Goal: Task Accomplishment & Management: Complete application form

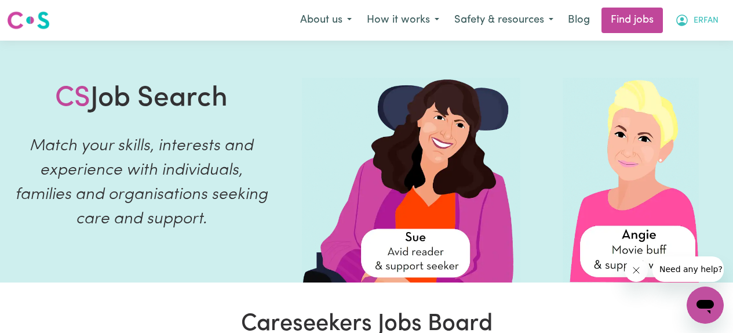
click at [692, 24] on button "ERFAN" at bounding box center [697, 20] width 59 height 24
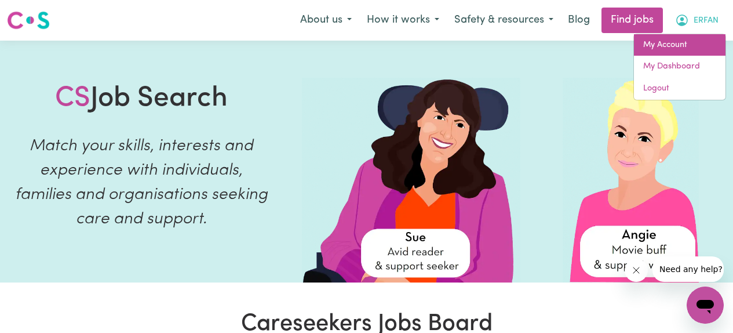
click at [667, 39] on link "My Account" at bounding box center [680, 45] width 92 height 22
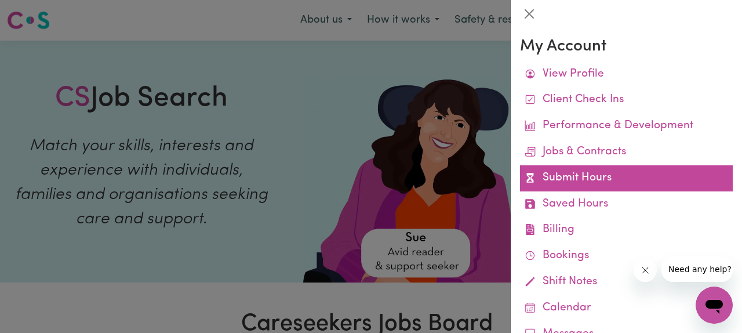
click at [581, 179] on link "Submit Hours" at bounding box center [626, 178] width 213 height 26
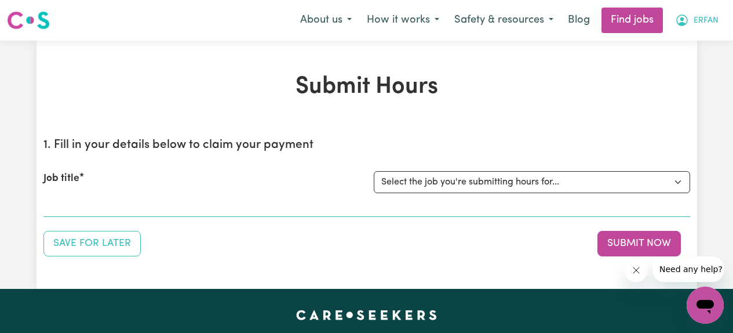
click at [692, 23] on button "ERFAN" at bounding box center [697, 20] width 59 height 24
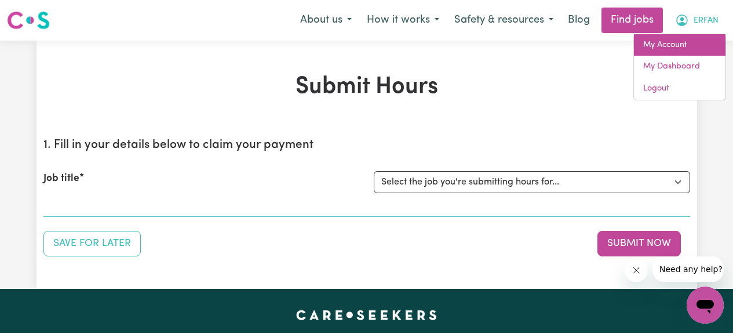
click at [657, 43] on link "My Account" at bounding box center [680, 45] width 92 height 22
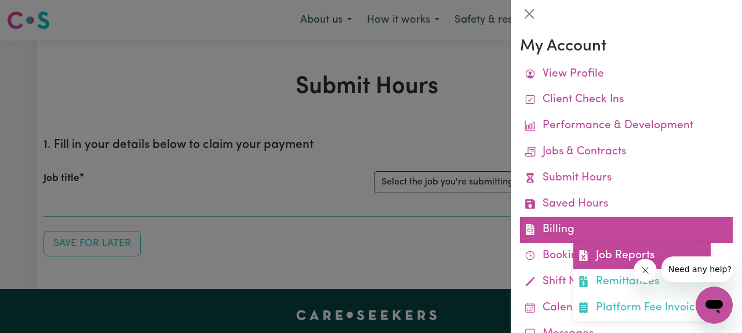
click at [606, 253] on link "Job Reports" at bounding box center [641, 256] width 137 height 26
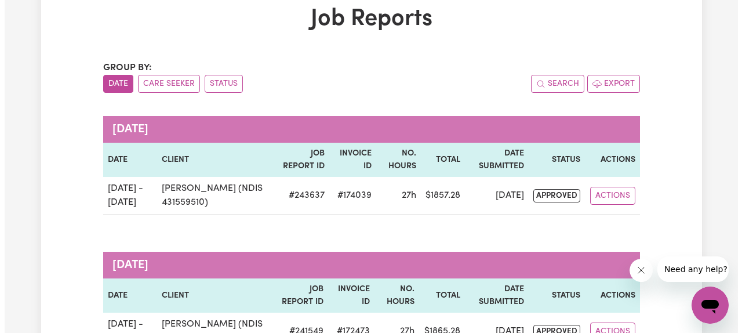
scroll to position [91, 0]
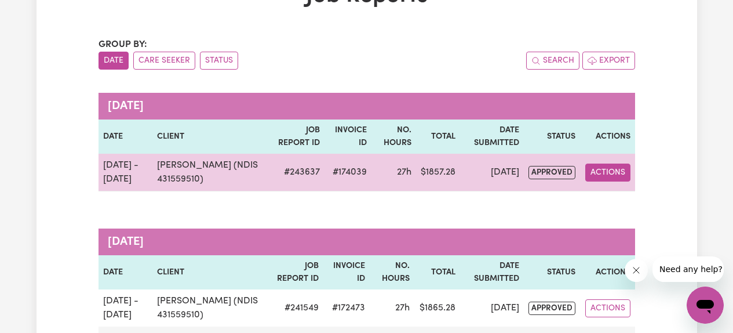
click at [601, 175] on button "Actions" at bounding box center [607, 172] width 45 height 18
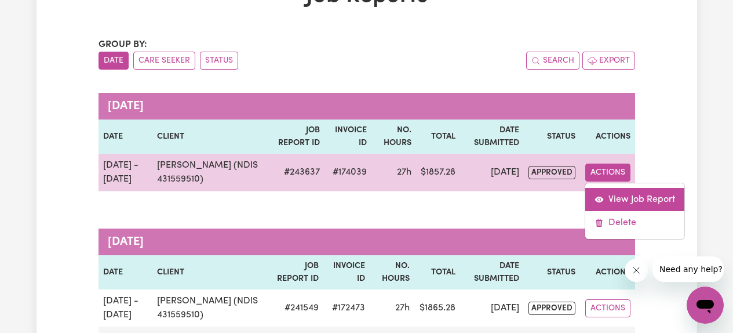
click at [607, 197] on link "View Job Report" at bounding box center [634, 199] width 99 height 23
select select "pm"
select select "61.07-Weekday"
select select "pm"
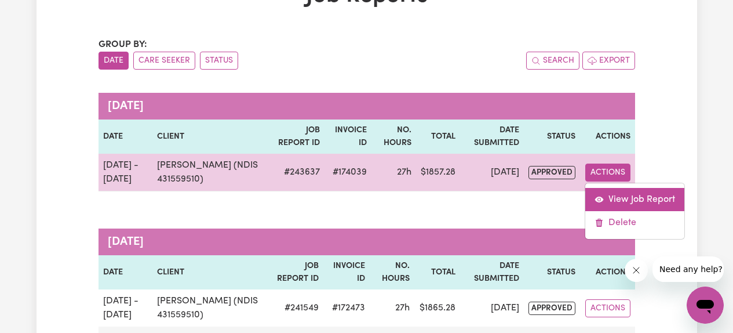
select select "85.94-[DATE]"
select select "pm"
select select "61.07-Weekday"
select select "pm"
select select "61.07-Weekday"
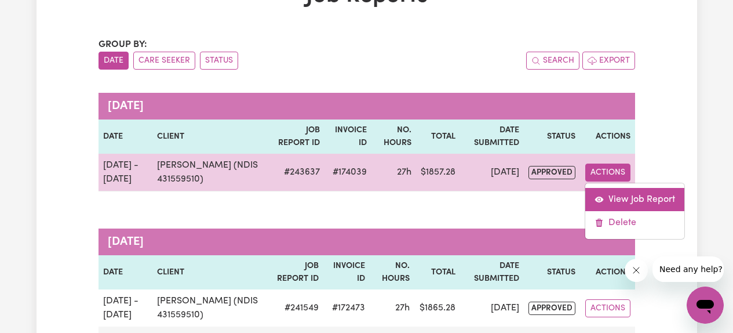
select select "pm"
select select "61.07-Weekday"
select select "pm"
select select "85.94-[DATE]"
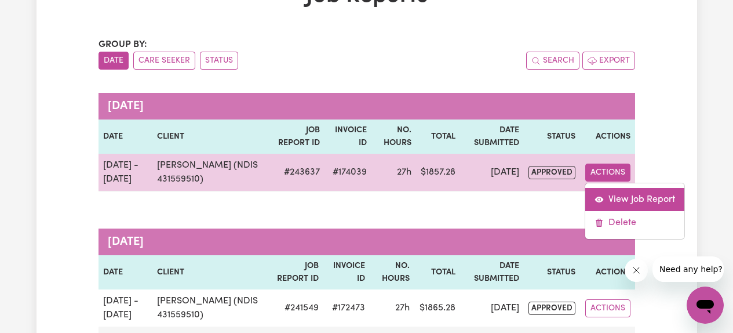
select select "pm"
select select "61.07-Weekday"
select select "pm"
select select "61.07-Weekday"
select select "pm"
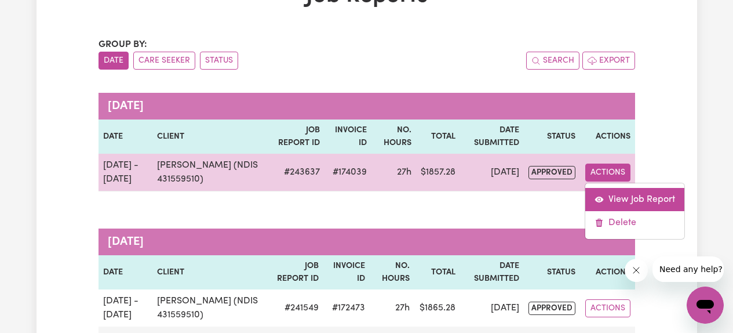
select select "pm"
select select "61.07-Weekday"
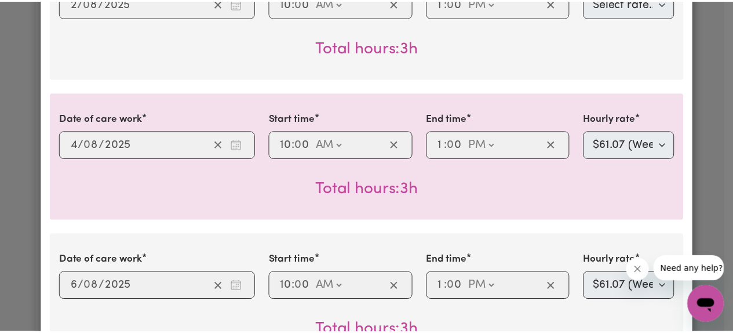
scroll to position [0, 0]
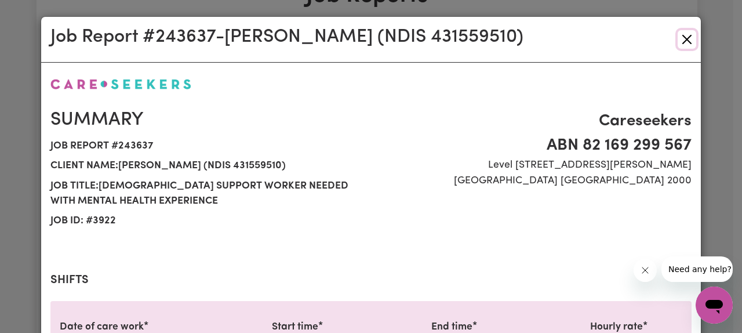
click at [683, 35] on button "Close" at bounding box center [687, 39] width 19 height 19
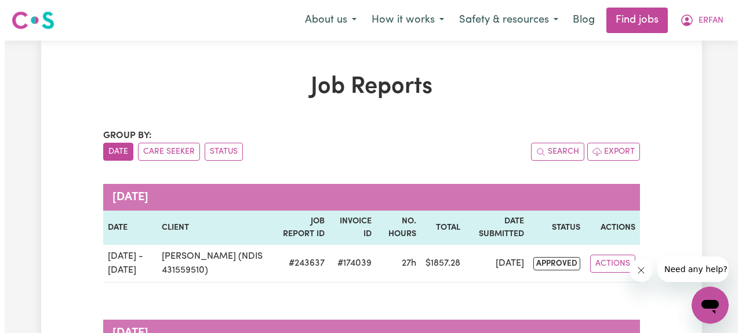
scroll to position [72, 0]
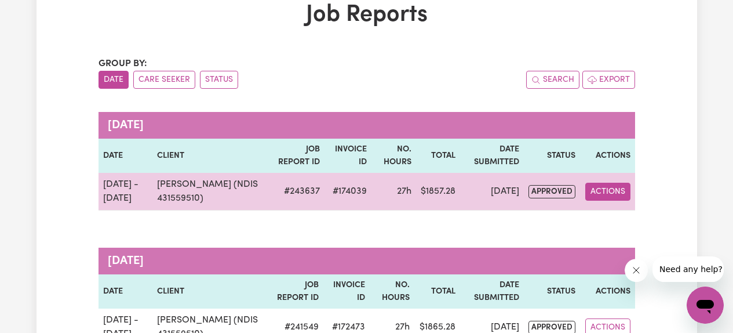
click at [619, 191] on button "Actions" at bounding box center [607, 192] width 45 height 18
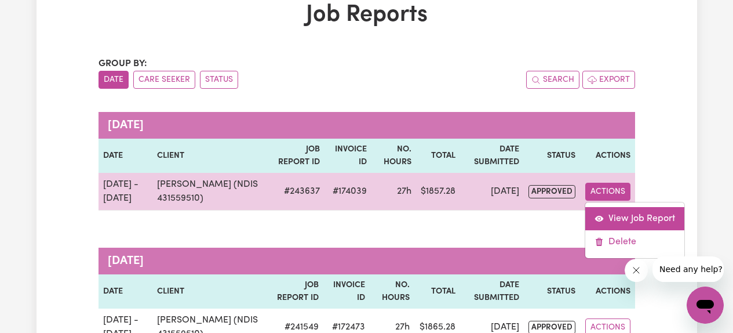
click at [609, 221] on link "View Job Report" at bounding box center [634, 218] width 99 height 23
select select "pm"
select select "61.07-Weekday"
select select "pm"
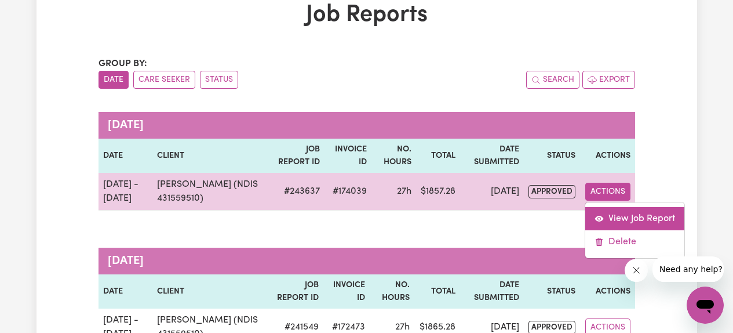
select select "85.94-[DATE]"
select select "pm"
select select "61.07-Weekday"
select select "pm"
select select "61.07-Weekday"
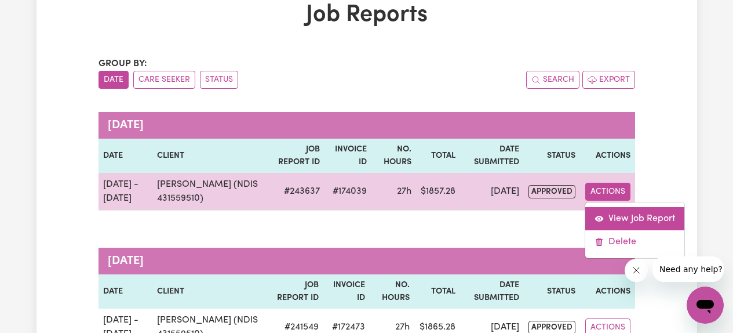
select select "pm"
select select "61.07-Weekday"
select select "pm"
select select "85.94-[DATE]"
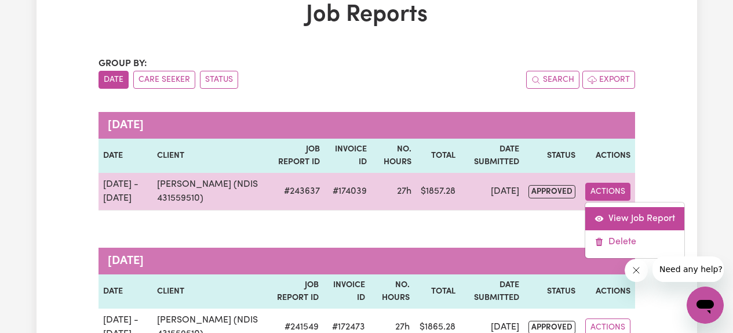
select select "pm"
select select "61.07-Weekday"
select select "pm"
select select "61.07-Weekday"
select select "pm"
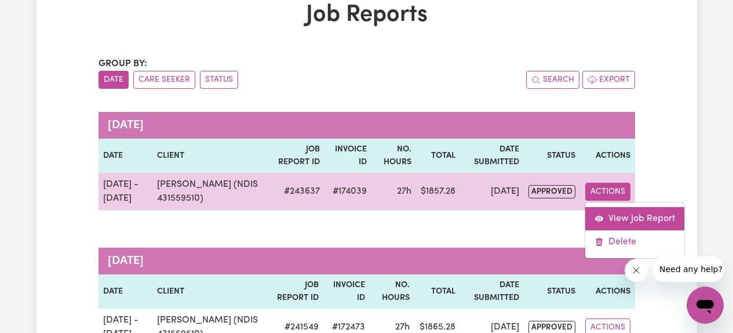
select select "pm"
select select "61.07-Weekday"
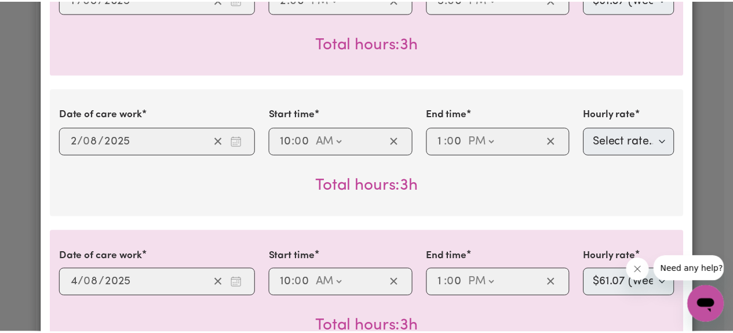
scroll to position [0, 0]
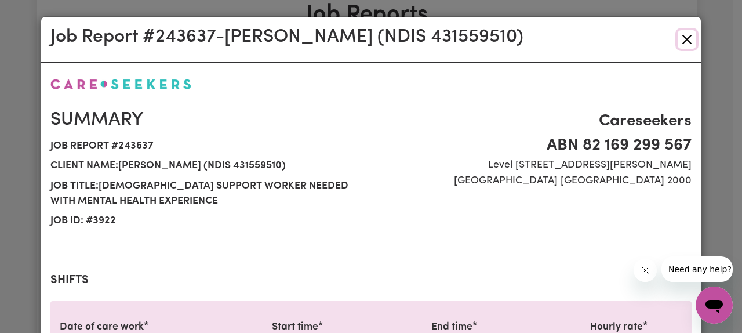
click at [681, 39] on button "Close" at bounding box center [687, 39] width 19 height 19
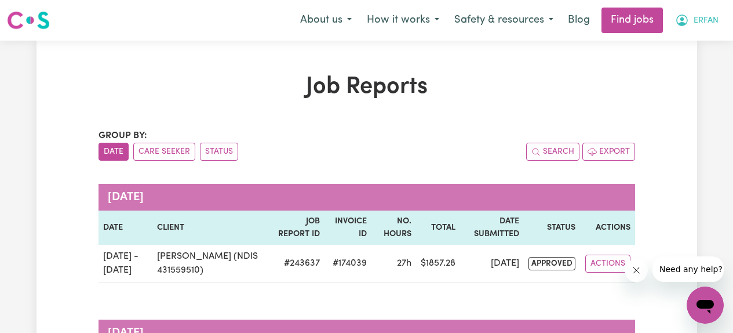
click at [697, 17] on span "ERFAN" at bounding box center [706, 20] width 25 height 13
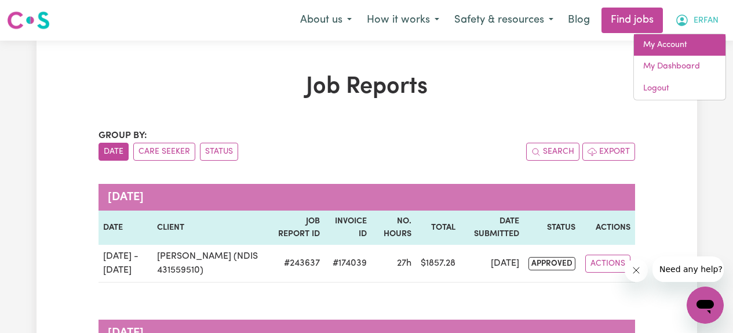
click at [665, 45] on link "My Account" at bounding box center [680, 45] width 92 height 22
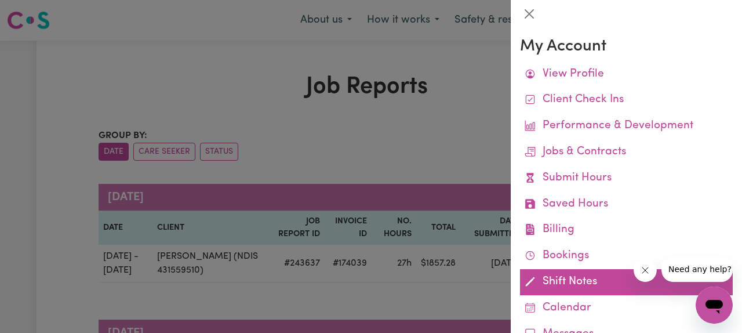
click at [569, 280] on link "Shift Notes" at bounding box center [626, 282] width 213 height 26
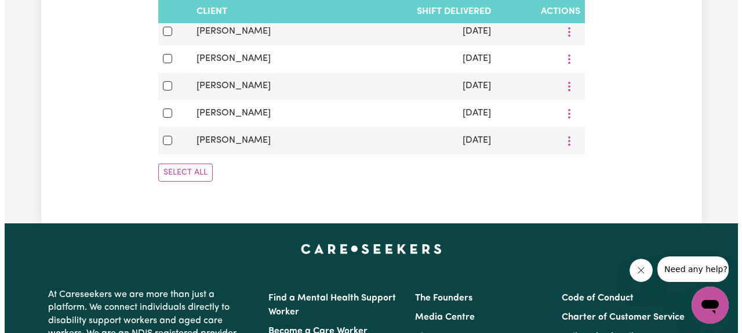
scroll to position [639, 0]
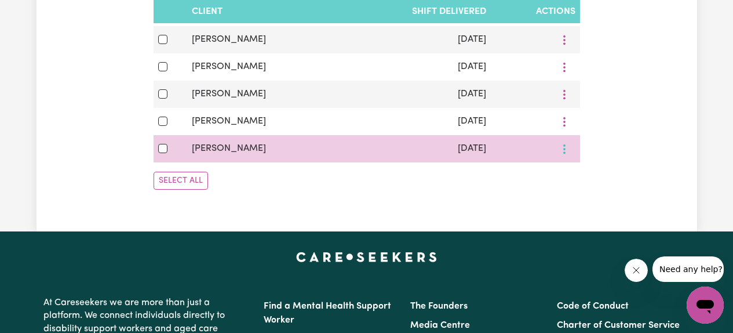
click at [565, 146] on button "More options" at bounding box center [565, 149] width 22 height 18
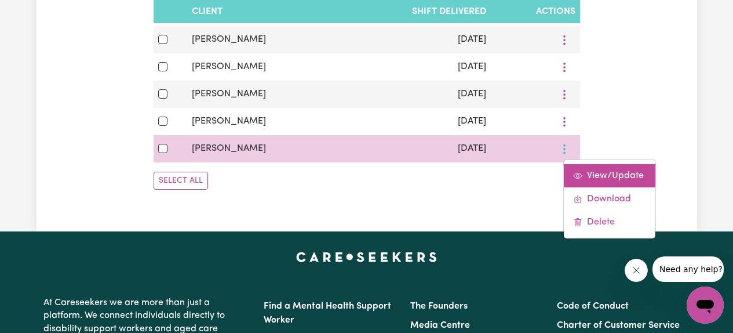
click at [587, 173] on span "View/Update" at bounding box center [615, 175] width 57 height 9
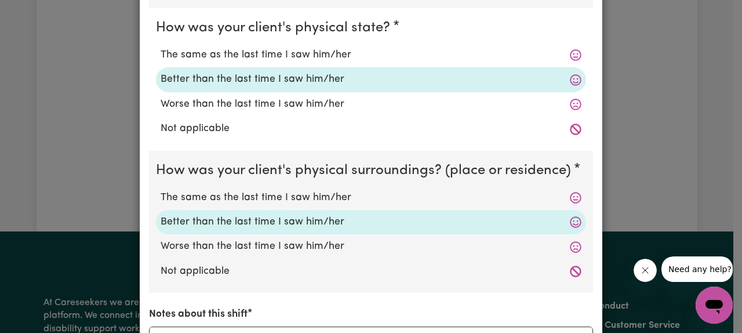
scroll to position [475, 0]
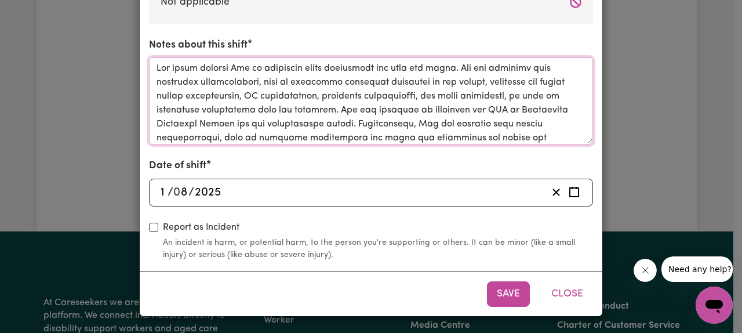
click at [342, 103] on textarea "Notes about this shift" at bounding box center [371, 100] width 444 height 87
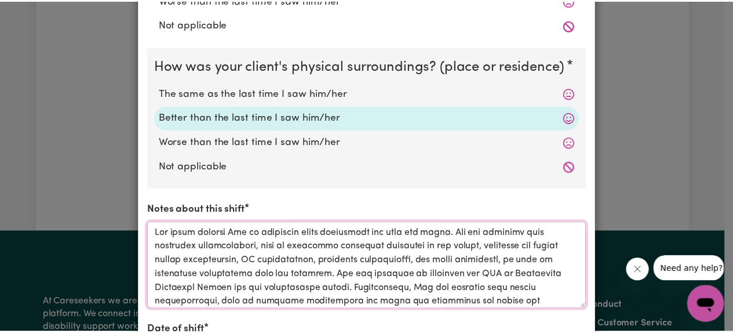
scroll to position [0, 0]
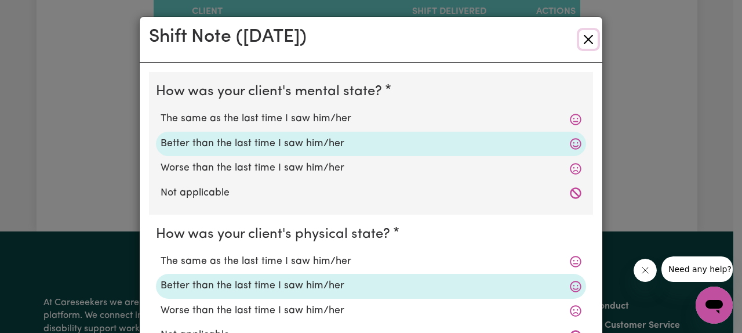
click at [587, 37] on button "Close" at bounding box center [588, 39] width 19 height 19
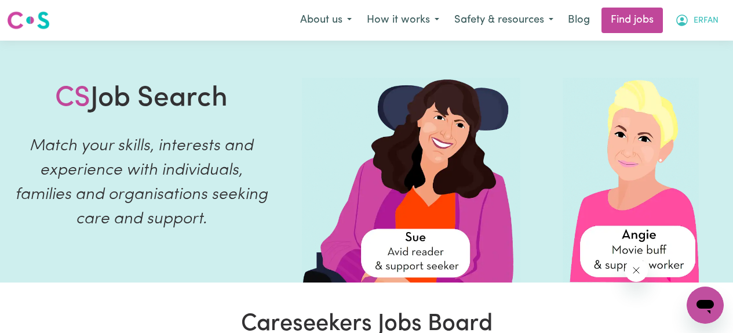
click at [688, 20] on icon "My Account" at bounding box center [682, 20] width 14 height 14
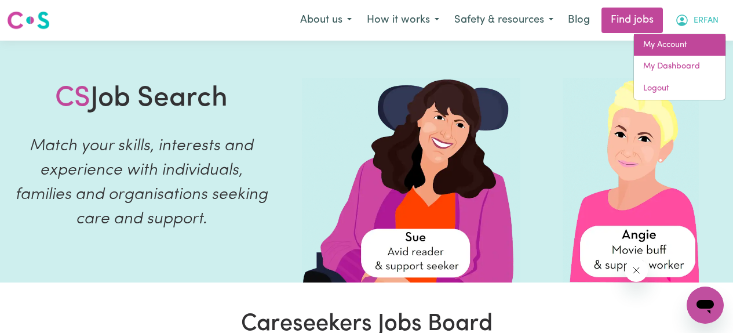
click at [663, 43] on link "My Account" at bounding box center [680, 45] width 92 height 22
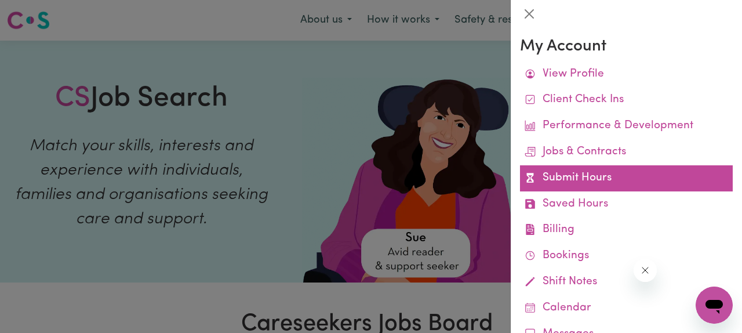
click at [584, 174] on link "Submit Hours" at bounding box center [626, 178] width 213 height 26
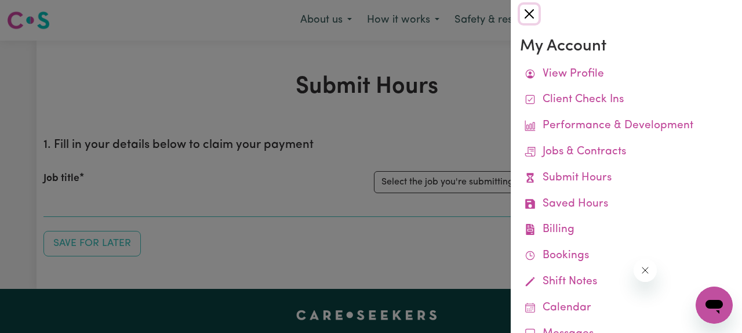
click at [533, 13] on button "Close" at bounding box center [529, 14] width 19 height 19
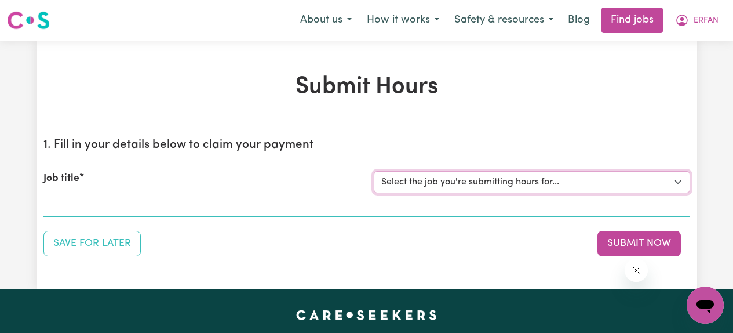
click at [477, 174] on select "Select the job you're submitting hours for... [[PERSON_NAME] (NDIS 431559510)] …" at bounding box center [532, 182] width 317 height 22
select select "3922"
click at [374, 171] on select "Select the job you're submitting hours for... [[PERSON_NAME] (NDIS 431559510)] …" at bounding box center [532, 182] width 317 height 22
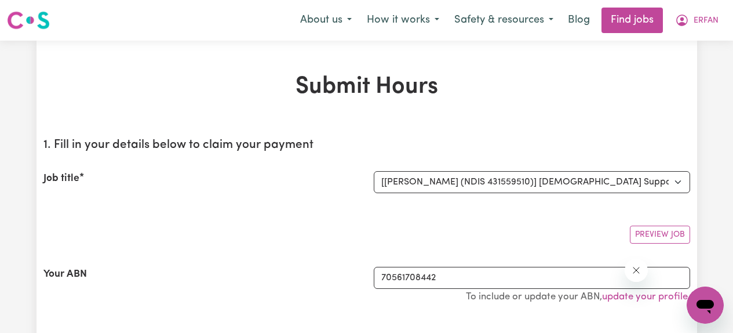
click at [321, 223] on div "Preview Job" at bounding box center [366, 229] width 647 height 27
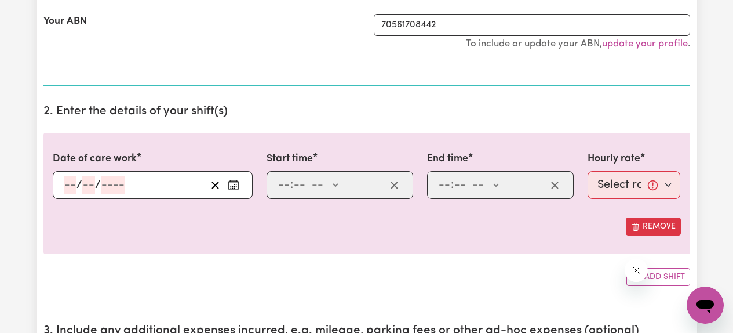
scroll to position [261, 0]
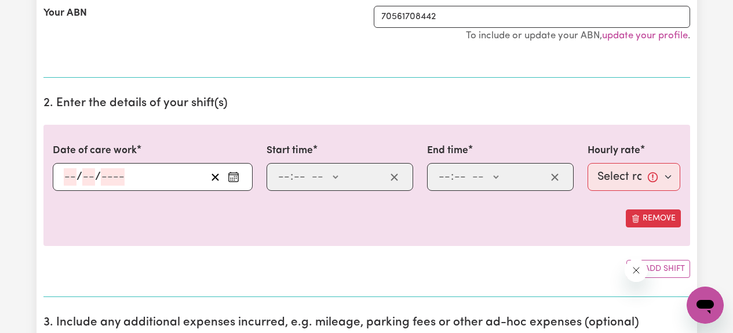
click at [237, 180] on icon "Enter the date of care work" at bounding box center [234, 177] width 12 height 12
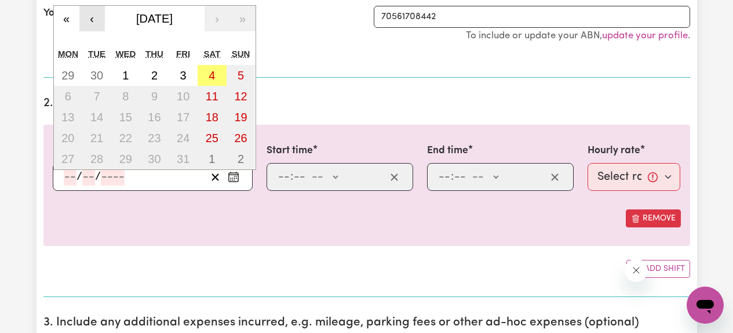
click at [97, 16] on button "‹" at bounding box center [92, 19] width 26 height 26
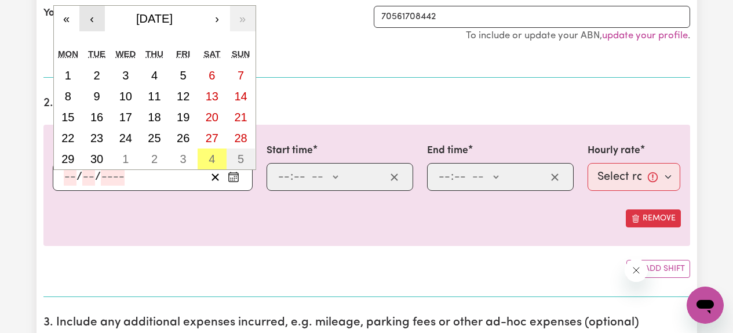
click at [97, 16] on button "‹" at bounding box center [92, 19] width 26 height 26
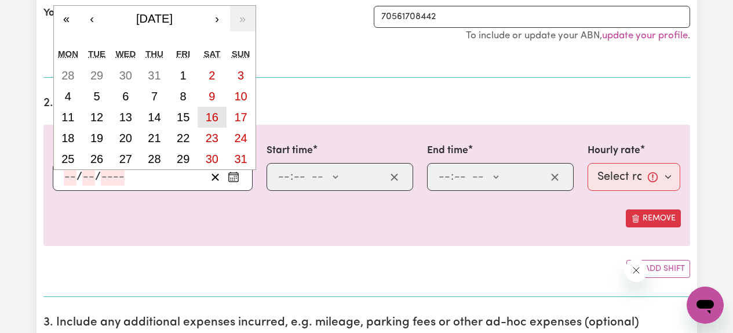
click at [213, 112] on abbr "16" at bounding box center [212, 117] width 13 height 13
type input "[DATE]"
type input "16"
type input "8"
type input "2025"
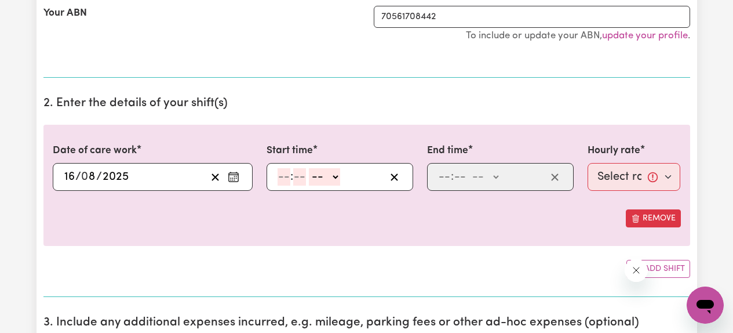
click at [284, 180] on input "number" at bounding box center [284, 176] width 13 height 17
type input "10"
type input "00"
click at [337, 178] on select "-- AM PM" at bounding box center [326, 176] width 31 height 17
select select "am"
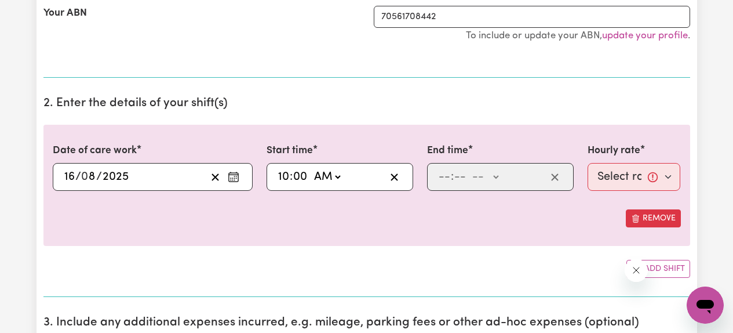
click at [311, 168] on select "-- AM PM" at bounding box center [326, 176] width 31 height 17
type input "10:00"
type input "0"
click at [448, 177] on input "number" at bounding box center [444, 176] width 13 height 17
type input "1"
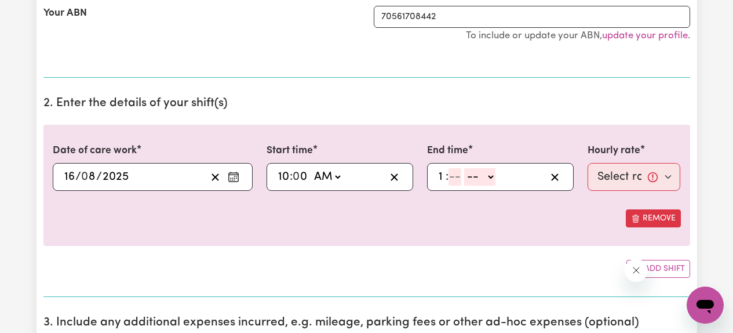
click at [456, 180] on input "number" at bounding box center [455, 176] width 13 height 17
type input "00"
click at [484, 183] on select "-- AM PM" at bounding box center [482, 176] width 31 height 17
select select "pm"
click at [467, 168] on select "-- AM PM" at bounding box center [482, 176] width 31 height 17
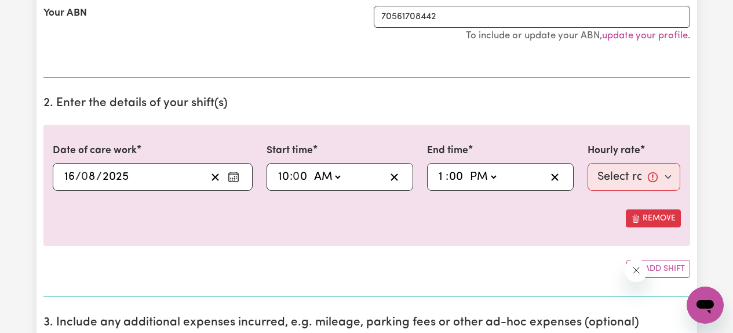
type input "13:00"
type input "0"
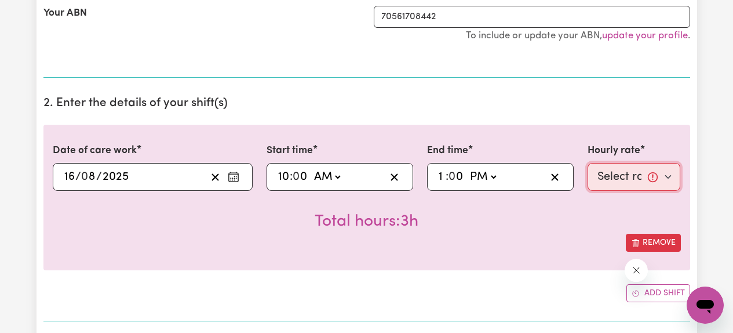
click at [615, 180] on select "Select rate... $61.07 (Weekday) $85.94 ([DATE]) $110.81 ([DATE]) $135.68 (Publi…" at bounding box center [634, 177] width 93 height 28
select select "85.94-[DATE]"
click at [588, 163] on select "Select rate... $61.07 (Weekday) $85.94 ([DATE]) $110.81 ([DATE]) $135.68 (Publi…" at bounding box center [634, 177] width 93 height 28
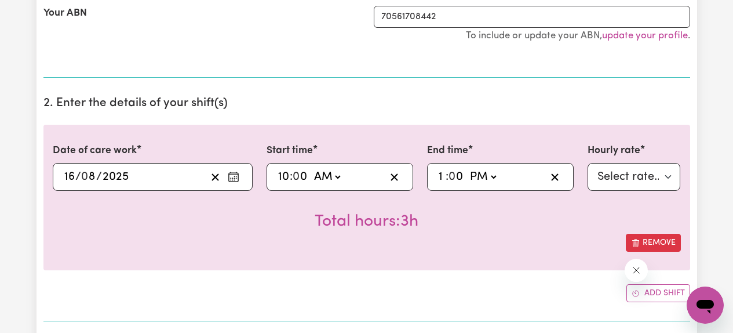
click at [459, 263] on div "Date of care work [DATE] 16 / 0 8 / 2025 « ‹ [DATE] › » Mon Tue Wed Thu Fri Sat…" at bounding box center [366, 198] width 647 height 146
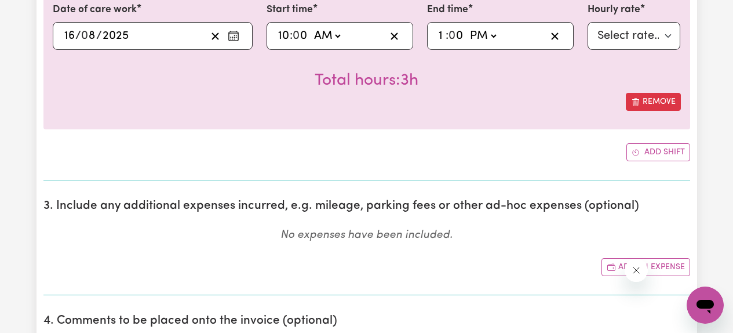
scroll to position [405, 0]
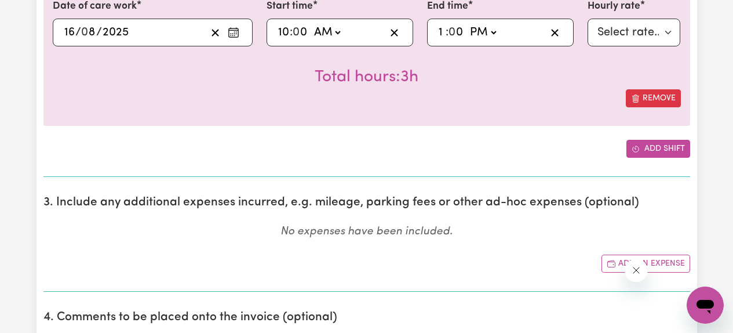
click at [649, 151] on button "Add shift" at bounding box center [659, 149] width 64 height 18
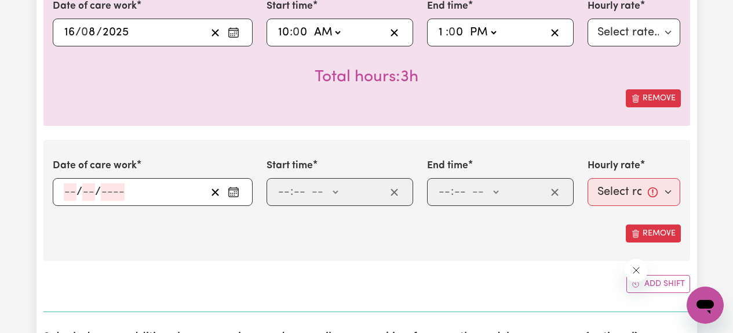
click at [237, 193] on icon "Enter the date of care work" at bounding box center [234, 192] width 12 height 12
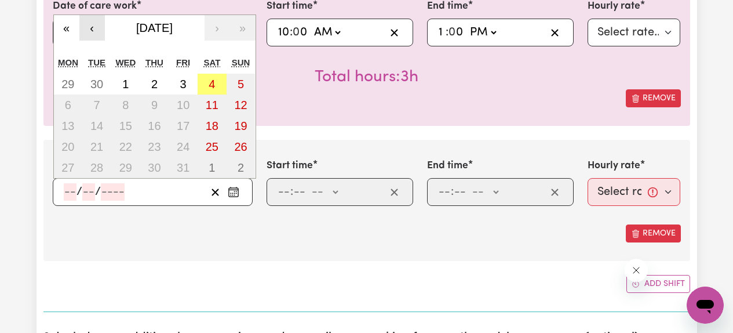
click at [91, 28] on button "‹" at bounding box center [92, 28] width 26 height 26
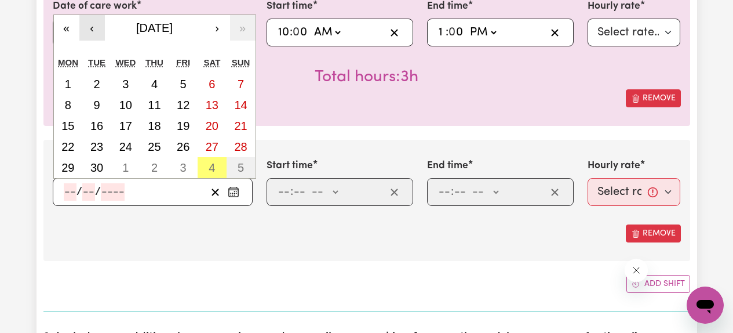
click at [91, 28] on button "‹" at bounding box center [92, 28] width 26 height 26
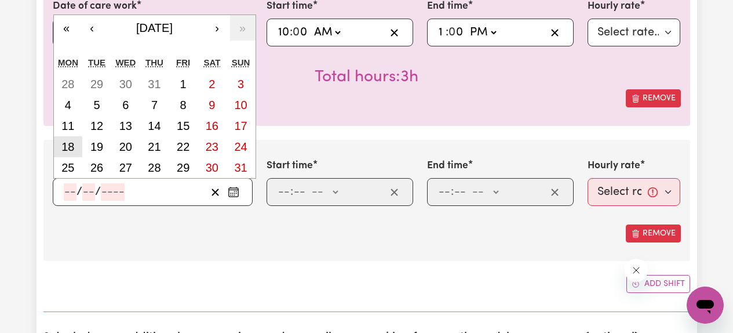
click at [71, 148] on abbr "18" at bounding box center [67, 146] width 13 height 13
type input "[DATE]"
type input "18"
type input "8"
type input "2025"
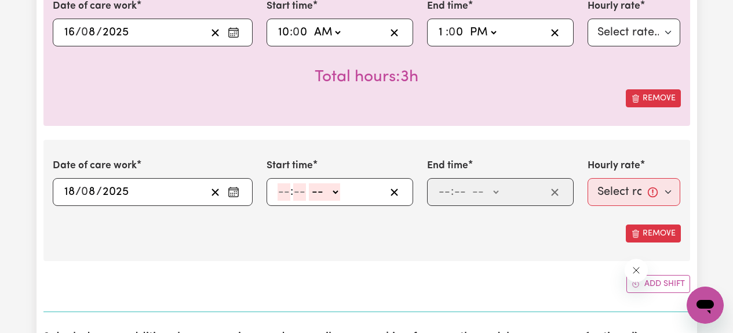
click at [282, 192] on input "number" at bounding box center [284, 191] width 13 height 17
type input "10"
type input "00"
click at [337, 194] on select "-- AM PM" at bounding box center [326, 191] width 31 height 17
select select "am"
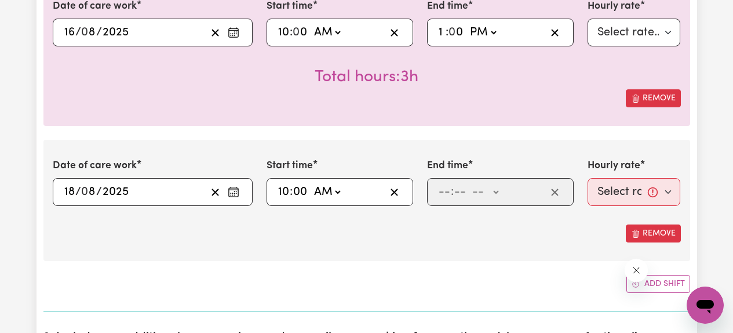
click at [311, 183] on select "-- AM PM" at bounding box center [326, 191] width 31 height 17
type input "10:00"
type input "0"
click at [445, 195] on input "number" at bounding box center [444, 191] width 13 height 17
type input "1"
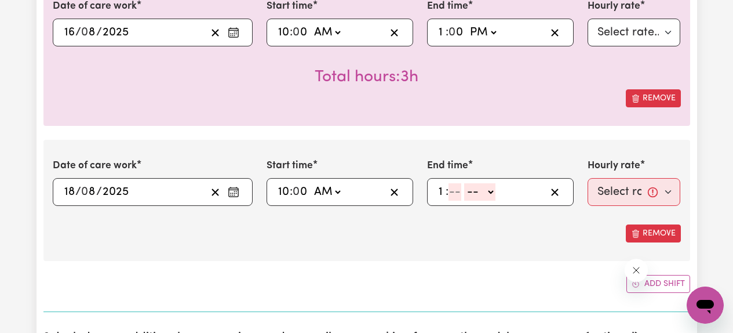
click at [460, 193] on input "number" at bounding box center [455, 191] width 13 height 17
type input "00"
click at [487, 198] on select "-- AM PM" at bounding box center [482, 191] width 31 height 17
select select "pm"
click at [467, 183] on select "-- AM PM" at bounding box center [482, 191] width 31 height 17
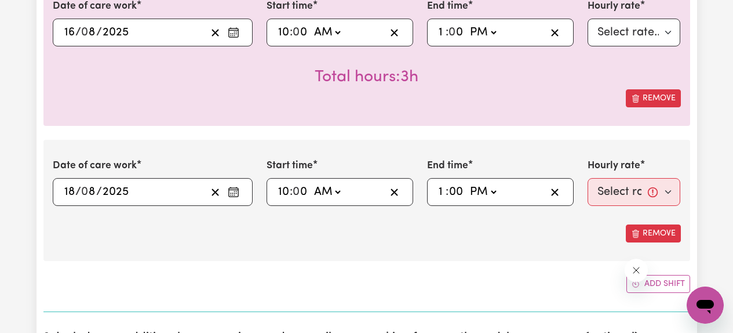
type input "13:00"
type input "0"
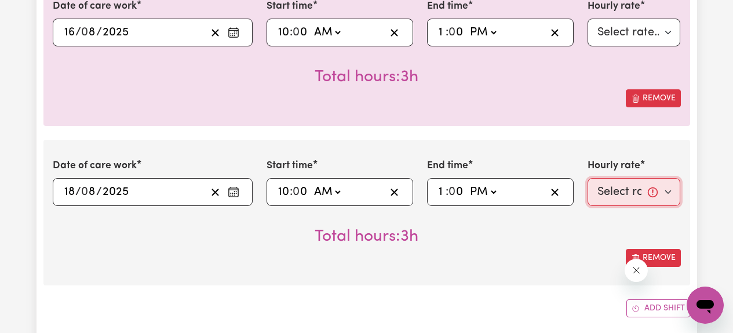
click at [601, 195] on select "Select rate... $61.07 (Weekday) $85.94 ([DATE]) $110.81 ([DATE]) $135.68 (Publi…" at bounding box center [634, 192] width 93 height 28
select select "61.07-Weekday"
click at [588, 178] on select "Select rate... $61.07 (Weekday) $85.94 ([DATE]) $110.81 ([DATE]) $135.68 (Publi…" at bounding box center [634, 192] width 93 height 28
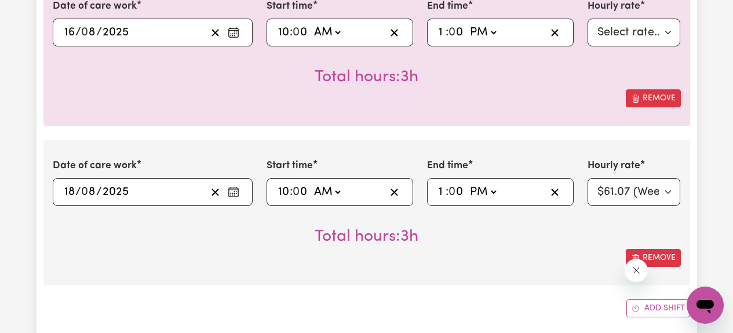
click at [524, 268] on div "Date of care work [DATE] 18 / 0 8 / 2025 « ‹ [DATE] › » Mon Tue Wed Thu Fri Sat…" at bounding box center [366, 213] width 647 height 146
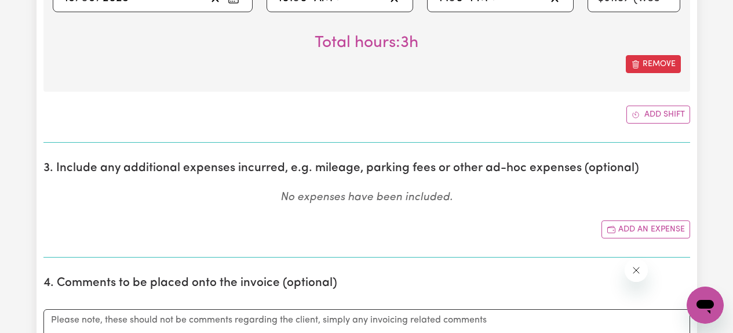
scroll to position [608, 0]
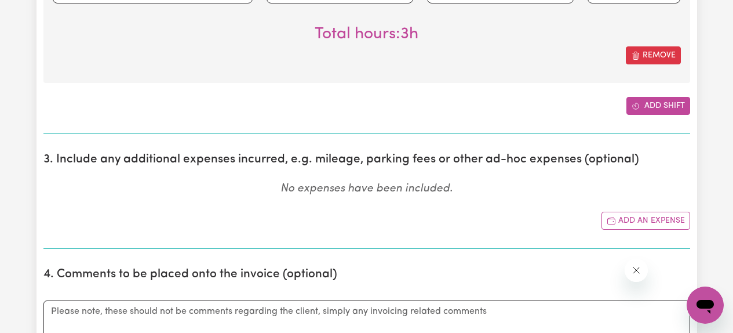
click at [652, 111] on button "Add shift" at bounding box center [659, 106] width 64 height 18
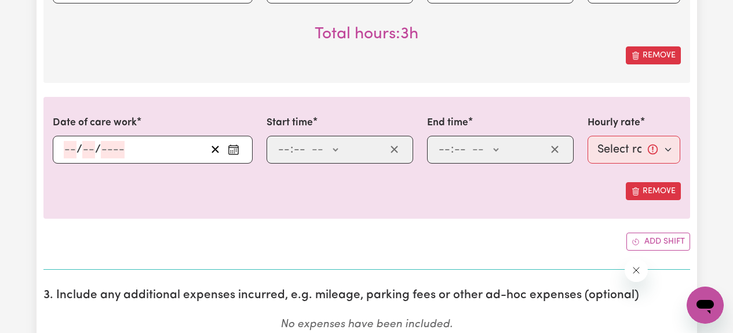
click at [238, 149] on icon "Enter the date of care work" at bounding box center [234, 150] width 12 height 12
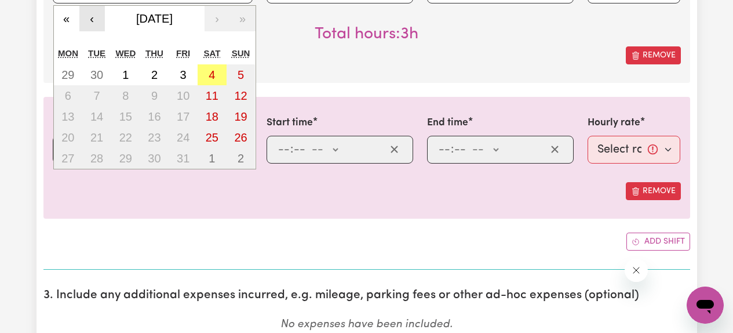
click at [97, 27] on button "‹" at bounding box center [92, 19] width 26 height 26
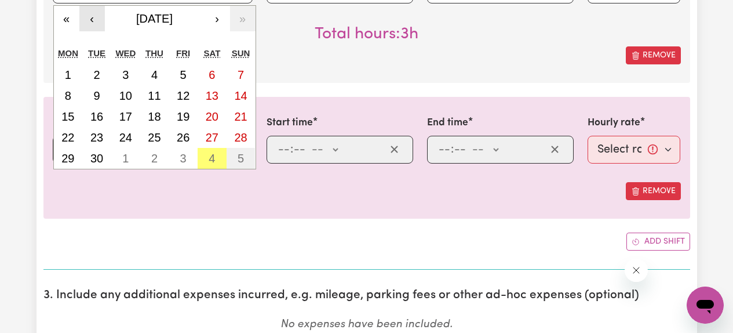
click at [97, 27] on button "‹" at bounding box center [92, 19] width 26 height 26
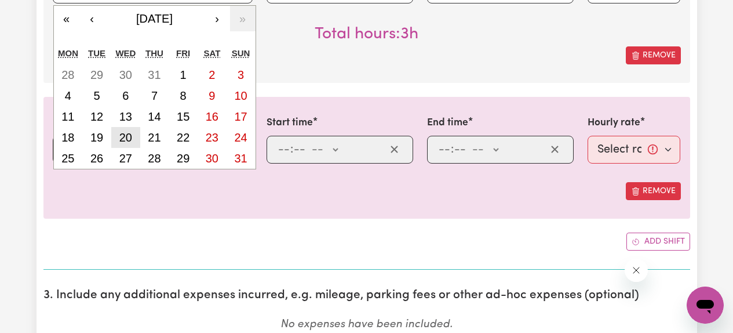
click at [128, 134] on abbr "20" at bounding box center [125, 137] width 13 height 13
type input "[DATE]"
type input "20"
type input "8"
type input "2025"
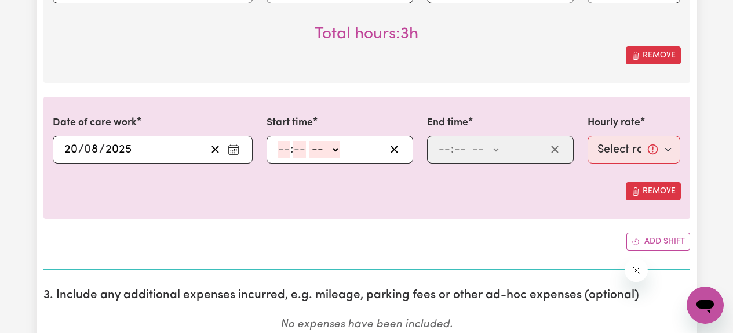
click at [280, 147] on input "number" at bounding box center [284, 149] width 13 height 17
type input "10"
type input "0"
click at [331, 148] on select "-- AM PM" at bounding box center [326, 149] width 31 height 17
select select "am"
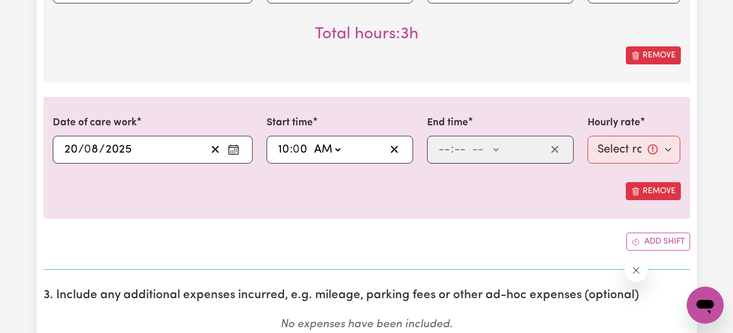
click at [311, 141] on select "-- AM PM" at bounding box center [326, 149] width 31 height 17
type input "10:00"
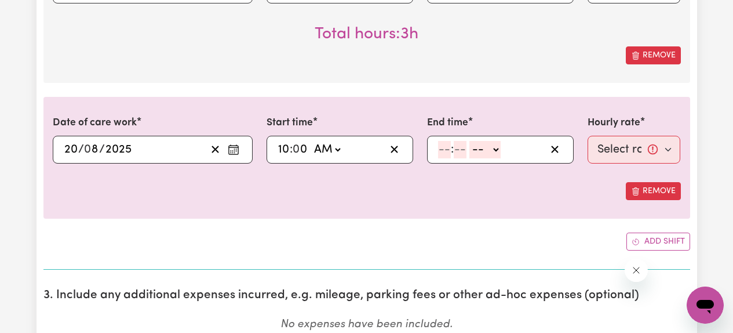
click at [445, 148] on input "number" at bounding box center [444, 149] width 13 height 17
type input "1"
click at [451, 147] on input "number" at bounding box center [455, 149] width 13 height 17
type input "00"
click at [488, 152] on select "-- AM PM" at bounding box center [482, 149] width 31 height 17
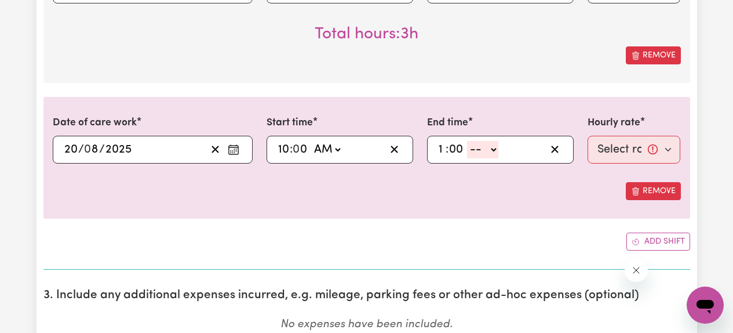
select select "pm"
click at [467, 141] on select "-- AM PM" at bounding box center [482, 149] width 31 height 17
type input "13:00"
type input "0"
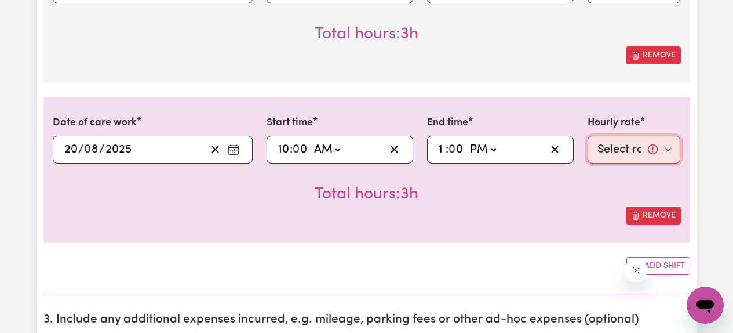
click at [614, 147] on select "Select rate... $61.07 (Weekday) $85.94 ([DATE]) $110.81 ([DATE]) $135.68 (Publi…" at bounding box center [634, 150] width 93 height 28
select select "61.07-Weekday"
click at [588, 136] on select "Select rate... $61.07 (Weekday) $85.94 ([DATE]) $110.81 ([DATE]) $135.68 (Publi…" at bounding box center [634, 150] width 93 height 28
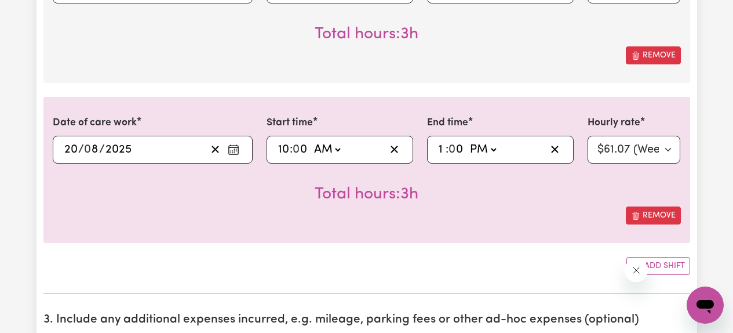
click at [504, 255] on div "Date of care work [DATE] 16 / 0 8 / 2025 « ‹ [DATE] › » Mon Tue Wed Thu Fri Sat…" at bounding box center [366, 26] width 647 height 497
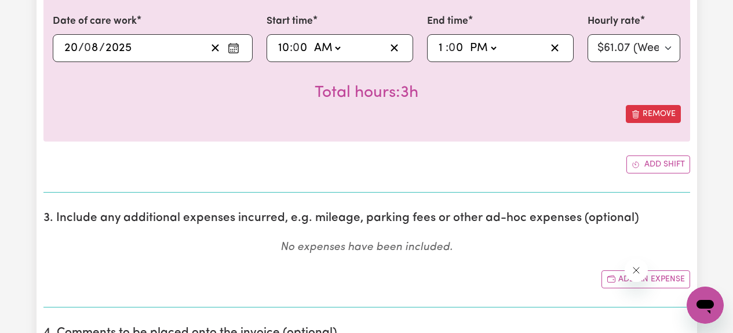
scroll to position [711, 0]
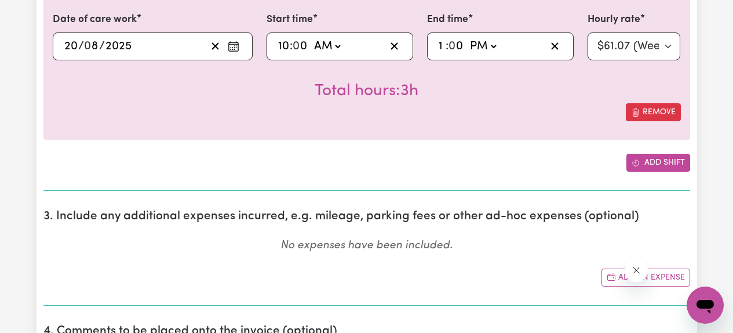
click at [642, 163] on button "Add shift" at bounding box center [659, 163] width 64 height 18
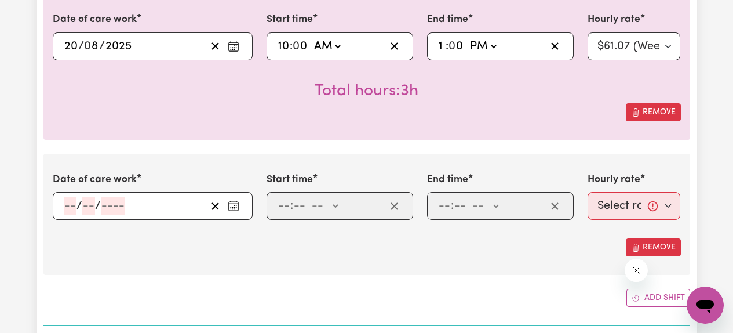
click at [240, 207] on button "Enter the date of care work" at bounding box center [233, 205] width 19 height 17
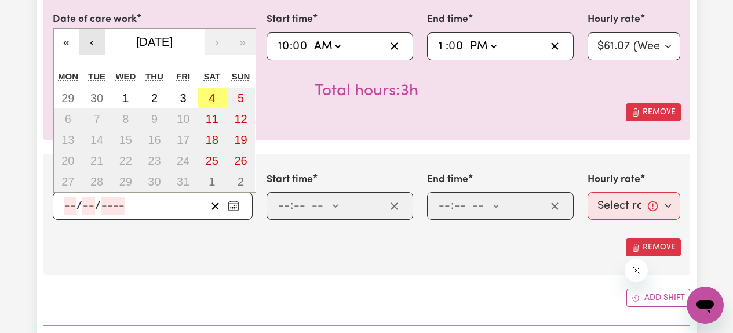
click at [96, 42] on button "‹" at bounding box center [92, 42] width 26 height 26
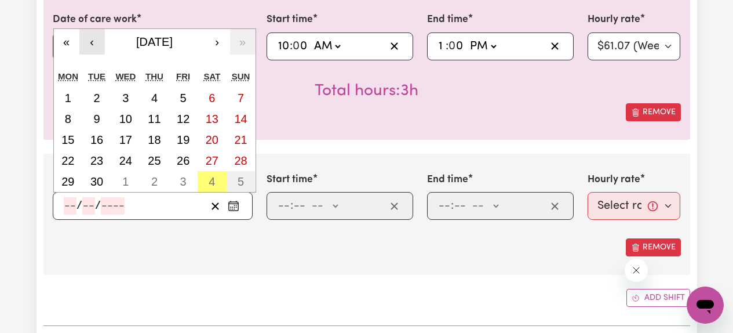
click at [96, 42] on button "‹" at bounding box center [92, 42] width 26 height 26
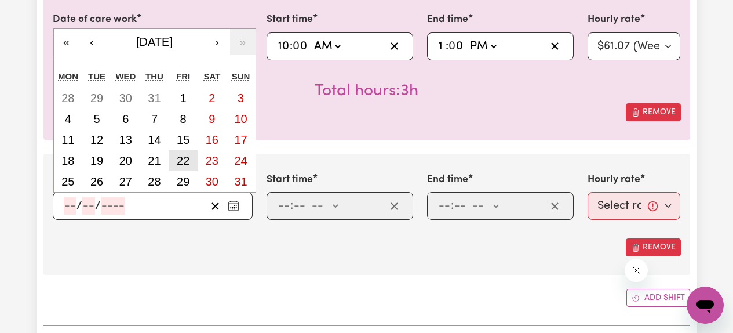
click at [179, 161] on abbr "22" at bounding box center [183, 160] width 13 height 13
type input "[DATE]"
type input "22"
type input "8"
type input "2025"
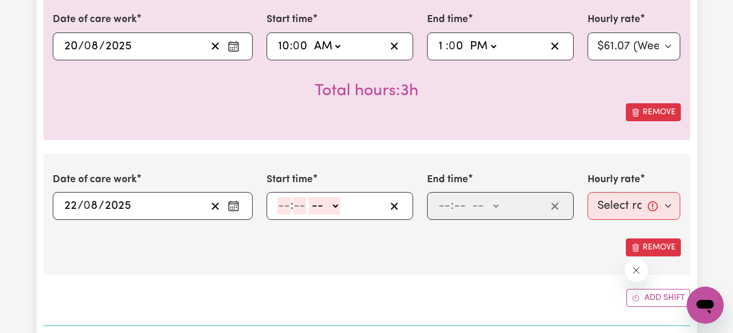
click at [283, 205] on input "number" at bounding box center [284, 205] width 13 height 17
type input "2"
type input "00"
click at [323, 206] on select "-- AM PM" at bounding box center [322, 205] width 31 height 17
select select "pm"
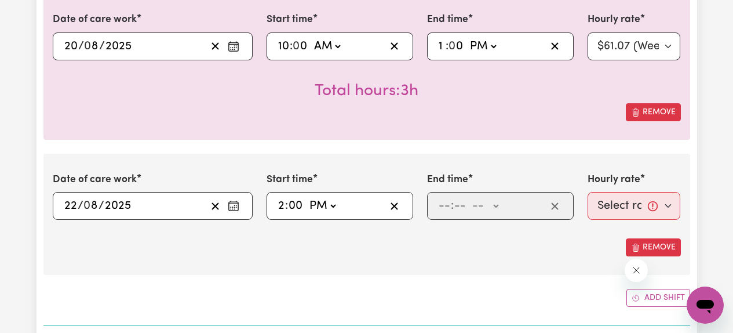
click at [307, 197] on select "-- AM PM" at bounding box center [322, 205] width 31 height 17
type input "14:00"
type input "0"
click at [439, 202] on input "number" at bounding box center [444, 205] width 13 height 17
type input "5"
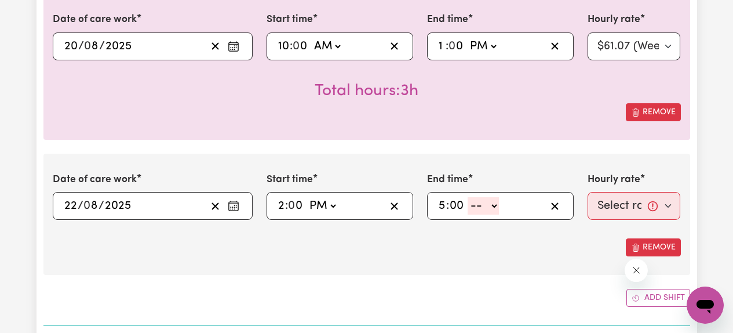
type input "00"
click at [494, 207] on select "-- AM PM" at bounding box center [483, 205] width 31 height 17
select select "pm"
click at [468, 197] on select "-- AM PM" at bounding box center [483, 205] width 31 height 17
type input "17:00"
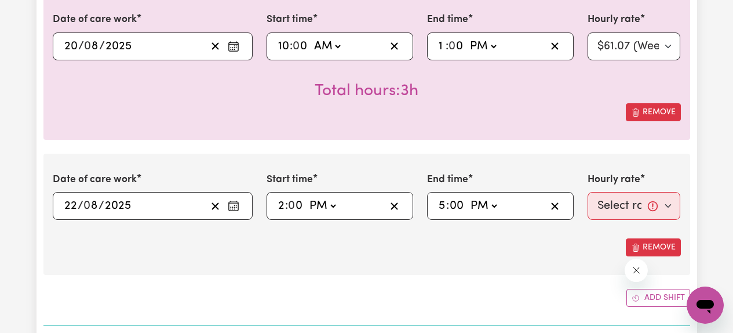
type input "0"
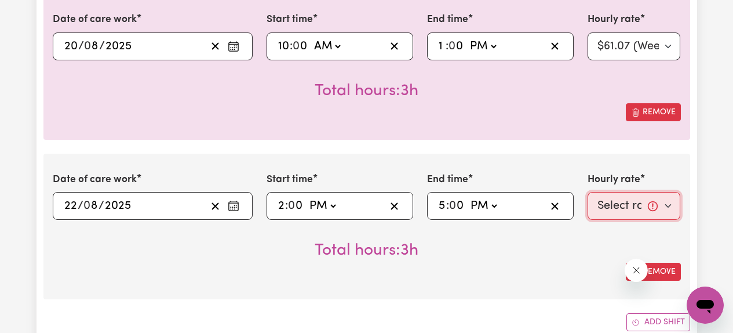
click at [614, 205] on select "Select rate... $61.07 (Weekday) $85.94 ([DATE]) $110.81 ([DATE]) $135.68 (Publi…" at bounding box center [634, 206] width 93 height 28
select select "61.07-Weekday"
click at [588, 192] on select "Select rate... $61.07 (Weekday) $85.94 ([DATE]) $110.81 ([DATE]) $135.68 (Publi…" at bounding box center [634, 206] width 93 height 28
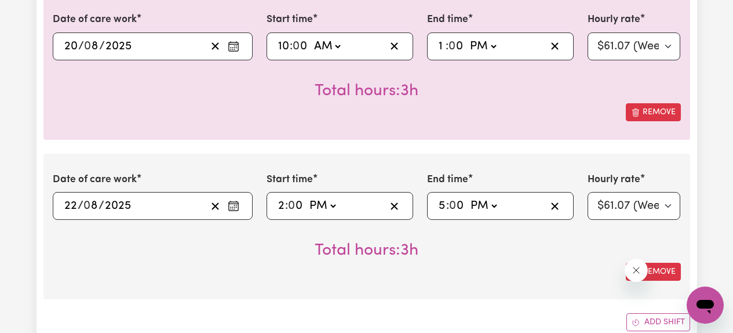
click at [540, 267] on div "Remove" at bounding box center [367, 272] width 628 height 18
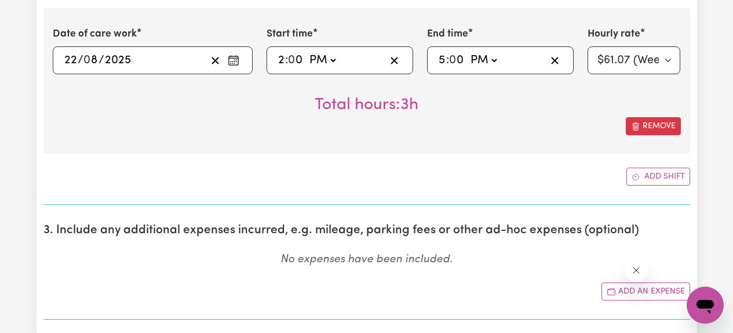
scroll to position [857, 0]
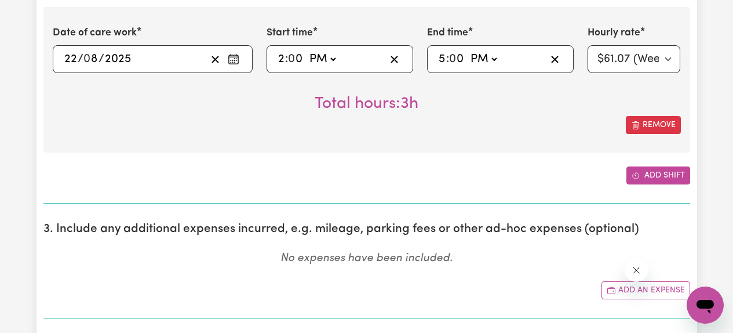
click at [643, 180] on button "Add shift" at bounding box center [659, 175] width 64 height 18
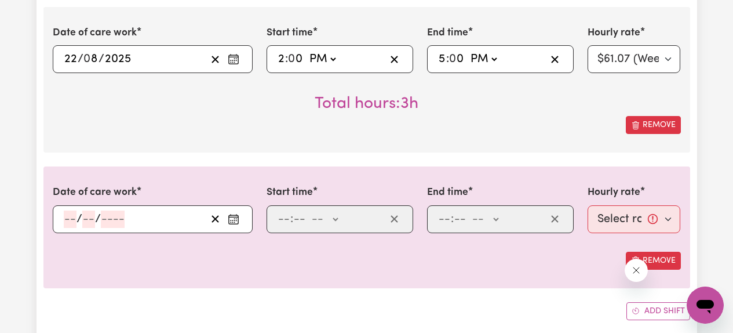
click at [232, 219] on icon "Enter the date of care work" at bounding box center [234, 219] width 12 height 12
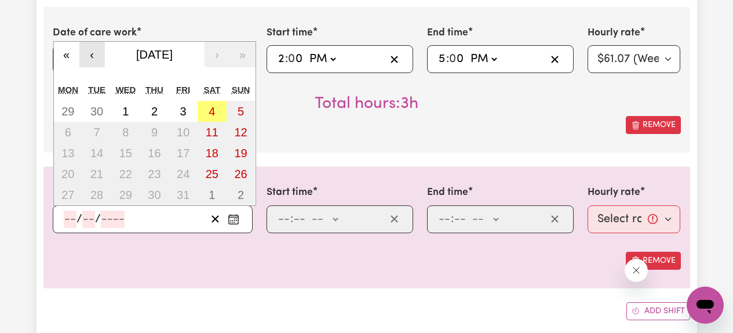
click at [103, 55] on button "‹" at bounding box center [92, 55] width 26 height 26
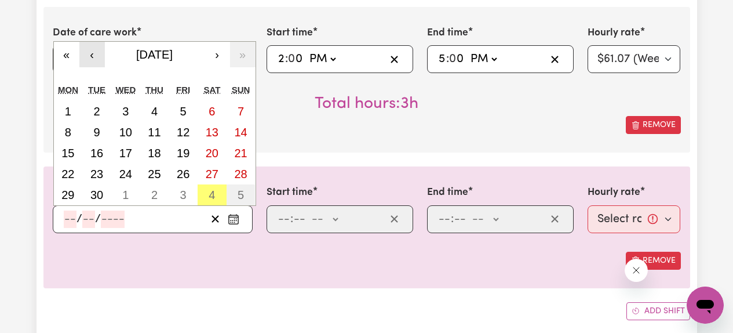
click at [103, 55] on button "‹" at bounding box center [92, 55] width 26 height 26
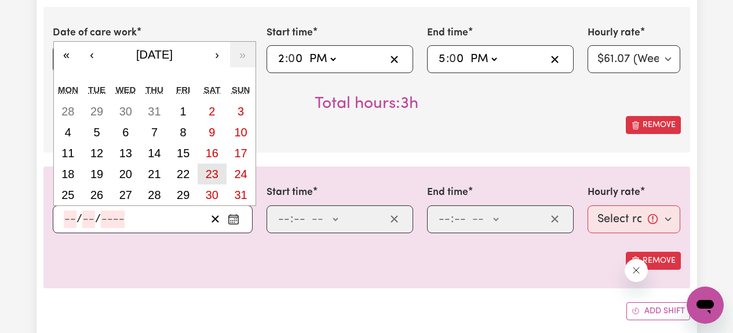
click at [213, 177] on abbr "23" at bounding box center [212, 174] width 13 height 13
type input "[DATE]"
type input "23"
type input "8"
type input "2025"
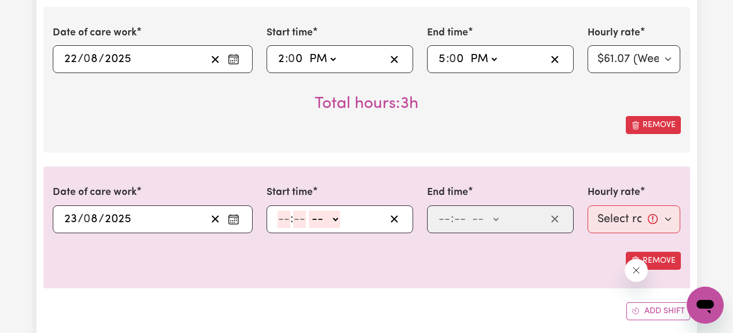
click at [284, 224] on input "number" at bounding box center [284, 218] width 13 height 17
type input "10"
type input "00"
click at [333, 219] on select "-- AM PM" at bounding box center [326, 218] width 31 height 17
select select "am"
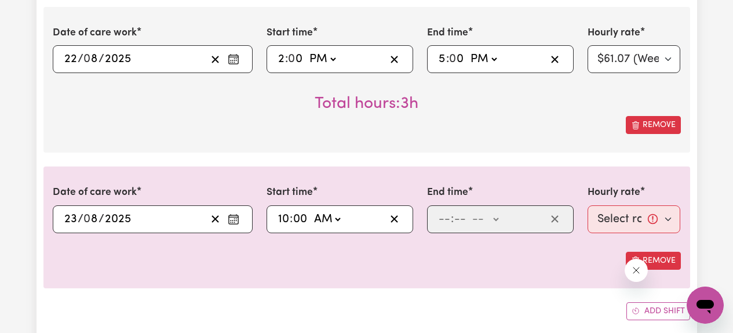
click at [311, 210] on select "-- AM PM" at bounding box center [326, 218] width 31 height 17
type input "10:00"
type input "0"
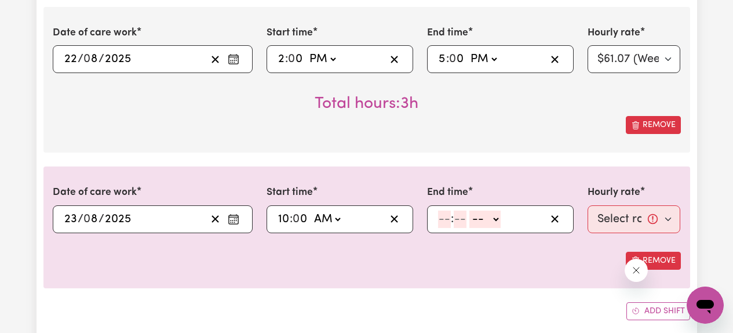
click at [446, 218] on input "number" at bounding box center [444, 218] width 13 height 17
type input "1"
click at [453, 218] on input "number" at bounding box center [455, 218] width 13 height 17
type input "00"
click at [492, 217] on select "-- AM PM" at bounding box center [482, 218] width 31 height 17
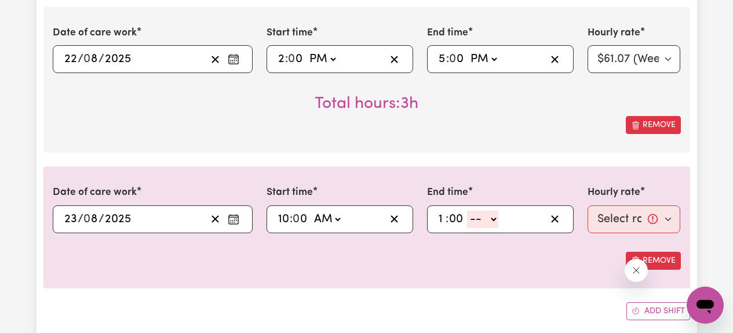
select select "pm"
click at [467, 210] on select "-- AM PM" at bounding box center [482, 218] width 31 height 17
type input "13:00"
type input "0"
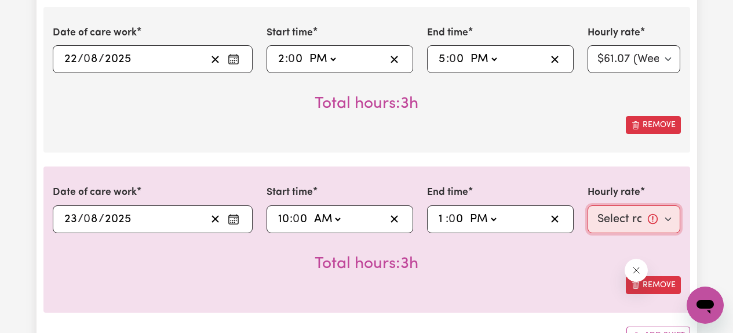
click at [617, 226] on select "Select rate... $61.07 (Weekday) $85.94 ([DATE]) $110.81 ([DATE]) $135.68 (Publi…" at bounding box center [634, 219] width 93 height 28
click at [588, 205] on select "Select rate... $61.07 (Weekday) $85.94 ([DATE]) $110.81 ([DATE]) $135.68 (Publi…" at bounding box center [634, 219] width 93 height 28
click at [609, 220] on select "Select rate... $61.07 (Weekday) $85.94 ([DATE]) $110.81 ([DATE]) $135.68 (Publi…" at bounding box center [634, 219] width 93 height 28
select select "85.94-[DATE]"
click at [588, 205] on select "Select rate... $61.07 (Weekday) $85.94 ([DATE]) $110.81 ([DATE]) $135.68 (Publi…" at bounding box center [634, 219] width 93 height 28
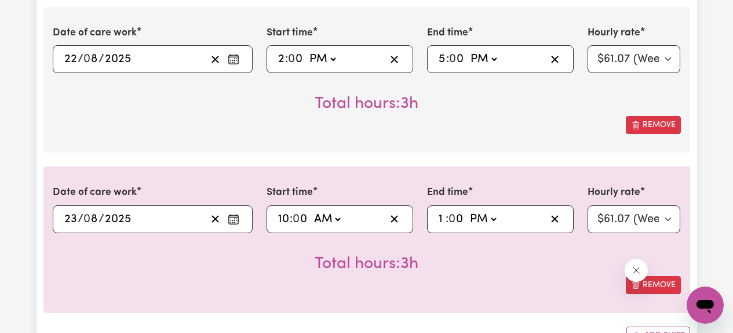
click at [550, 263] on div "Total hours: 3h" at bounding box center [367, 254] width 628 height 43
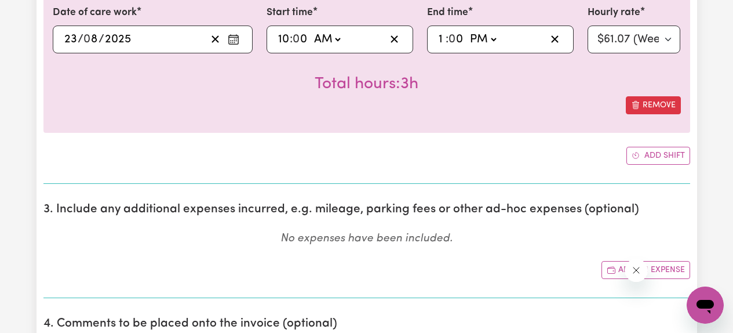
scroll to position [1038, 0]
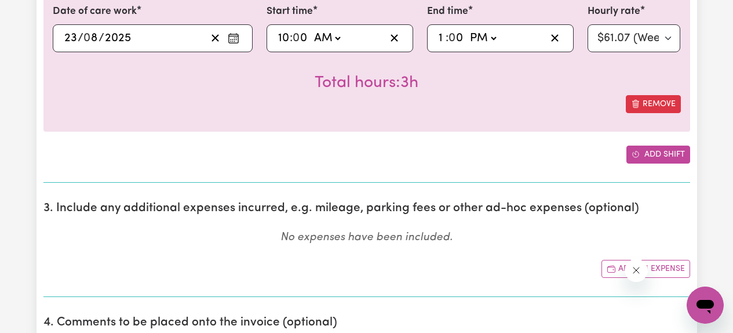
click at [649, 155] on button "Add shift" at bounding box center [659, 155] width 64 height 18
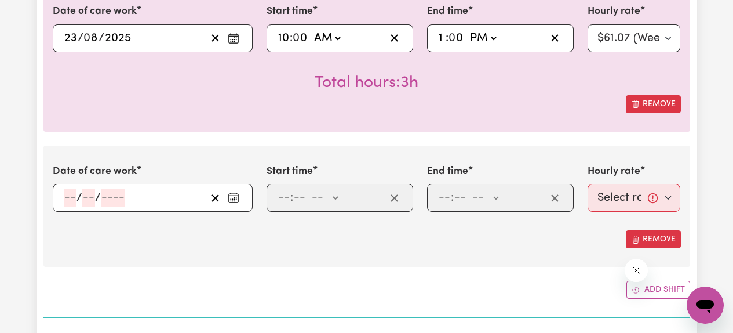
click at [235, 199] on icon "Enter the date of care work" at bounding box center [234, 198] width 12 height 12
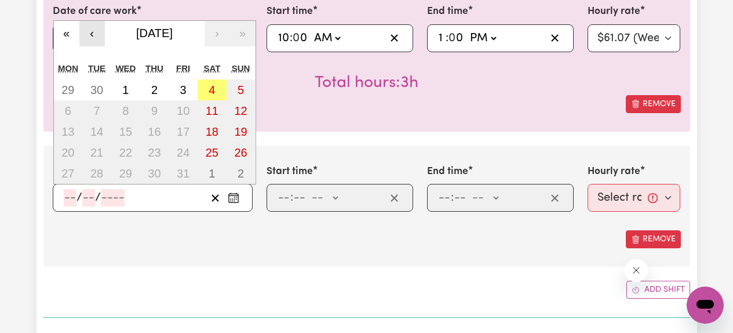
click at [95, 39] on button "‹" at bounding box center [92, 34] width 26 height 26
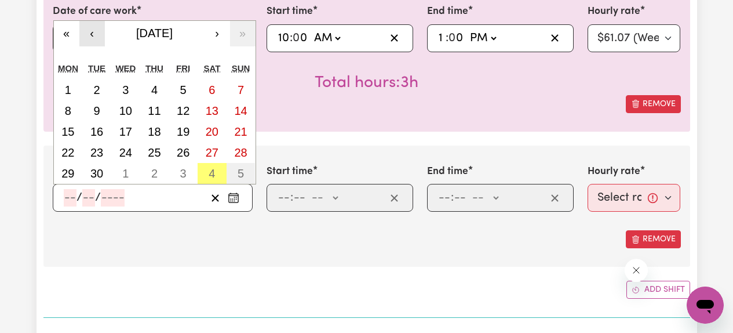
click at [93, 32] on button "‹" at bounding box center [92, 34] width 26 height 26
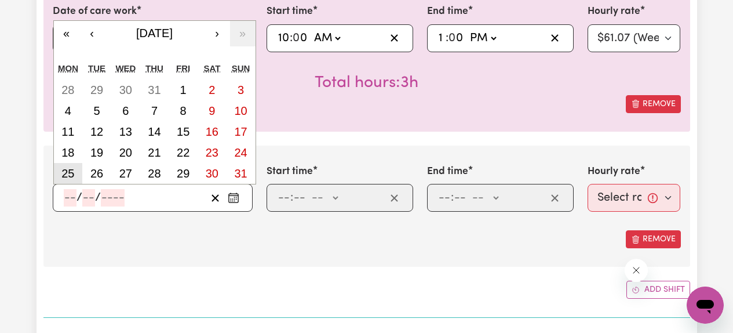
click at [73, 174] on abbr "25" at bounding box center [67, 173] width 13 height 13
type input "[DATE]"
type input "25"
type input "8"
type input "2025"
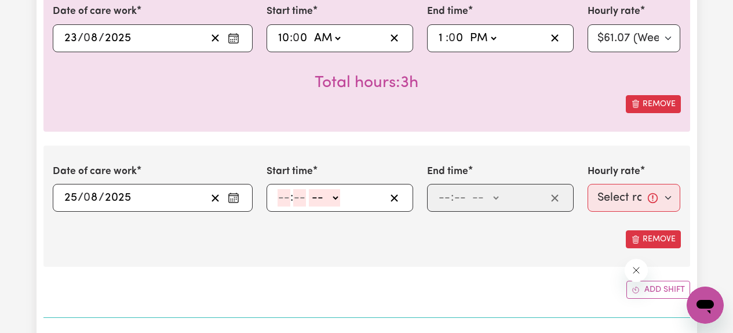
click at [285, 193] on input "number" at bounding box center [284, 197] width 13 height 17
type input "10"
type input "00"
click at [328, 202] on select "-- AM PM" at bounding box center [326, 197] width 31 height 17
select select "am"
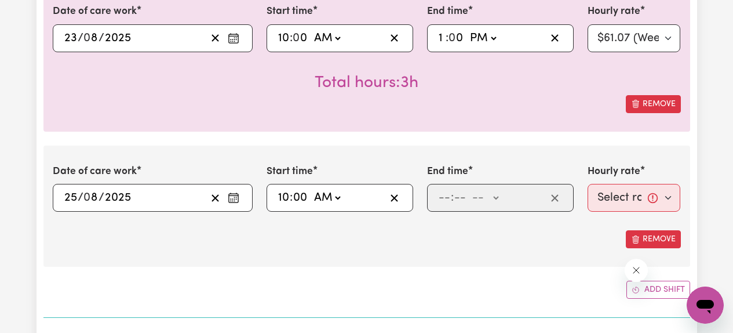
click at [311, 189] on select "-- AM PM" at bounding box center [326, 197] width 31 height 17
type input "10:00"
type input "0"
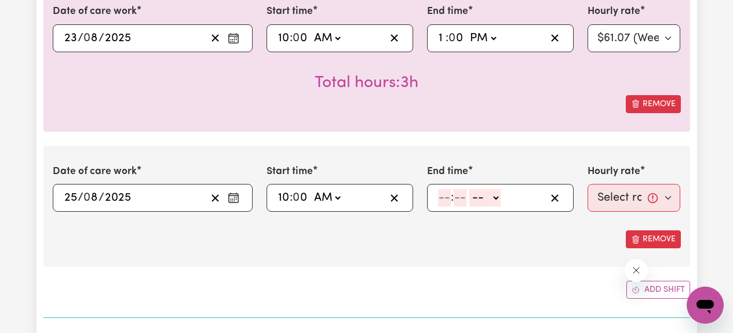
click at [448, 199] on input "number" at bounding box center [444, 197] width 13 height 17
type input "1"
click at [457, 199] on input "number" at bounding box center [455, 197] width 13 height 17
type input "00"
click at [493, 195] on select "-- AM PM" at bounding box center [482, 197] width 31 height 17
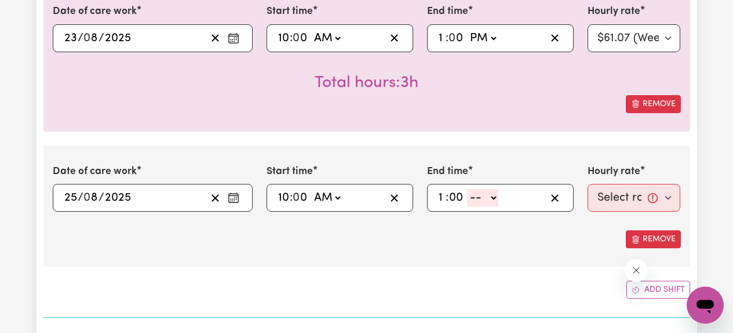
select select "pm"
click at [467, 189] on select "-- AM PM" at bounding box center [482, 197] width 31 height 17
type input "13:00"
type input "0"
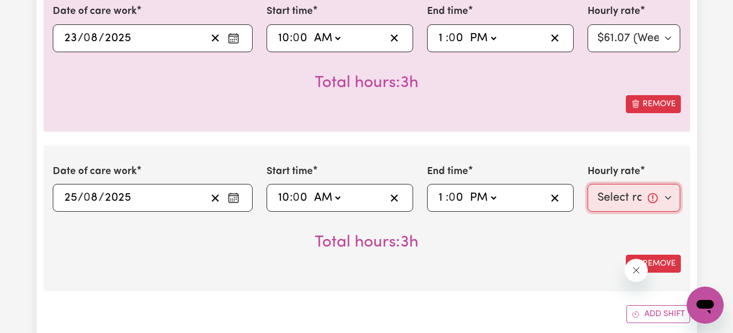
click at [635, 191] on select "Select rate... $61.07 (Weekday) $85.94 ([DATE]) $110.81 ([DATE]) $135.68 (Publi…" at bounding box center [634, 198] width 93 height 28
select select "61.07-Weekday"
click at [588, 184] on select "Select rate... $61.07 (Weekday) $85.94 ([DATE]) $110.81 ([DATE]) $135.68 (Publi…" at bounding box center [634, 198] width 93 height 28
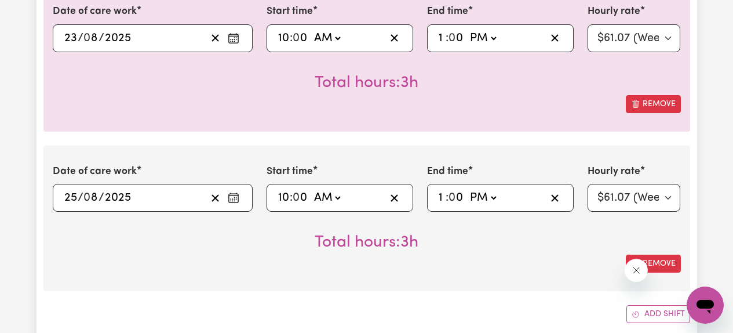
click at [559, 242] on div "Total hours: 3h" at bounding box center [367, 233] width 628 height 43
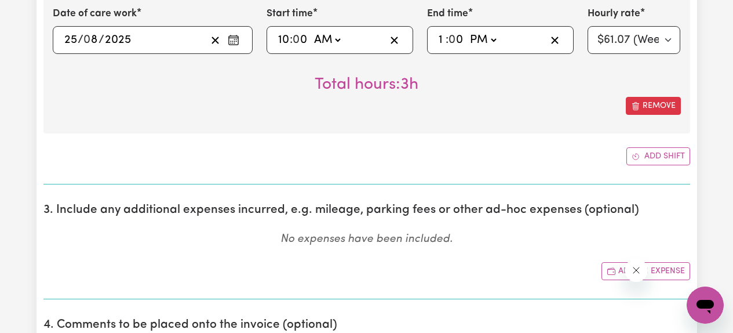
scroll to position [1199, 0]
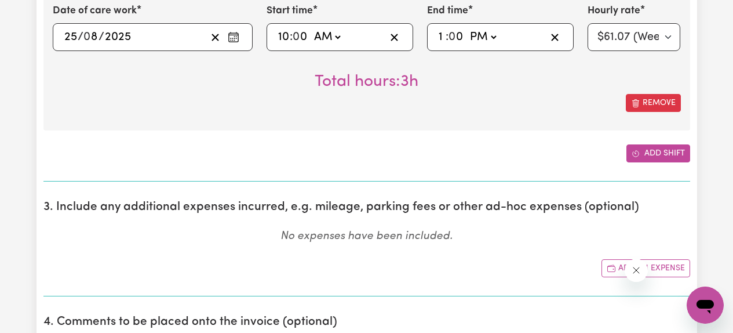
click at [642, 155] on button "Add shift" at bounding box center [659, 153] width 64 height 18
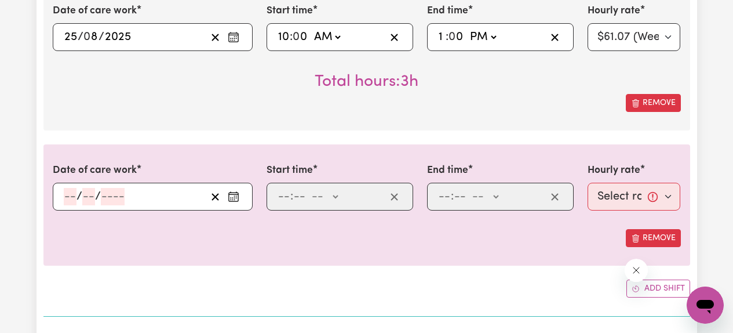
click at [235, 197] on icon "Enter the date of care work" at bounding box center [234, 197] width 12 height 12
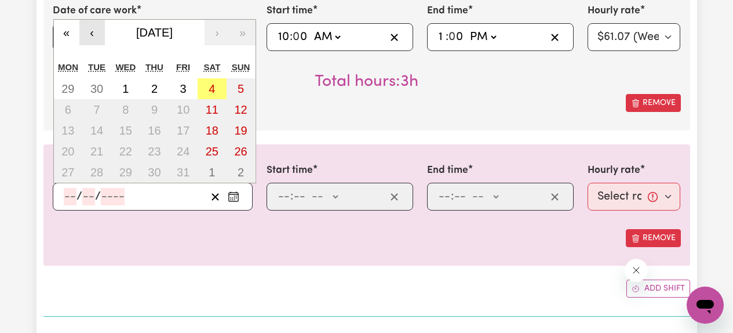
click at [92, 37] on button "‹" at bounding box center [92, 33] width 26 height 26
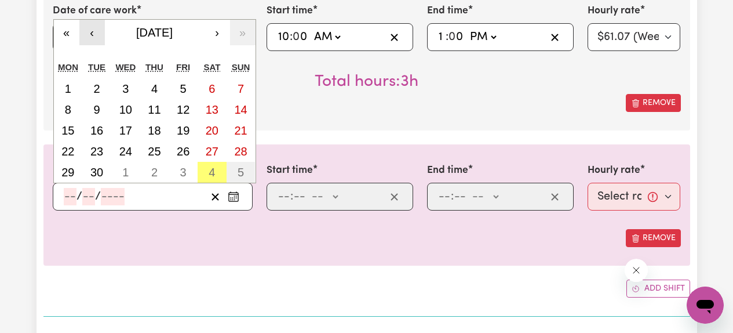
click at [92, 37] on button "‹" at bounding box center [92, 33] width 26 height 26
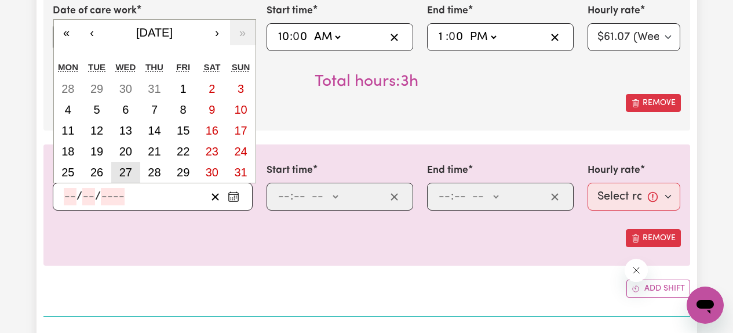
click at [132, 174] on button "27" at bounding box center [125, 172] width 29 height 21
type input "[DATE]"
type input "27"
type input "8"
type input "2025"
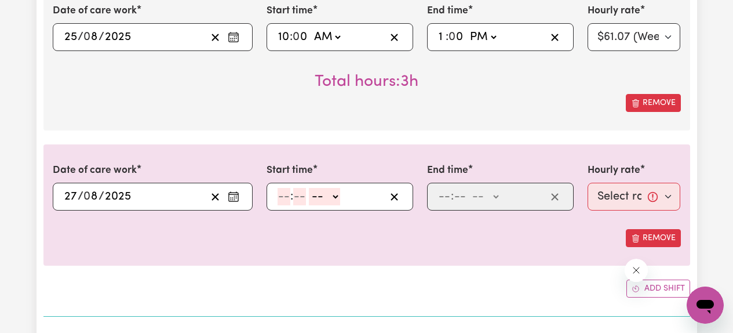
click at [279, 202] on input "number" at bounding box center [284, 196] width 13 height 17
type input "10"
type input "0"
click at [333, 199] on select "-- AM PM" at bounding box center [326, 196] width 31 height 17
select select "am"
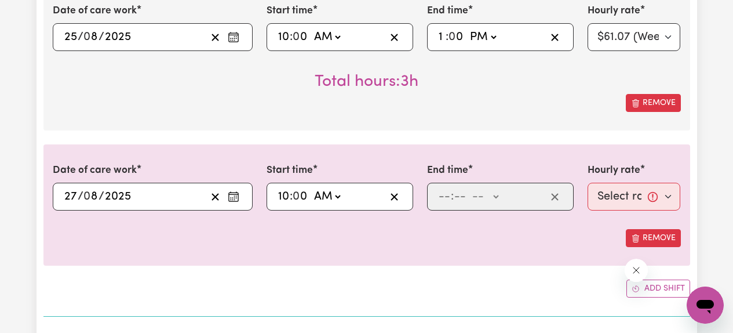
click at [311, 188] on select "-- AM PM" at bounding box center [326, 196] width 31 height 17
type input "10:00"
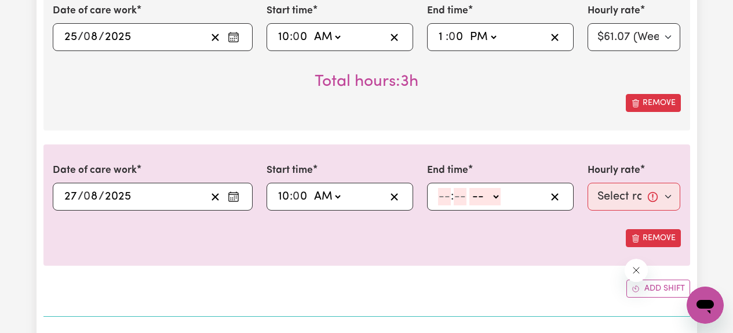
click at [443, 203] on input "number" at bounding box center [444, 196] width 13 height 17
type input "1"
click at [461, 202] on span at bounding box center [462, 196] width 3 height 13
click at [459, 198] on input "number" at bounding box center [455, 196] width 13 height 17
type input "00"
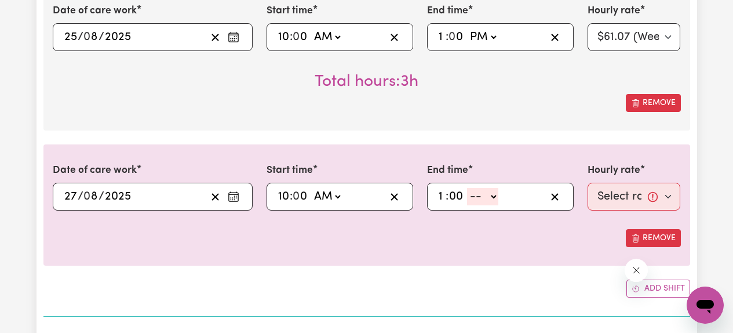
click at [489, 194] on select "-- AM PM" at bounding box center [482, 196] width 31 height 17
select select "pm"
click at [467, 188] on select "-- AM PM" at bounding box center [482, 196] width 31 height 17
type input "13:00"
type input "0"
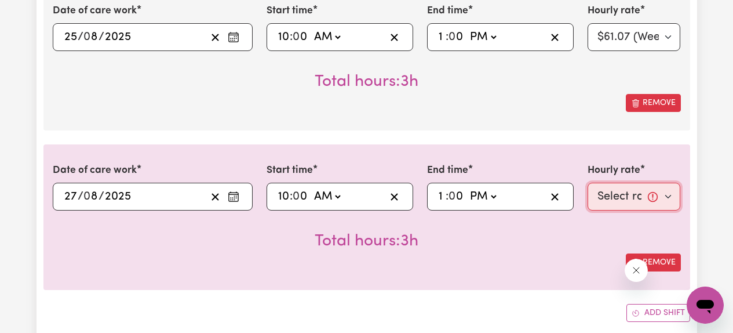
click at [623, 195] on select "Select rate... $61.07 (Weekday) $85.94 ([DATE]) $110.81 ([DATE]) $135.68 (Publi…" at bounding box center [634, 197] width 93 height 28
select select "61.07-Weekday"
click at [588, 183] on select "Select rate... $61.07 (Weekday) $85.94 ([DATE]) $110.81 ([DATE]) $135.68 (Publi…" at bounding box center [634, 197] width 93 height 28
click at [536, 259] on div "Remove" at bounding box center [367, 262] width 628 height 18
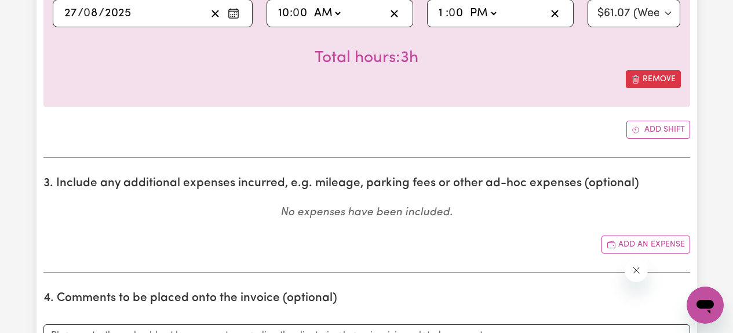
scroll to position [1388, 0]
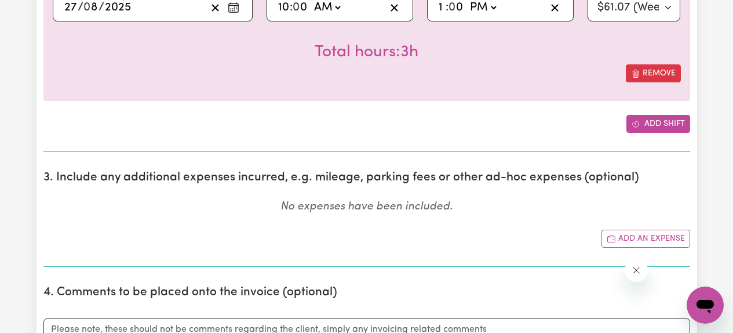
click at [657, 118] on button "Add shift" at bounding box center [659, 124] width 64 height 18
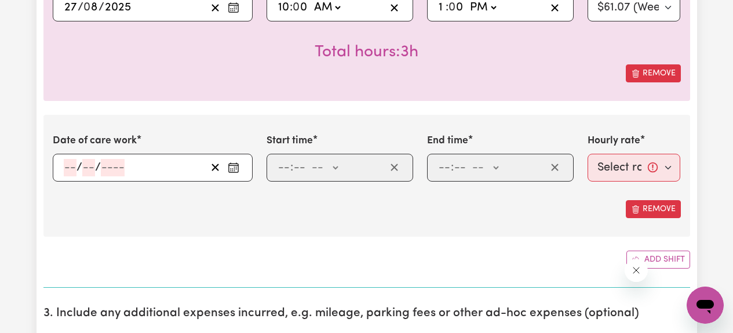
click at [231, 166] on icon "Enter the date of care work" at bounding box center [234, 168] width 12 height 12
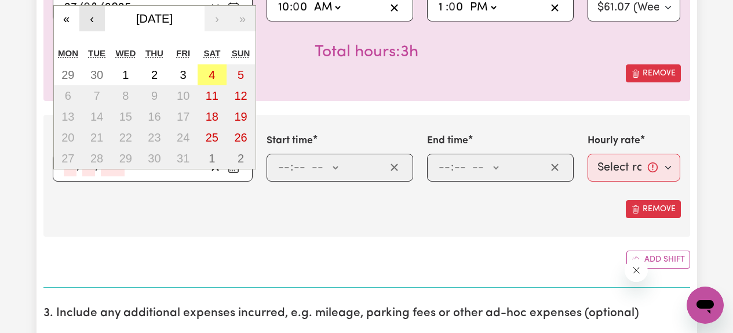
click at [92, 21] on button "‹" at bounding box center [92, 19] width 26 height 26
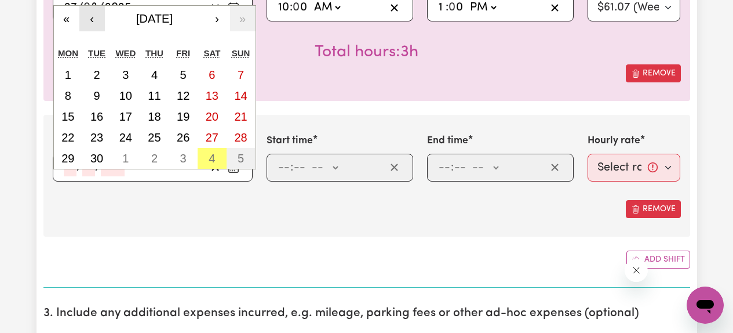
click at [92, 21] on button "‹" at bounding box center [92, 19] width 26 height 26
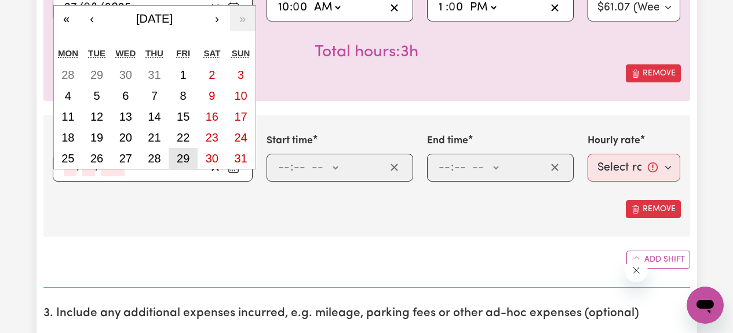
click at [190, 158] on button "29" at bounding box center [183, 158] width 29 height 21
type input "[DATE]"
type input "29"
type input "8"
type input "2025"
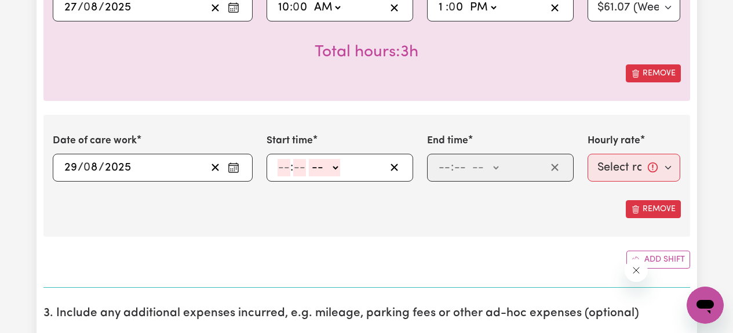
click at [286, 165] on input "number" at bounding box center [284, 167] width 13 height 17
type input "2"
type input "00"
click at [330, 163] on select "-- AM PM" at bounding box center [322, 167] width 31 height 17
select select "pm"
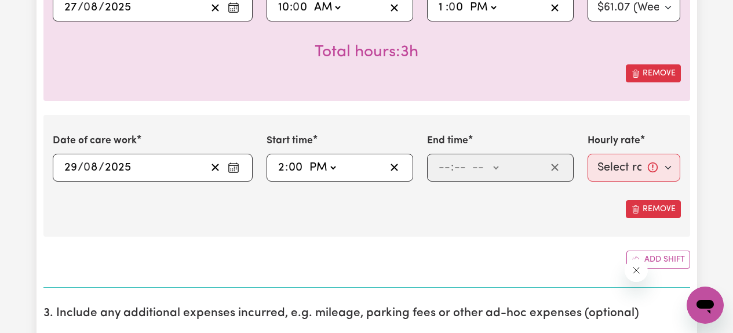
click at [307, 159] on select "-- AM PM" at bounding box center [322, 167] width 31 height 17
type input "14:00"
type input "0"
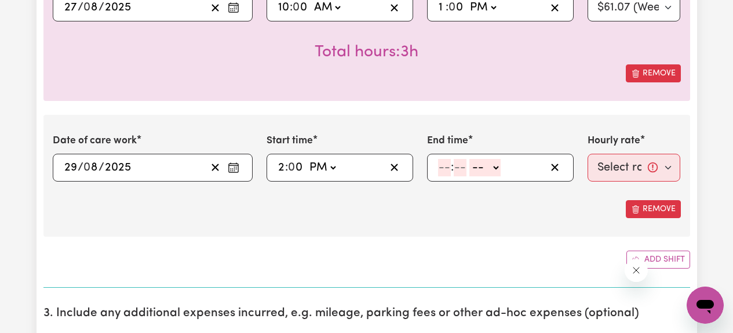
click at [446, 169] on input "number" at bounding box center [444, 167] width 13 height 17
type input "5"
type input "00"
click at [482, 167] on select "-- AM PM" at bounding box center [483, 167] width 31 height 17
select select "pm"
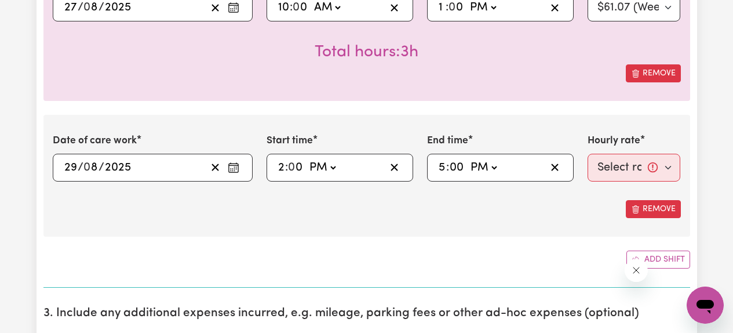
click at [468, 159] on select "-- AM PM" at bounding box center [483, 167] width 31 height 17
type input "17:00"
type input "0"
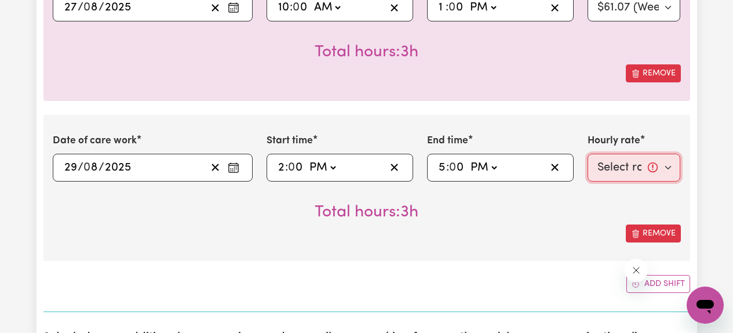
click at [626, 166] on select "Select rate... $61.07 (Weekday) $85.94 ([DATE]) $110.81 ([DATE]) $135.68 (Publi…" at bounding box center [634, 168] width 93 height 28
select select "61.07-Weekday"
click at [588, 154] on select "Select rate... $61.07 (Weekday) $85.94 ([DATE]) $110.81 ([DATE]) $135.68 (Publi…" at bounding box center [634, 168] width 93 height 28
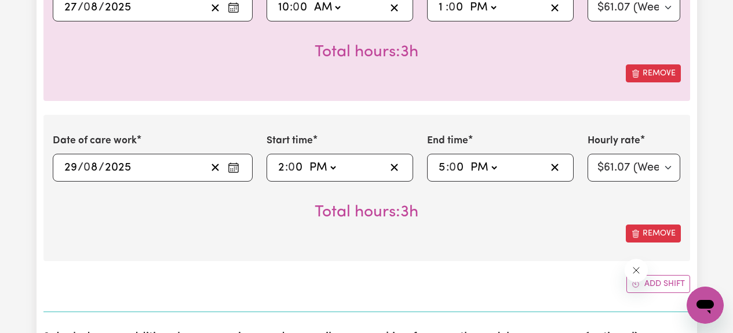
click at [545, 241] on div "Remove" at bounding box center [367, 233] width 628 height 18
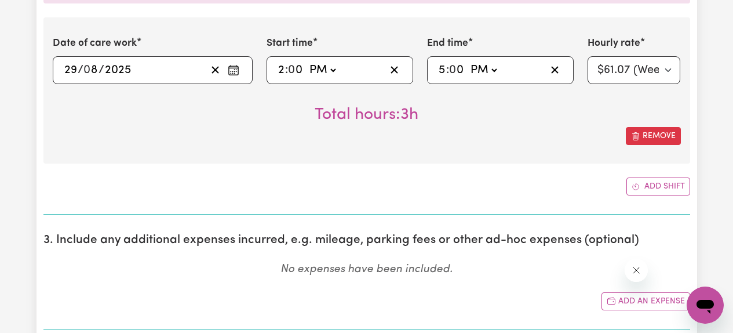
scroll to position [1486, 0]
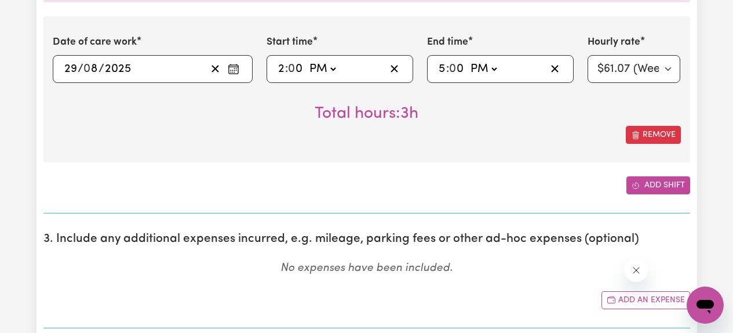
click at [656, 190] on button "Add shift" at bounding box center [659, 185] width 64 height 18
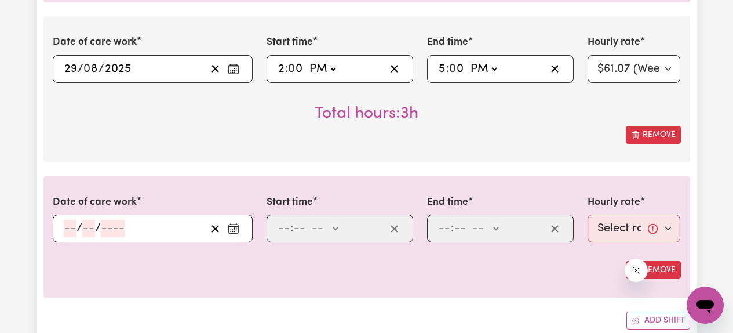
click at [235, 230] on icon "Enter the date of care work" at bounding box center [234, 229] width 12 height 12
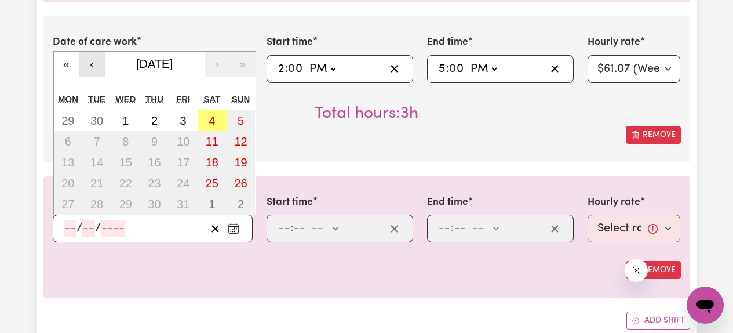
click at [92, 77] on button "‹" at bounding box center [92, 65] width 26 height 26
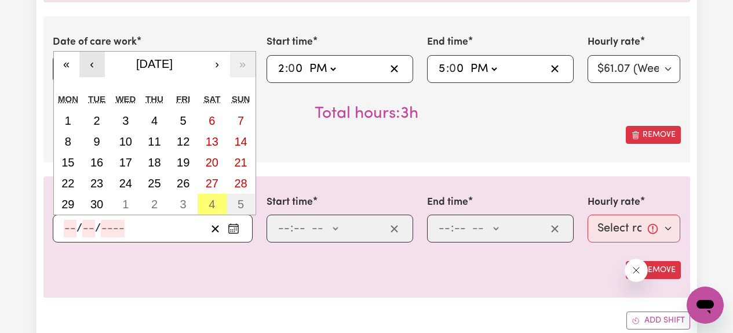
click at [93, 74] on button "‹" at bounding box center [92, 65] width 26 height 26
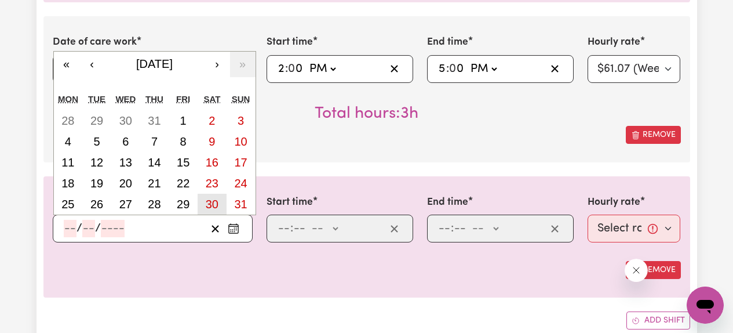
click at [210, 203] on abbr "30" at bounding box center [212, 204] width 13 height 13
type input "[DATE]"
type input "30"
type input "8"
type input "2025"
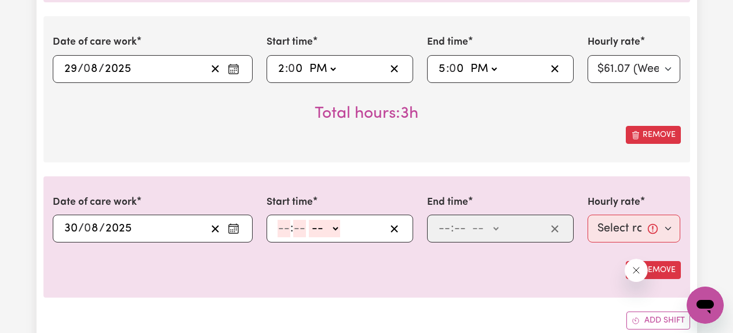
click at [284, 229] on input "number" at bounding box center [284, 228] width 13 height 17
type input "10"
type input "0"
click at [329, 226] on select "-- AM PM" at bounding box center [326, 228] width 31 height 17
select select "am"
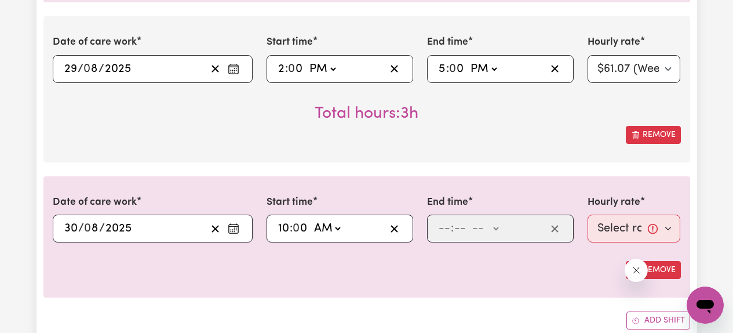
click at [311, 220] on select "-- AM PM" at bounding box center [326, 228] width 31 height 17
type input "10:00"
click at [440, 231] on input "number" at bounding box center [444, 228] width 13 height 17
type input "1"
click at [458, 230] on input "number" at bounding box center [455, 228] width 13 height 17
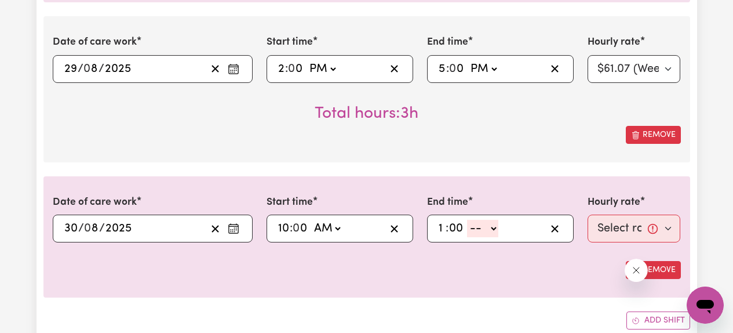
type input "00"
click at [494, 232] on select "-- AM PM" at bounding box center [482, 228] width 31 height 17
select select "pm"
click at [467, 220] on select "-- AM PM" at bounding box center [482, 228] width 31 height 17
type input "13:00"
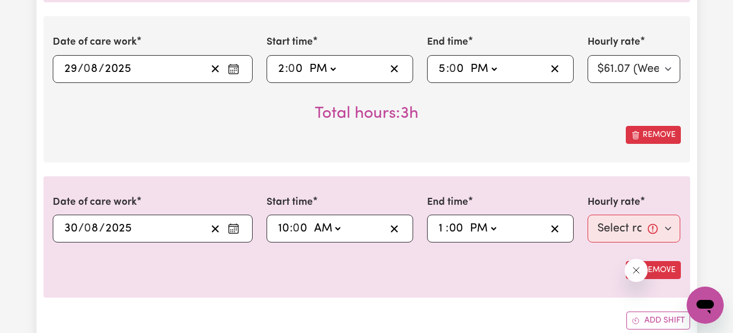
type input "0"
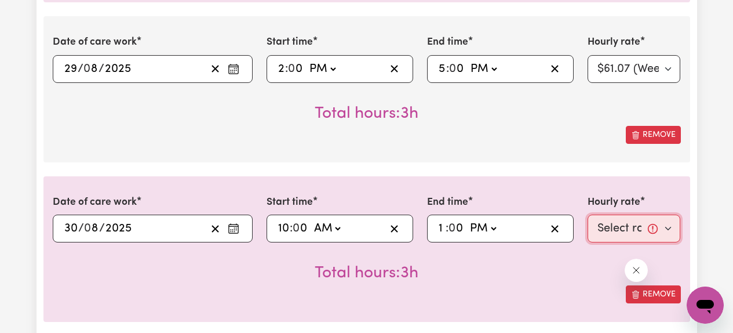
click at [614, 230] on select "Select rate... $61.07 (Weekday) $85.94 ([DATE]) $110.81 ([DATE]) $135.68 (Publi…" at bounding box center [634, 228] width 93 height 28
select select "85.94-[DATE]"
click at [588, 214] on select "Select rate... $61.07 (Weekday) $85.94 ([DATE]) $110.81 ([DATE]) $135.68 (Publi…" at bounding box center [634, 228] width 93 height 28
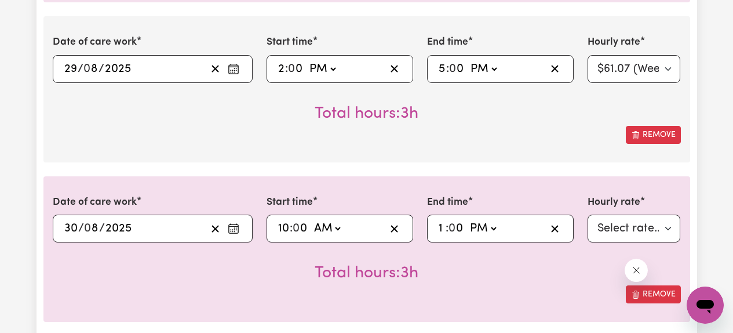
click at [533, 292] on div "Remove" at bounding box center [367, 294] width 628 height 18
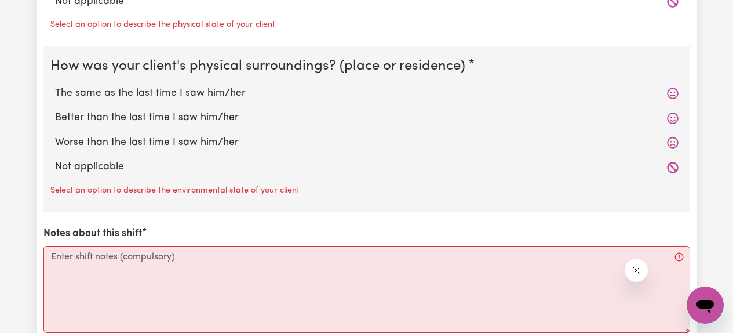
scroll to position [2451, 0]
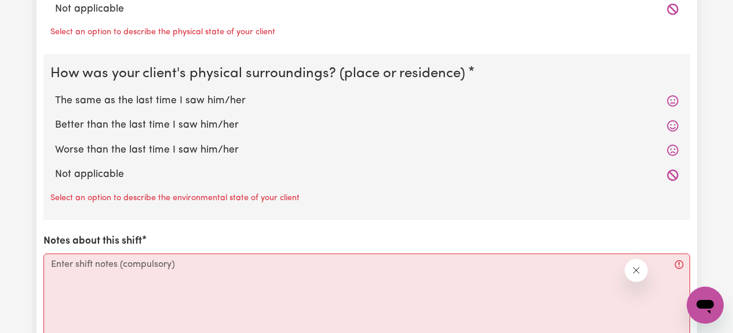
click at [216, 123] on label "Better than the last time I saw him/her" at bounding box center [367, 125] width 624 height 15
click at [55, 118] on input "Better than the last time I saw him/her" at bounding box center [54, 117] width 1 height 1
radio input "true"
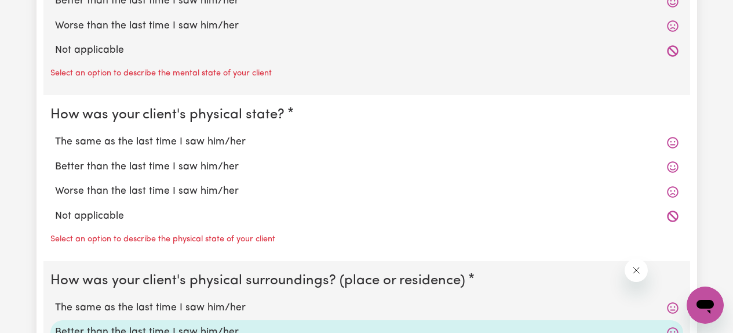
scroll to position [2242, 0]
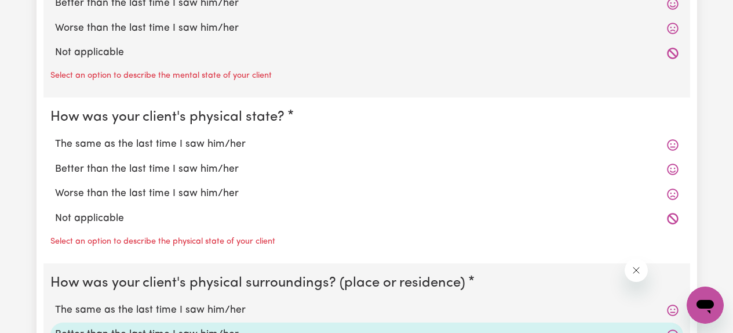
click at [205, 163] on label "Better than the last time I saw him/her" at bounding box center [367, 169] width 624 height 15
click at [55, 162] on input "Better than the last time I saw him/her" at bounding box center [54, 161] width 1 height 1
radio input "true"
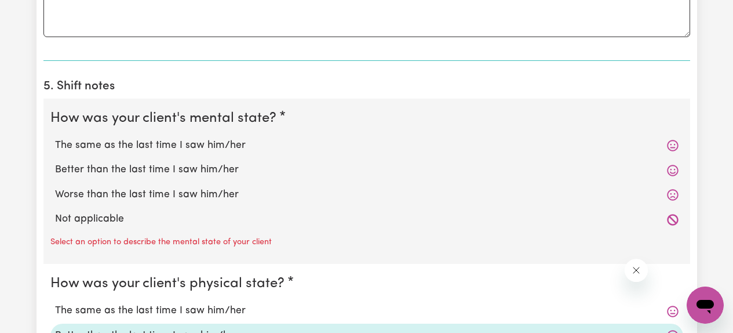
click at [202, 168] on label "Better than the last time I saw him/her" at bounding box center [367, 169] width 624 height 15
click at [55, 162] on input "Better than the last time I saw him/her" at bounding box center [54, 162] width 1 height 1
radio input "true"
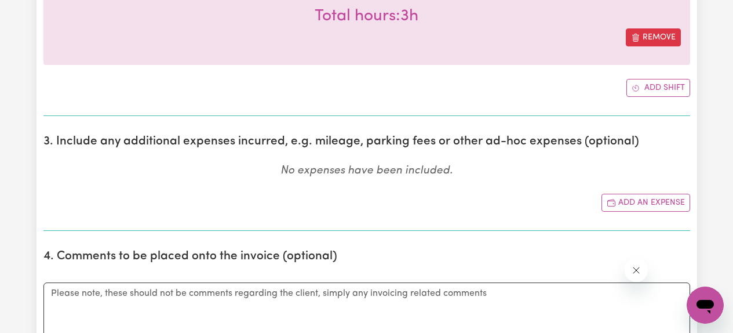
scroll to position [1747, 0]
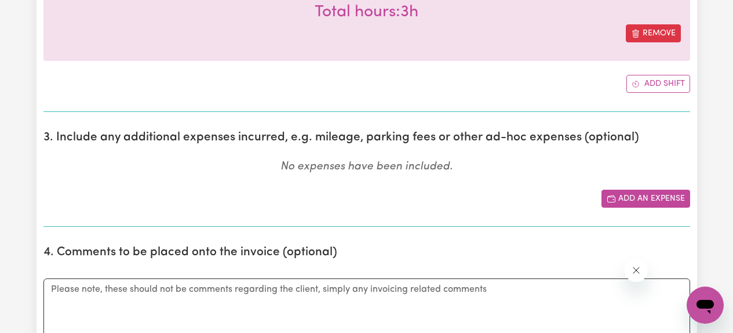
click at [632, 201] on button "Add an expense" at bounding box center [646, 199] width 89 height 18
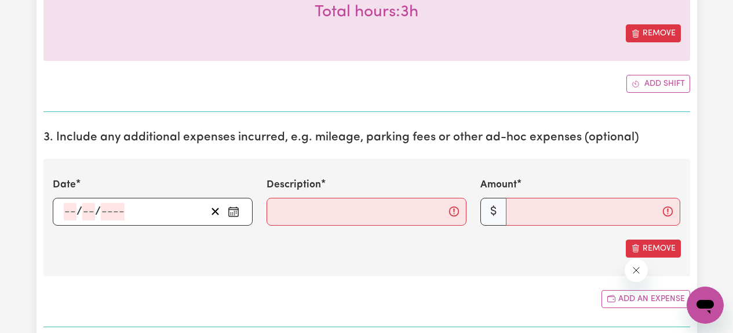
click at [237, 210] on icon "Enter the date of expense" at bounding box center [234, 212] width 12 height 12
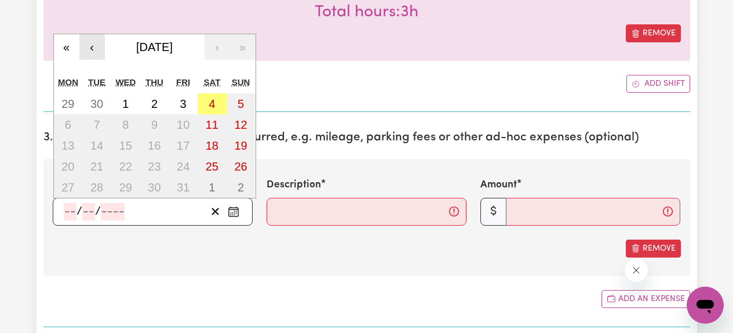
click at [92, 40] on button "‹" at bounding box center [92, 47] width 26 height 26
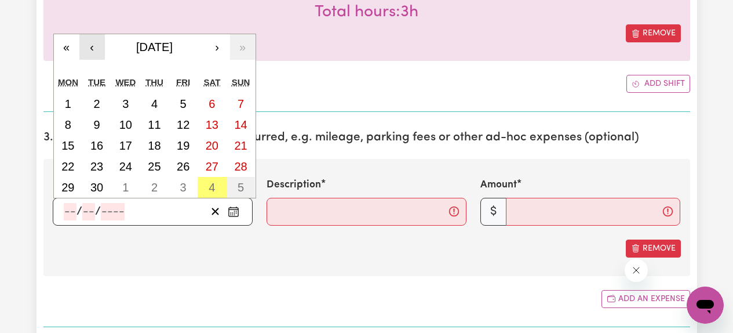
click at [92, 40] on button "‹" at bounding box center [92, 47] width 26 height 26
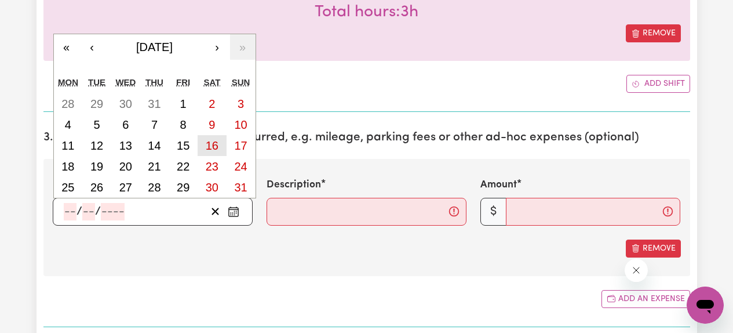
click at [208, 151] on abbr "16" at bounding box center [212, 145] width 13 height 13
type input "[DATE]"
type input "16"
type input "8"
type input "2025"
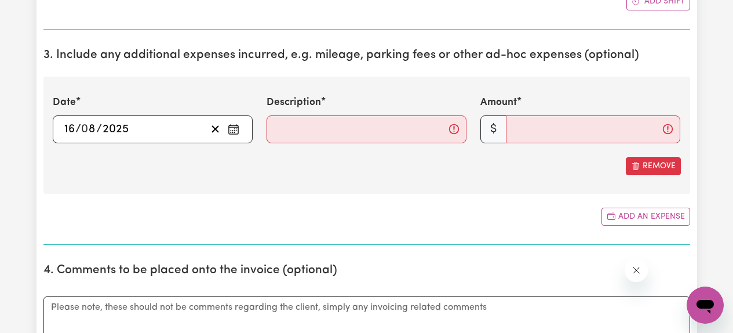
scroll to position [1834, 0]
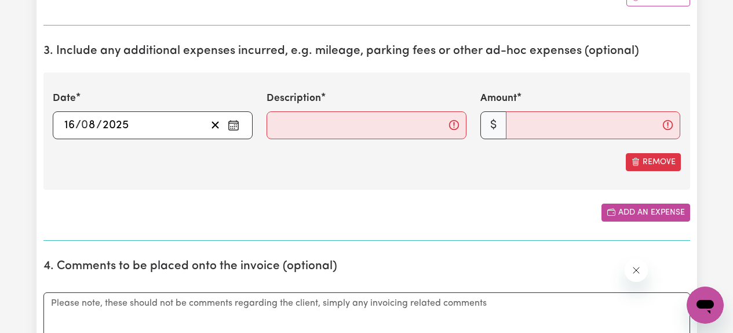
click at [621, 214] on button "Add an expense" at bounding box center [646, 212] width 89 height 18
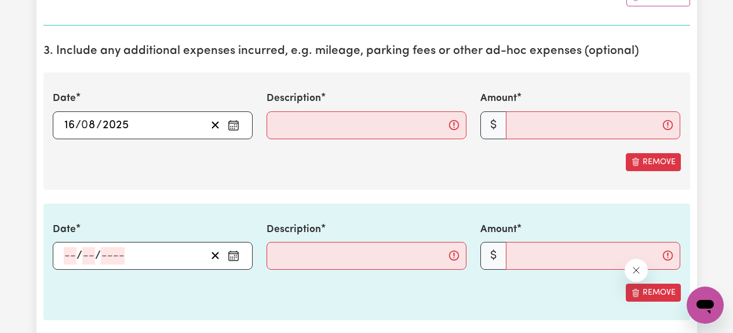
click at [235, 253] on icon "Enter the date of expense" at bounding box center [234, 256] width 12 height 12
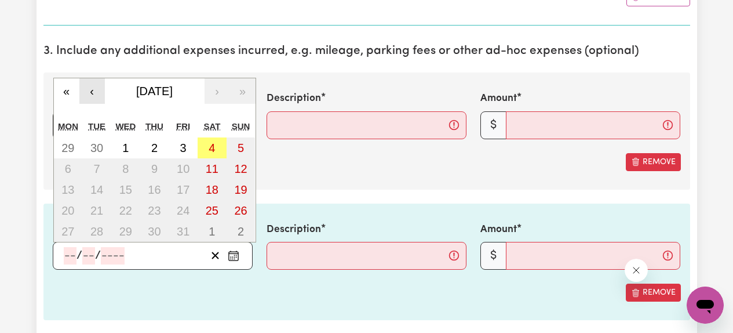
click at [97, 91] on button "‹" at bounding box center [92, 91] width 26 height 26
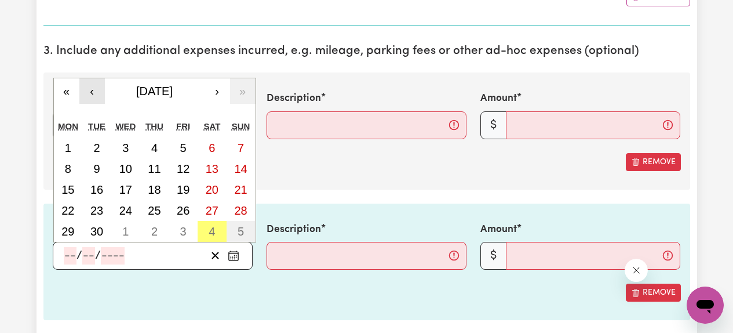
click at [97, 91] on button "‹" at bounding box center [92, 91] width 26 height 26
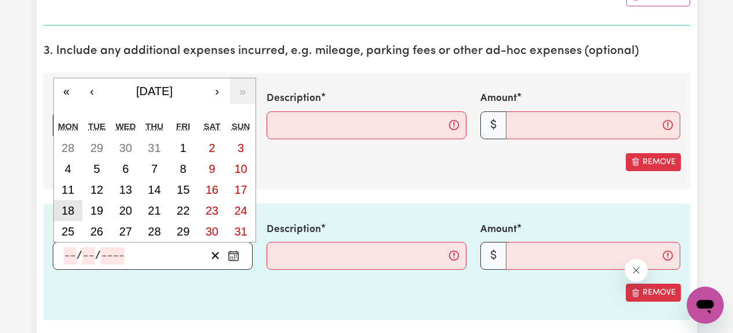
click at [67, 213] on abbr "18" at bounding box center [67, 210] width 13 height 13
type input "[DATE]"
type input "18"
type input "8"
type input "2025"
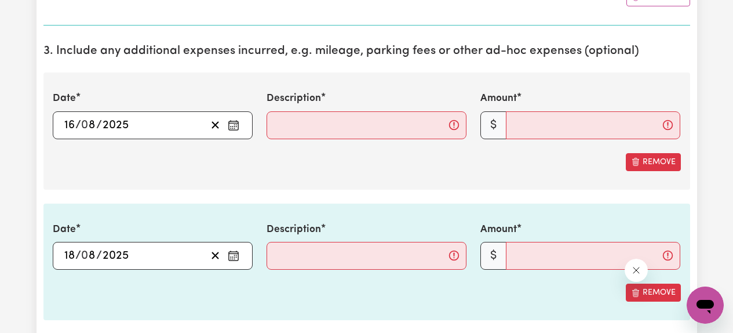
click at [305, 197] on section "3. Include any additional expenses incurred, e.g. mileage, parking fees or othe…" at bounding box center [366, 203] width 647 height 336
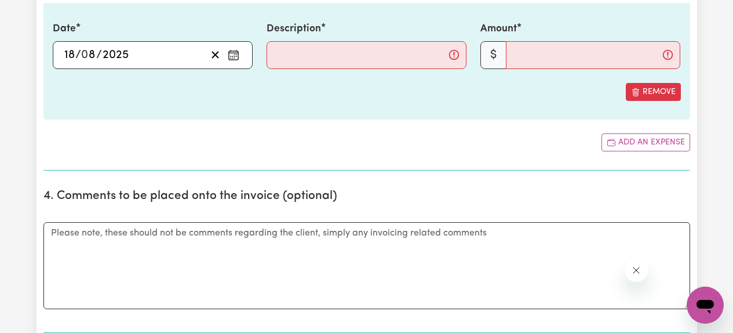
scroll to position [2038, 0]
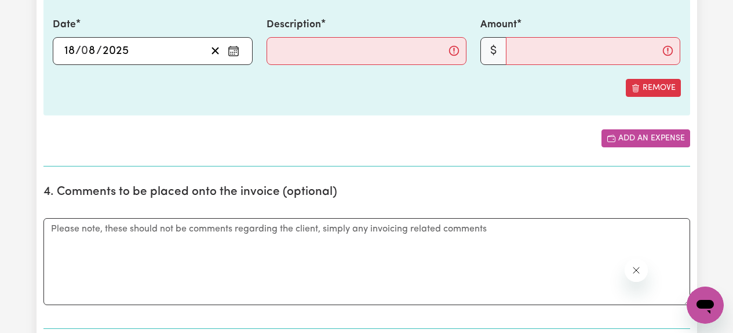
click at [641, 140] on button "Add an expense" at bounding box center [646, 138] width 89 height 18
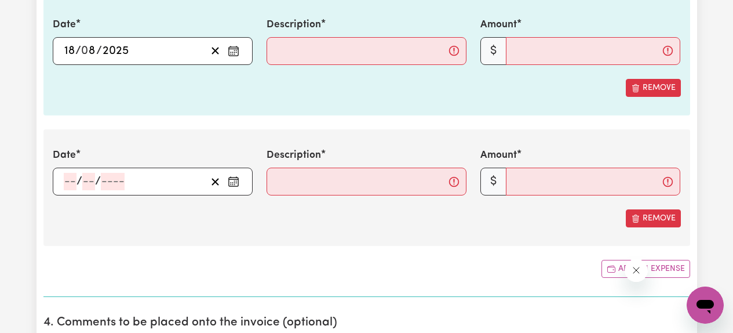
click at [234, 180] on icon "Enter the date of expense" at bounding box center [234, 182] width 12 height 12
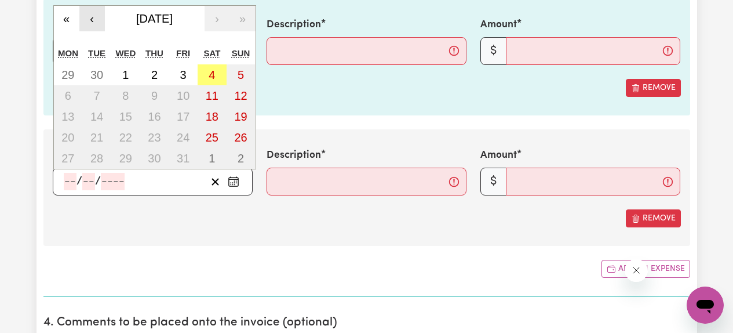
click at [98, 18] on button "‹" at bounding box center [92, 19] width 26 height 26
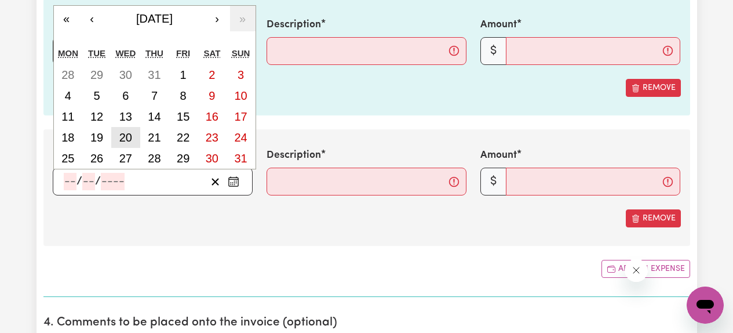
click at [126, 138] on abbr "20" at bounding box center [125, 137] width 13 height 13
type input "[DATE]"
type input "20"
type input "8"
type input "2025"
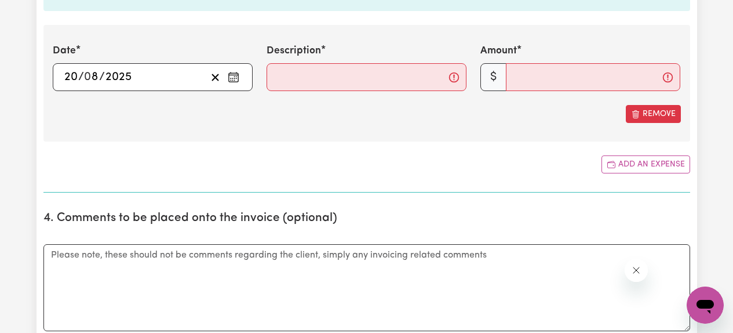
scroll to position [2146, 0]
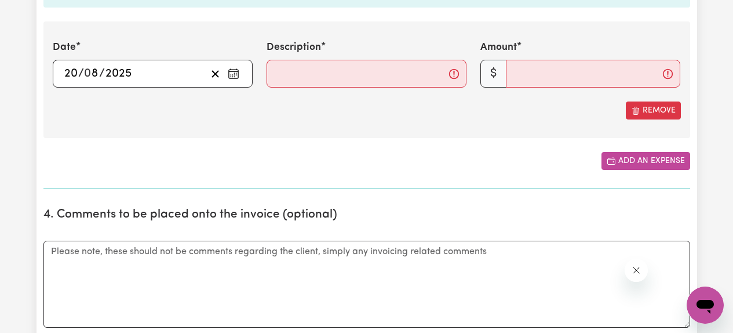
click at [625, 169] on button "Add an expense" at bounding box center [646, 161] width 89 height 18
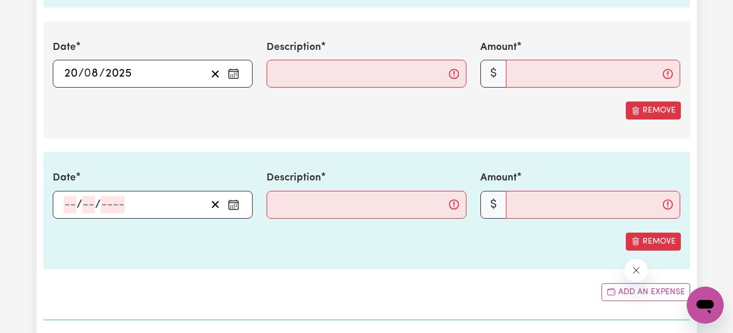
click at [234, 203] on circle "Enter the date of expense" at bounding box center [234, 203] width 1 height 1
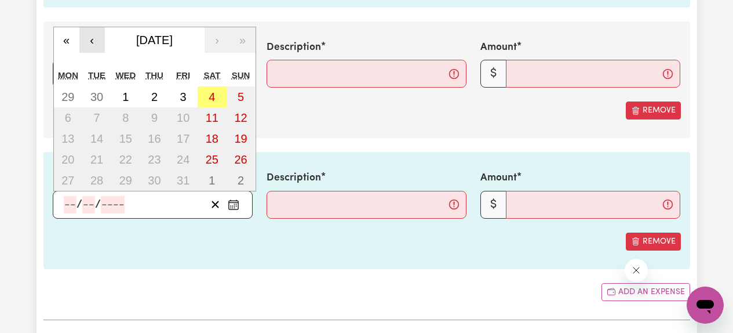
click at [96, 42] on button "‹" at bounding box center [92, 40] width 26 height 26
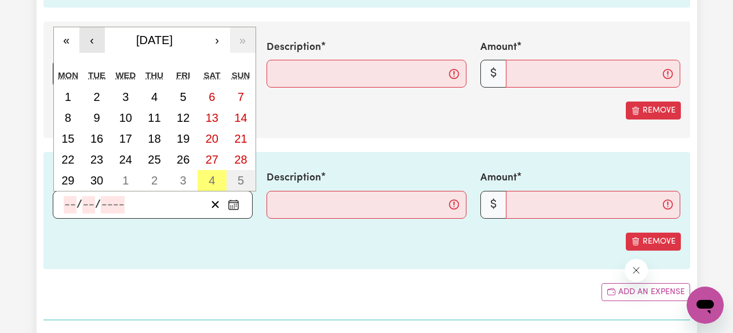
click at [96, 42] on button "‹" at bounding box center [92, 40] width 26 height 26
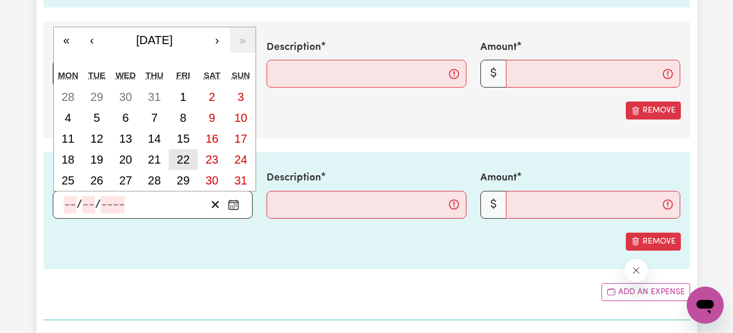
click at [184, 163] on abbr "22" at bounding box center [183, 159] width 13 height 13
type input "[DATE]"
type input "22"
type input "8"
type input "2025"
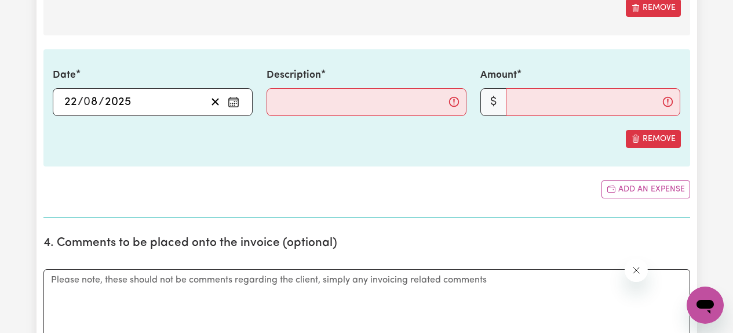
scroll to position [2258, 0]
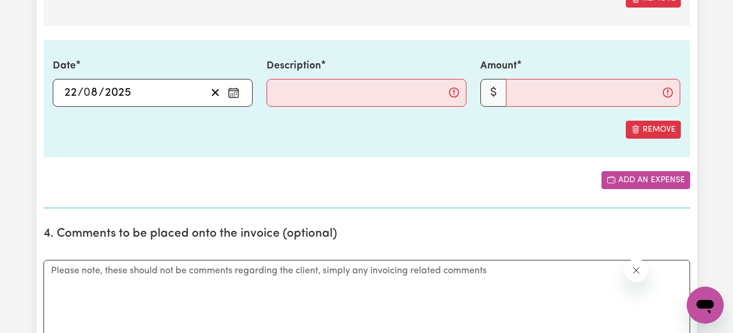
click at [637, 182] on button "Add an expense" at bounding box center [646, 180] width 89 height 18
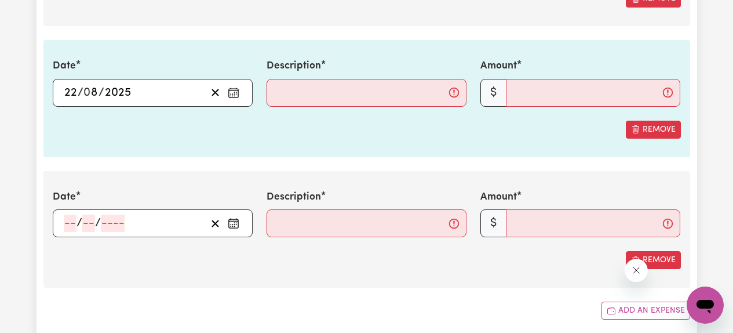
click at [234, 224] on icon "Enter the date of expense" at bounding box center [234, 223] width 12 height 12
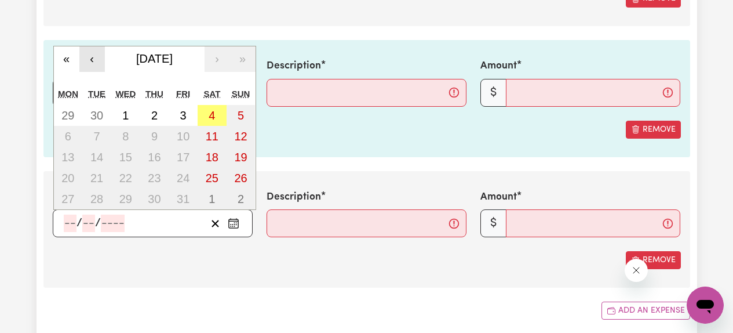
click at [93, 60] on button "‹" at bounding box center [92, 59] width 26 height 26
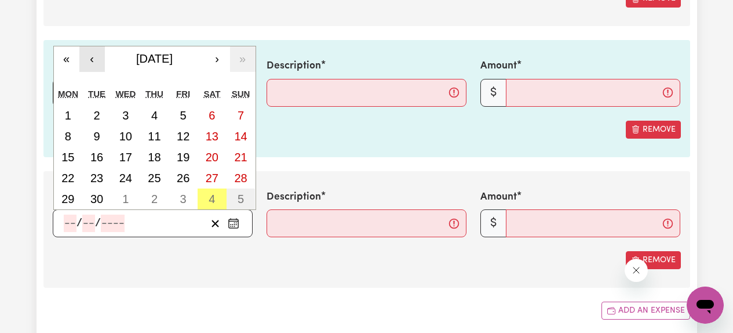
click at [93, 60] on button "‹" at bounding box center [92, 59] width 26 height 26
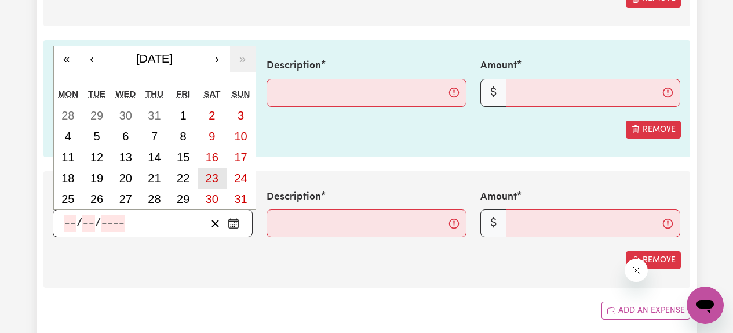
click at [210, 181] on abbr "23" at bounding box center [212, 178] width 13 height 13
type input "[DATE]"
type input "23"
type input "8"
type input "2025"
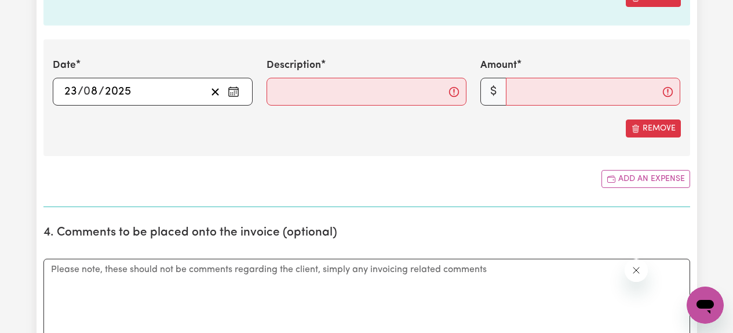
scroll to position [2406, 0]
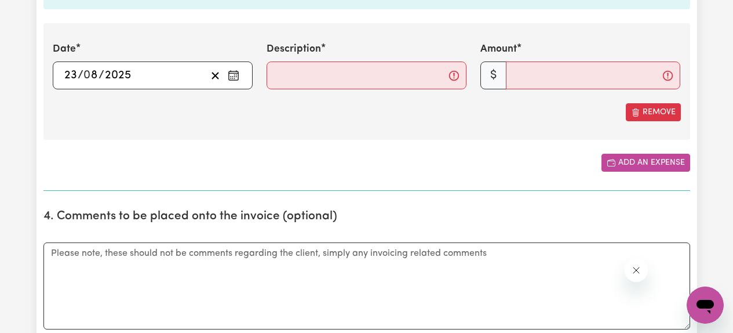
click at [628, 166] on button "Add an expense" at bounding box center [646, 163] width 89 height 18
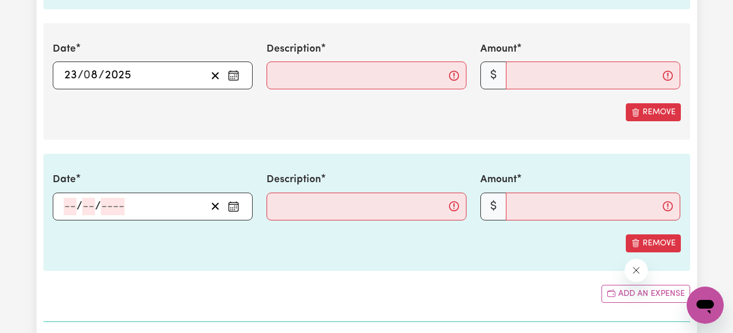
click at [234, 210] on icon "Enter the date of expense" at bounding box center [234, 207] width 12 height 12
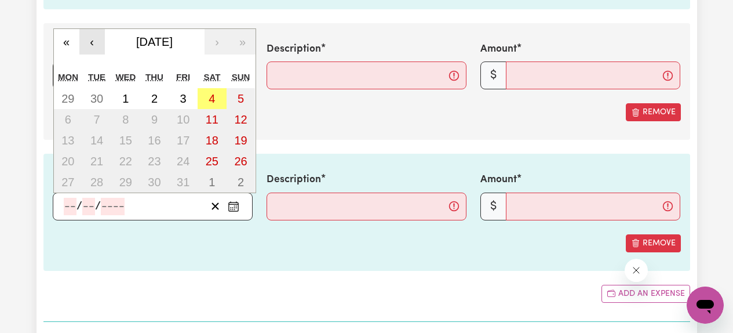
click at [94, 42] on button "‹" at bounding box center [92, 42] width 26 height 26
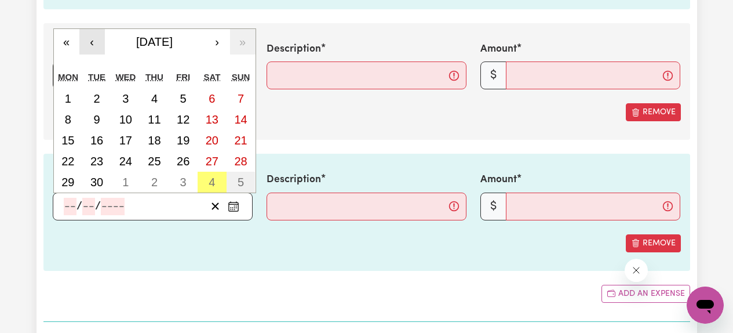
click at [94, 42] on button "‹" at bounding box center [92, 42] width 26 height 26
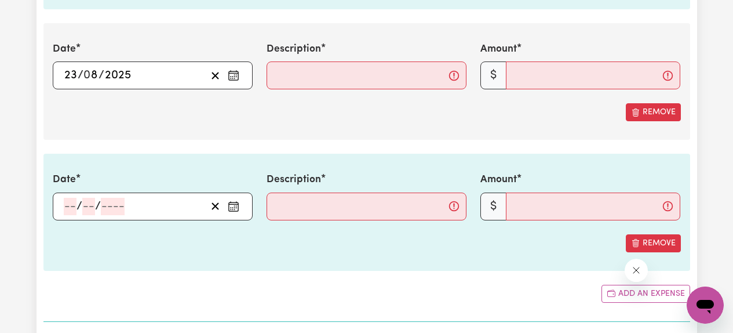
click at [234, 206] on icon "Enter the date of expense" at bounding box center [234, 207] width 12 height 12
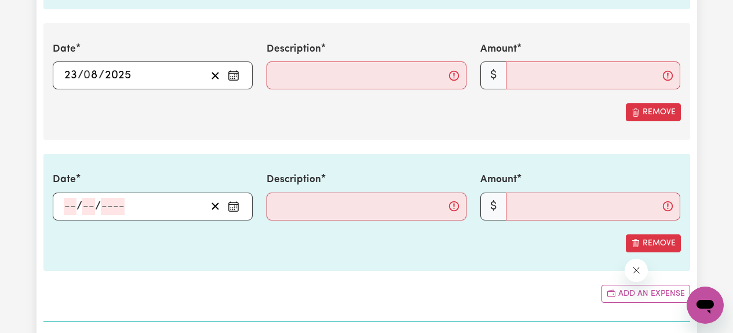
click at [234, 210] on icon "Enter the date of expense" at bounding box center [234, 207] width 12 height 12
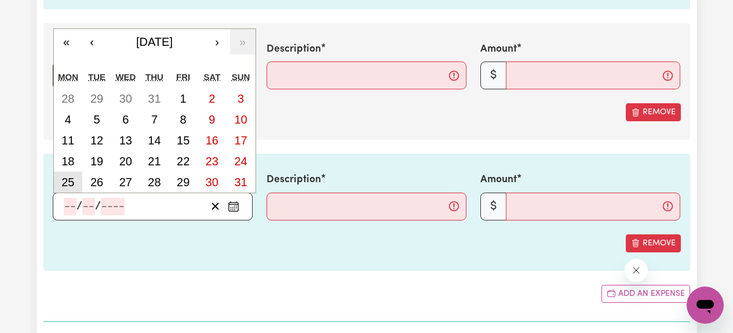
click at [67, 183] on abbr "25" at bounding box center [67, 182] width 13 height 13
type input "[DATE]"
type input "25"
type input "8"
type input "2025"
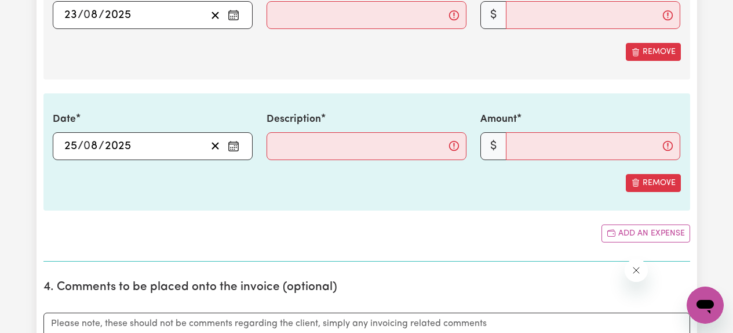
scroll to position [2507, 0]
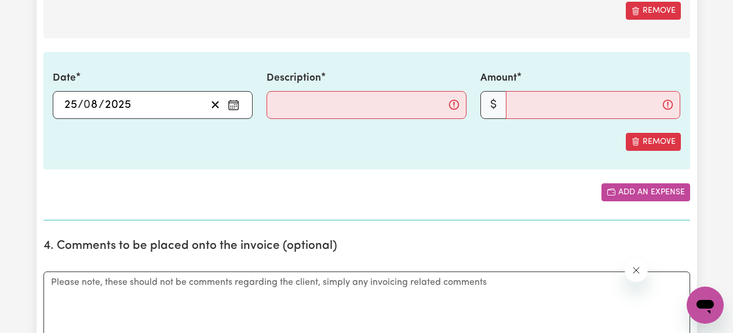
click at [640, 195] on button "Add an expense" at bounding box center [646, 192] width 89 height 18
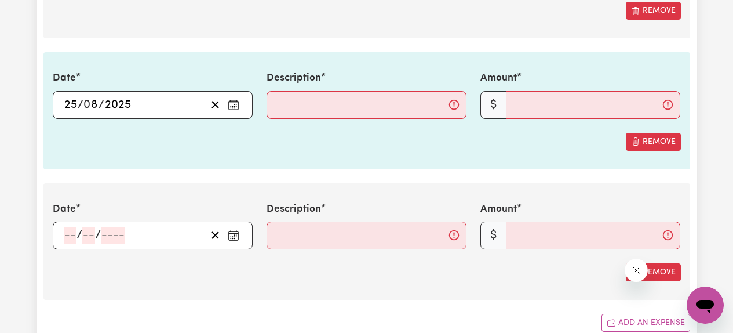
click at [236, 236] on circle "Enter the date of expense" at bounding box center [236, 236] width 1 height 1
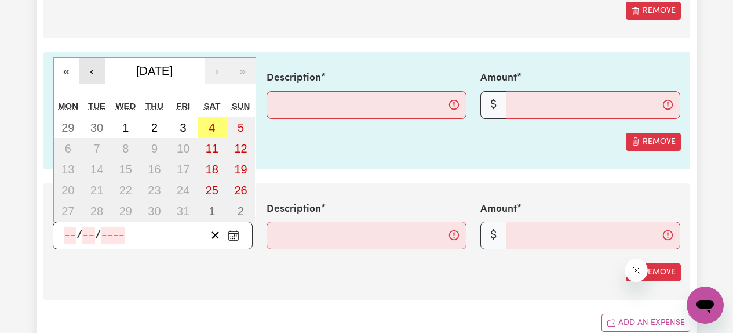
click at [90, 74] on button "‹" at bounding box center [92, 71] width 26 height 26
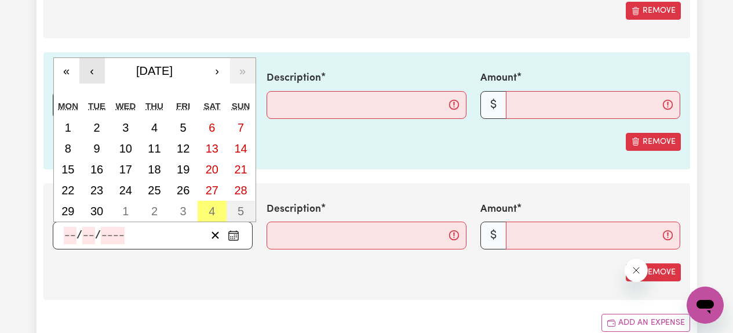
click at [90, 74] on button "‹" at bounding box center [92, 71] width 26 height 26
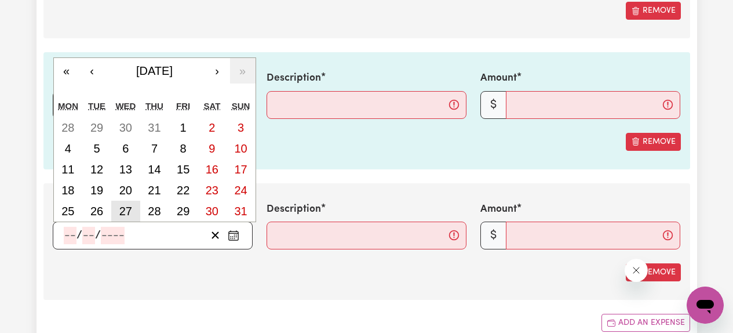
click at [133, 209] on button "27" at bounding box center [125, 211] width 29 height 21
type input "[DATE]"
type input "27"
type input "8"
type input "2025"
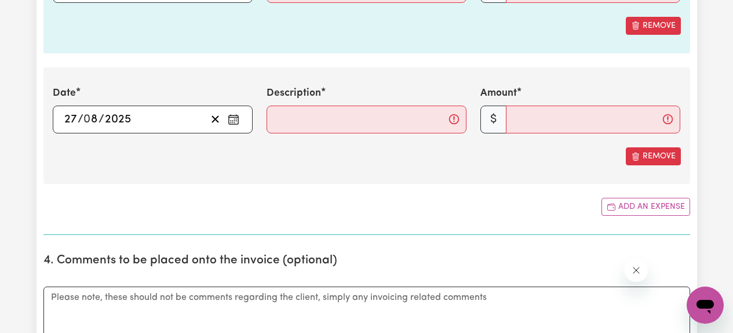
scroll to position [2630, 0]
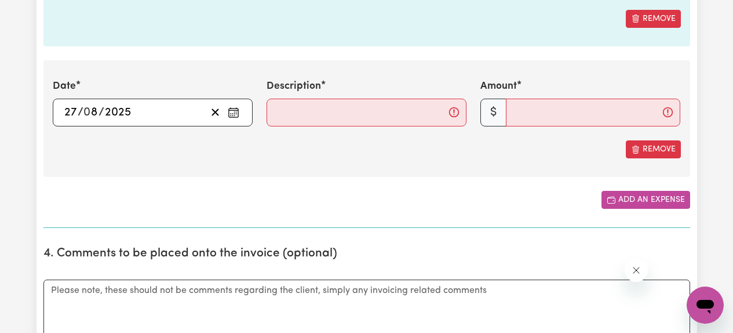
click at [628, 202] on button "Add an expense" at bounding box center [646, 200] width 89 height 18
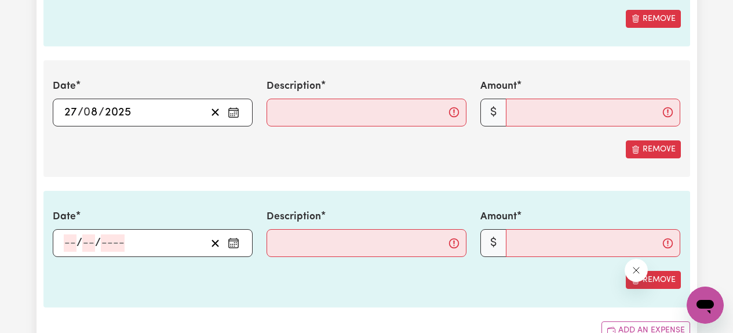
click at [236, 243] on icon "Enter the date of expense" at bounding box center [234, 243] width 12 height 12
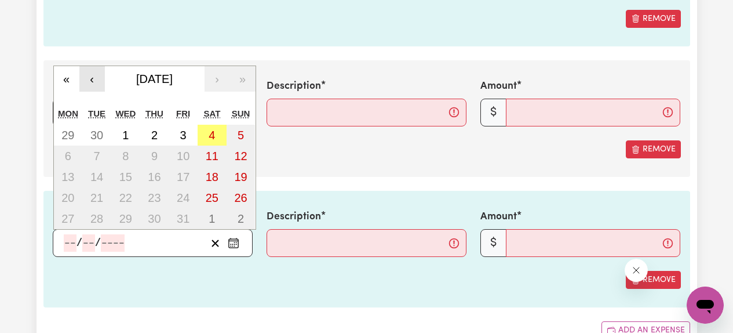
click at [93, 83] on button "‹" at bounding box center [92, 79] width 26 height 26
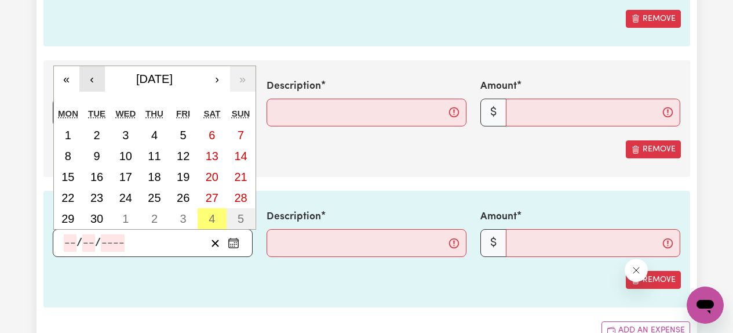
click at [93, 83] on button "‹" at bounding box center [92, 79] width 26 height 26
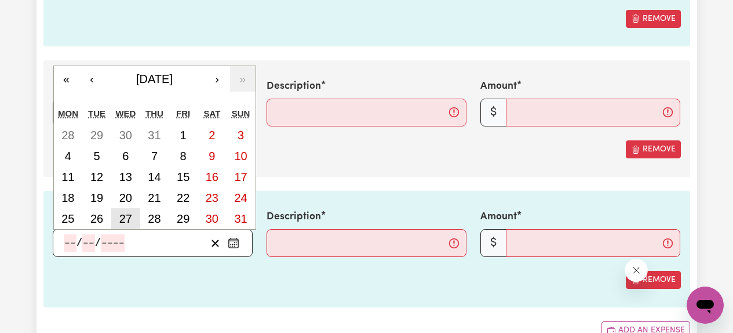
click at [129, 220] on abbr "27" at bounding box center [125, 218] width 13 height 13
type input "[DATE]"
type input "27"
type input "8"
type input "2025"
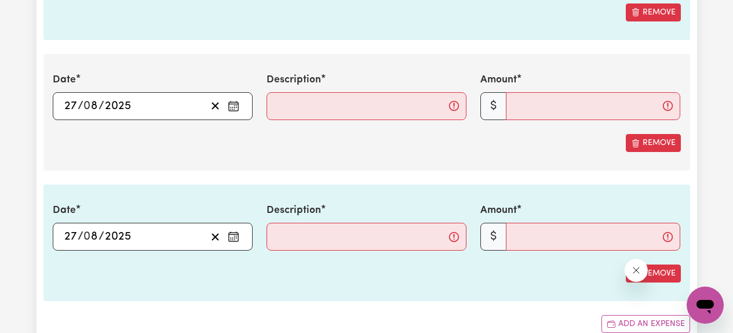
scroll to position [2638, 0]
click at [237, 237] on icon "Enter the date of expense" at bounding box center [234, 236] width 12 height 12
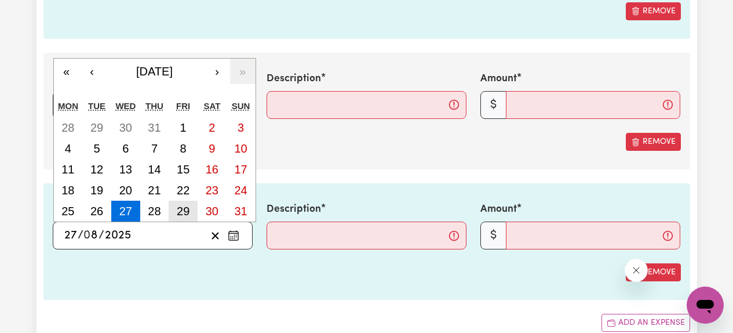
click at [184, 210] on abbr "29" at bounding box center [183, 211] width 13 height 13
type input "[DATE]"
type input "29"
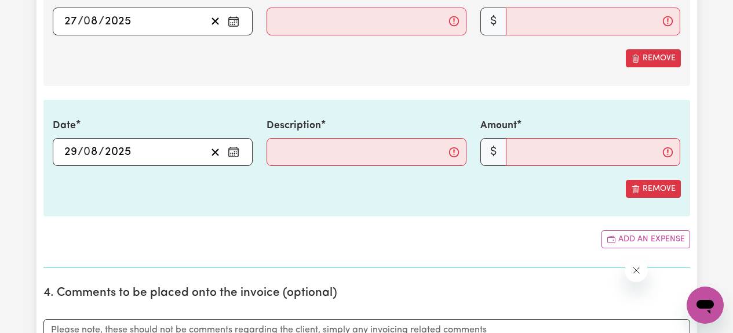
scroll to position [2726, 0]
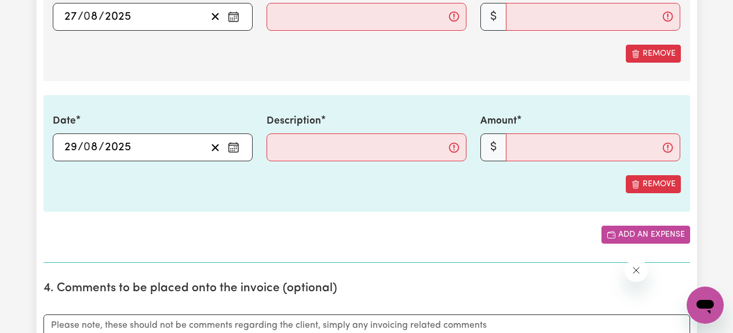
click at [651, 230] on button "Add an expense" at bounding box center [646, 235] width 89 height 18
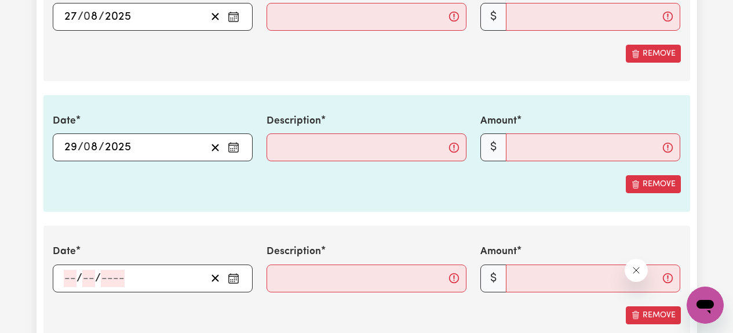
click at [232, 277] on icon "Enter the date of expense" at bounding box center [234, 278] width 12 height 12
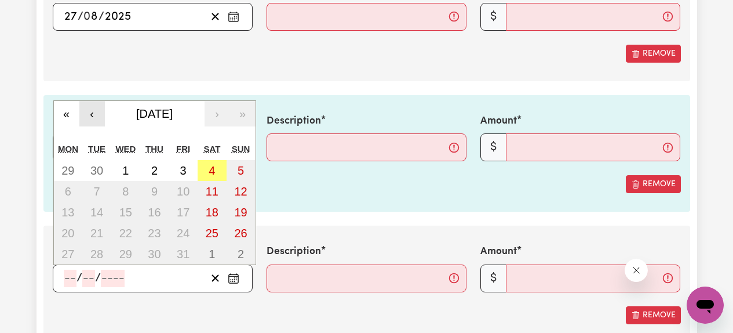
click at [94, 115] on button "‹" at bounding box center [92, 114] width 26 height 26
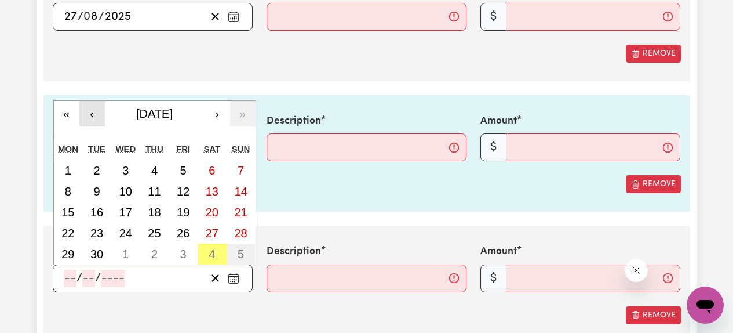
click at [94, 115] on button "‹" at bounding box center [92, 114] width 26 height 26
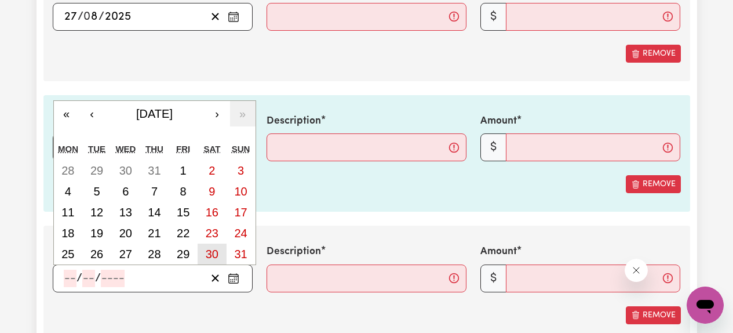
click at [212, 255] on abbr "30" at bounding box center [212, 254] width 13 height 13
type input "[DATE]"
type input "30"
type input "8"
type input "2025"
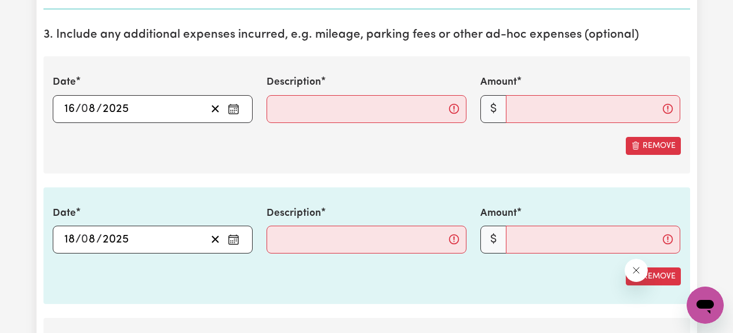
scroll to position [1851, 0]
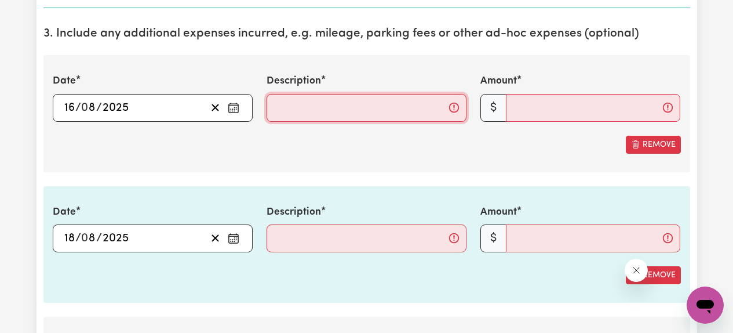
click at [377, 115] on input "Description" at bounding box center [367, 108] width 200 height 28
type input "26kms/mileage"
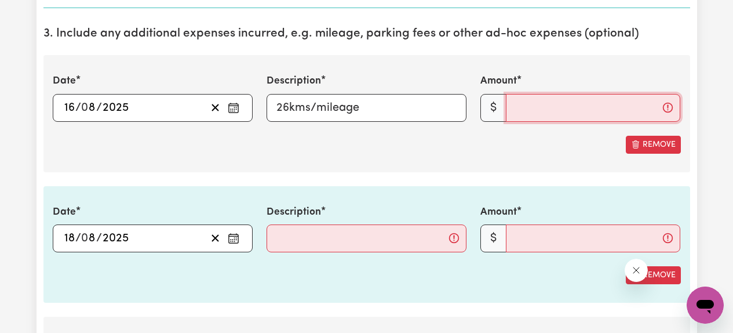
click at [560, 113] on input "Amount" at bounding box center [593, 108] width 174 height 28
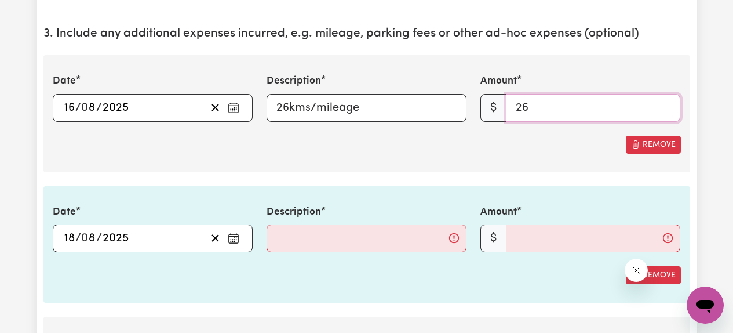
type input "26"
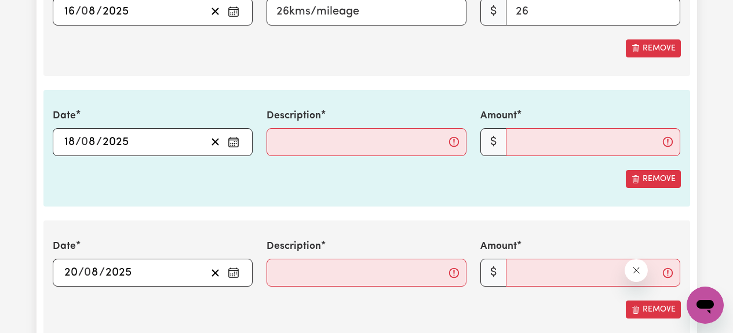
scroll to position [1948, 0]
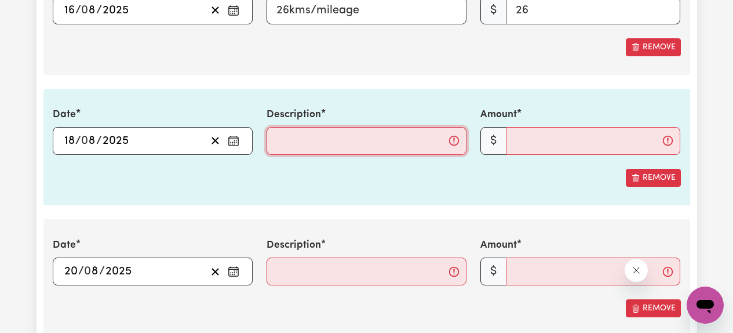
click at [358, 141] on input "Description" at bounding box center [367, 141] width 200 height 28
type input "24kms/mileage"
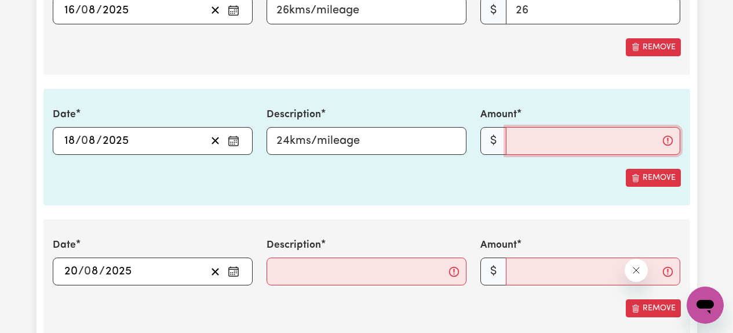
click at [572, 137] on input "Amount" at bounding box center [593, 141] width 174 height 28
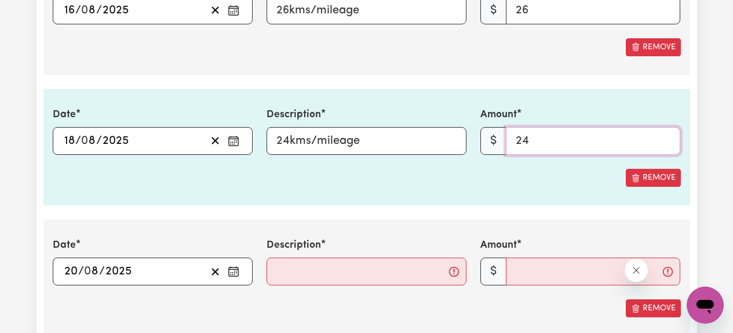
type input "24"
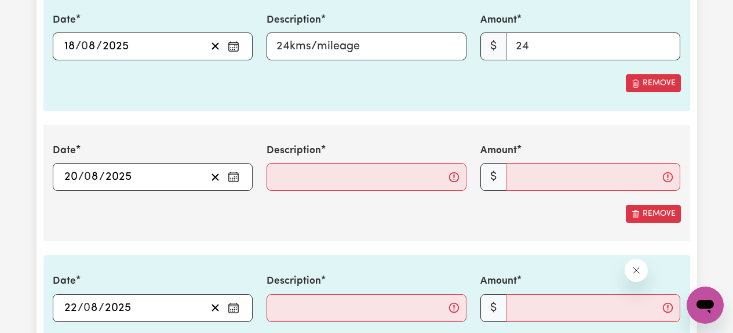
scroll to position [2043, 0]
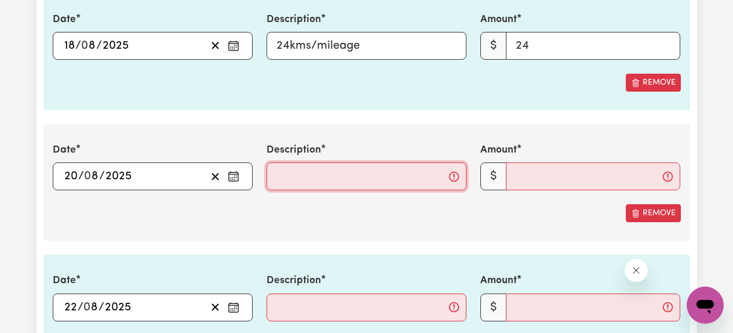
click at [333, 184] on input "Description" at bounding box center [367, 176] width 200 height 28
type input "29kms/mileage"
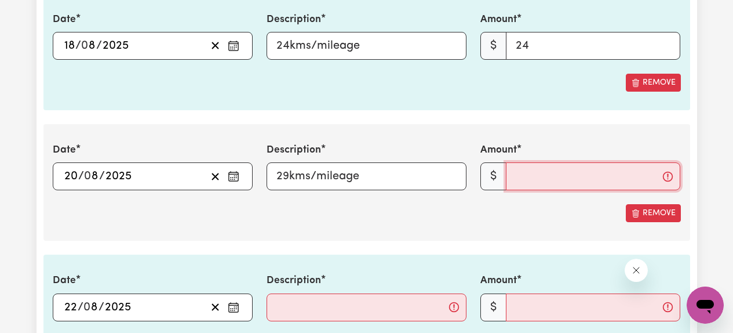
click at [530, 181] on input "Amount" at bounding box center [593, 176] width 174 height 28
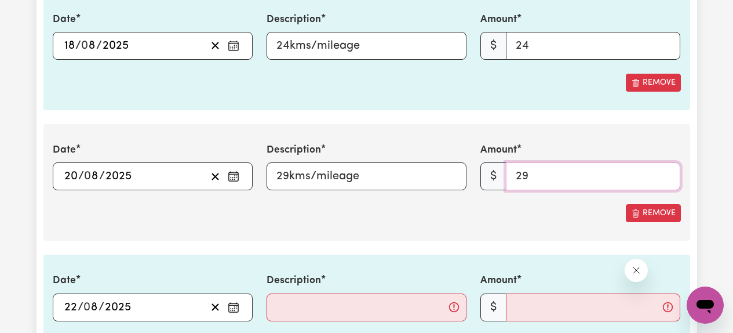
type input "29"
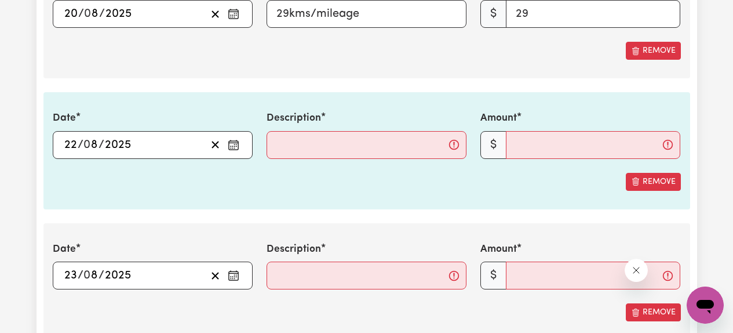
scroll to position [2210, 0]
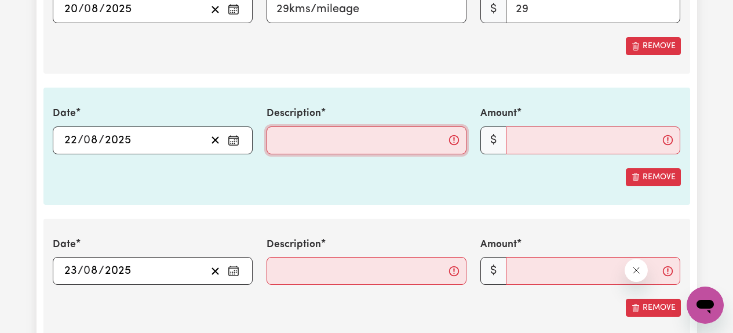
click at [339, 144] on input "Description" at bounding box center [367, 140] width 200 height 28
type input "18kms/mileage"
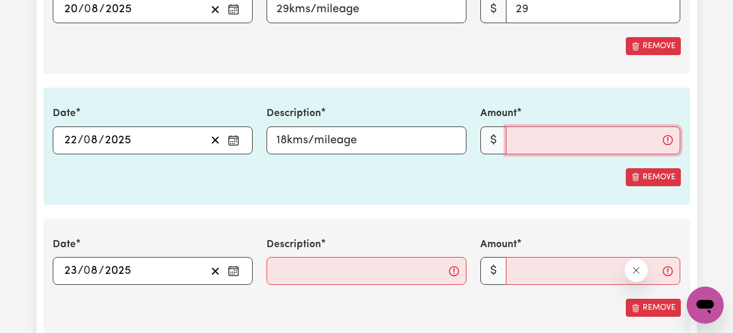
click at [558, 133] on input "Amount" at bounding box center [593, 140] width 174 height 28
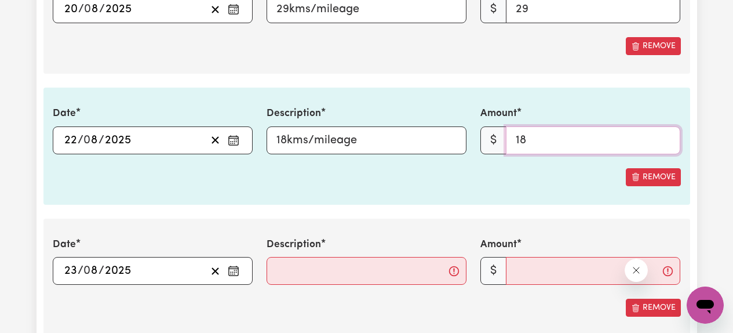
type input "18"
click at [435, 209] on section "3. Include any additional expenses incurred, e.g. mileage, parking fees or othe…" at bounding box center [366, 283] width 647 height 1250
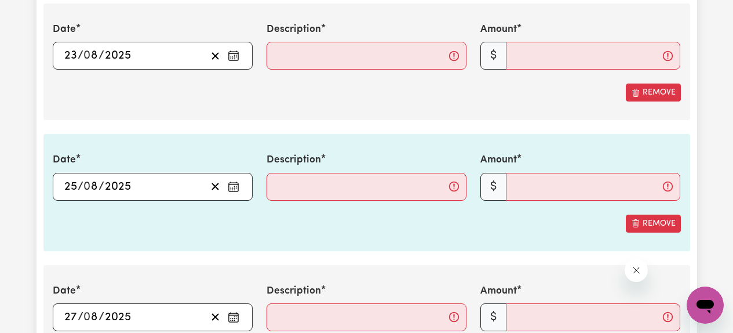
scroll to position [2427, 0]
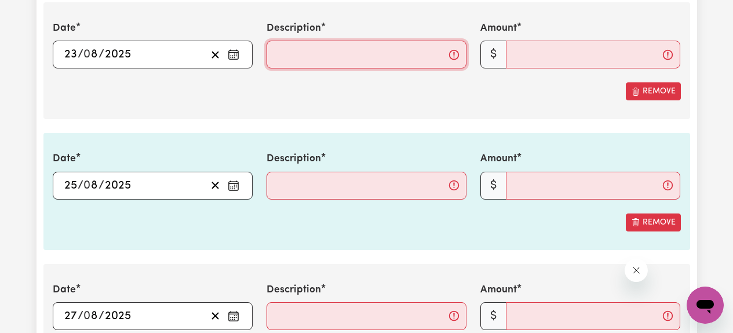
click at [336, 63] on input "Description" at bounding box center [367, 55] width 200 height 28
click at [304, 119] on section "3. Include any additional expenses incurred, e.g. mileage, parking fees or othe…" at bounding box center [366, 67] width 647 height 1250
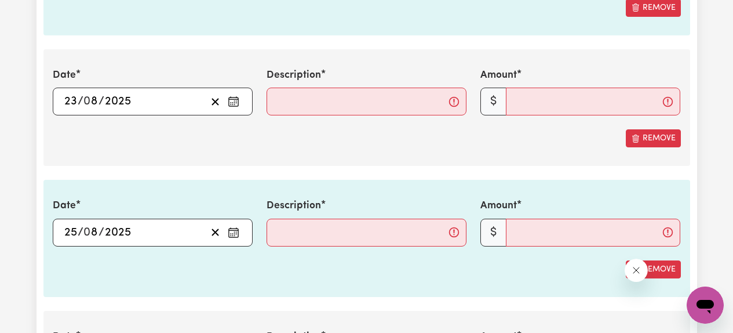
scroll to position [2382, 0]
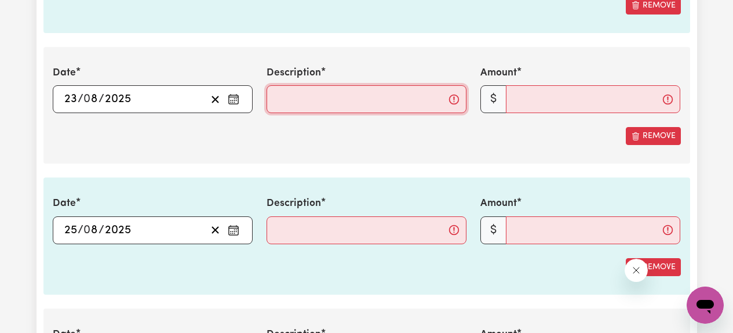
click at [320, 98] on input "Description" at bounding box center [367, 99] width 200 height 28
type input "24kms/mileage"
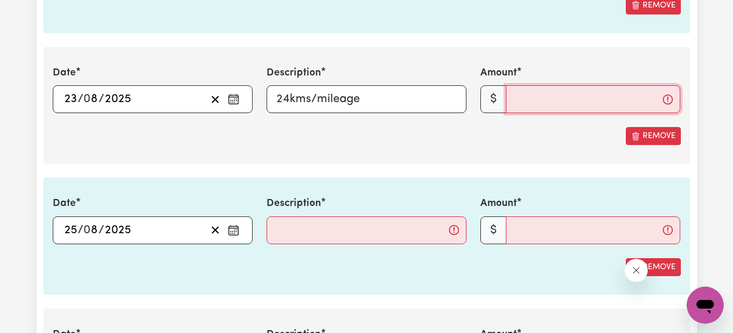
click at [550, 104] on input "Amount" at bounding box center [593, 99] width 174 height 28
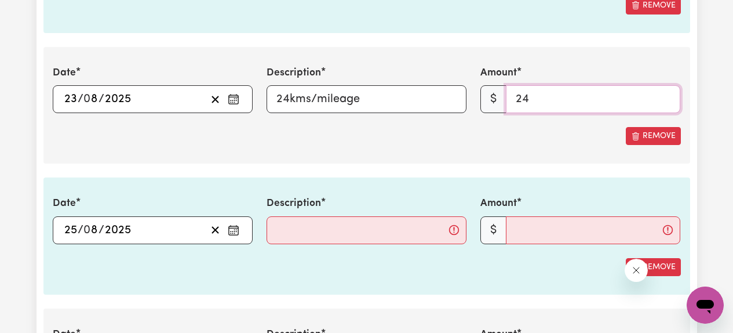
type input "24"
click at [457, 168] on section "3. Include any additional expenses incurred, e.g. mileage, parking fees or othe…" at bounding box center [366, 111] width 647 height 1250
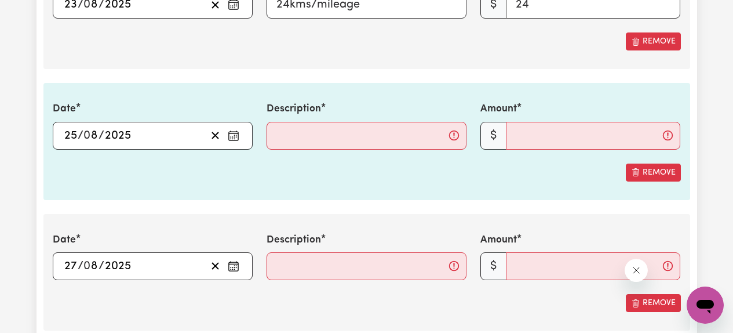
scroll to position [2478, 0]
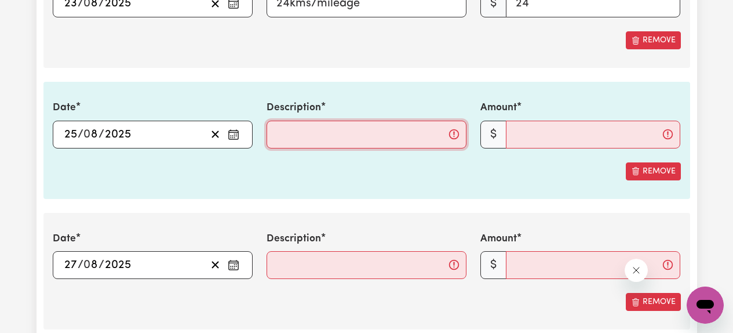
click at [377, 145] on input "Description" at bounding box center [367, 135] width 200 height 28
type input "26kms/mileage"
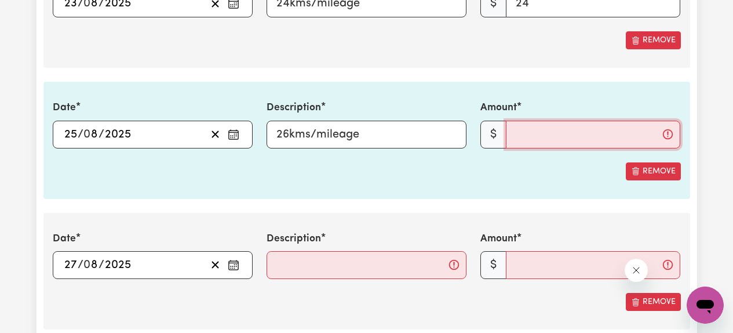
click at [546, 132] on input "Amount" at bounding box center [593, 135] width 174 height 28
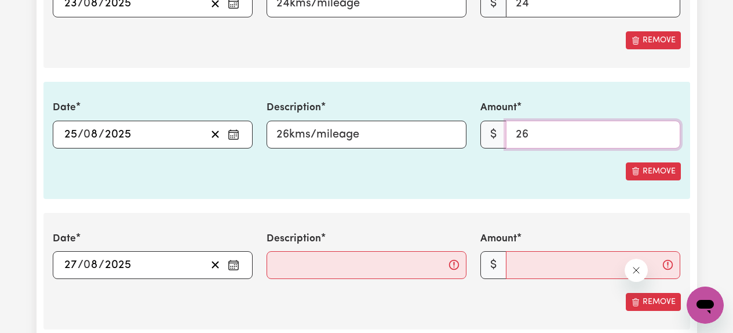
type input "26"
click at [421, 207] on section "3. Include any additional expenses incurred, e.g. mileage, parking fees or othe…" at bounding box center [366, 16] width 647 height 1250
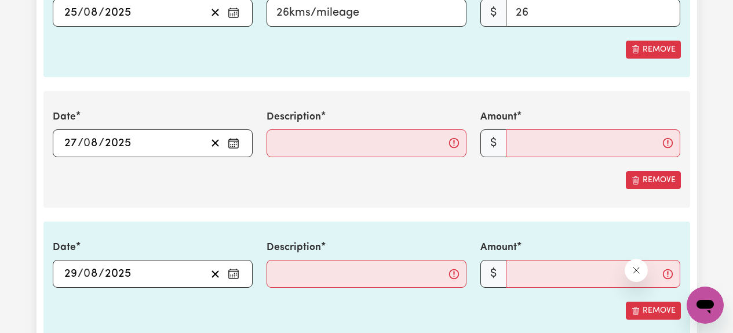
scroll to position [2607, 0]
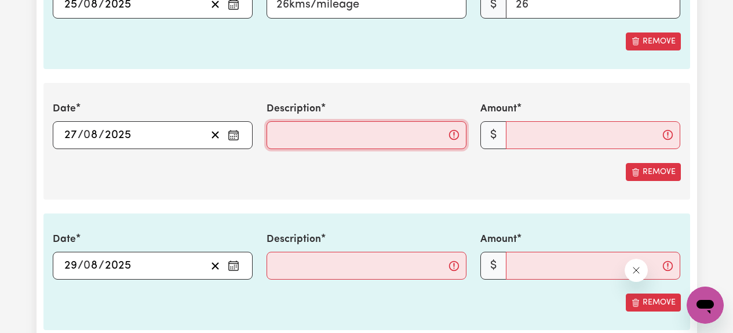
click at [366, 139] on input "Description" at bounding box center [367, 135] width 200 height 28
type input "18kms/mileage"
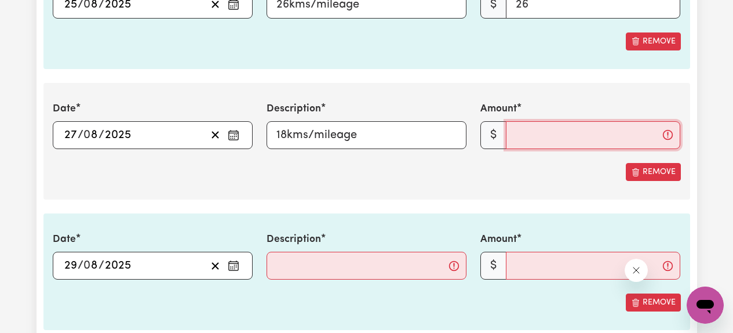
click at [573, 139] on input "Amount" at bounding box center [593, 135] width 174 height 28
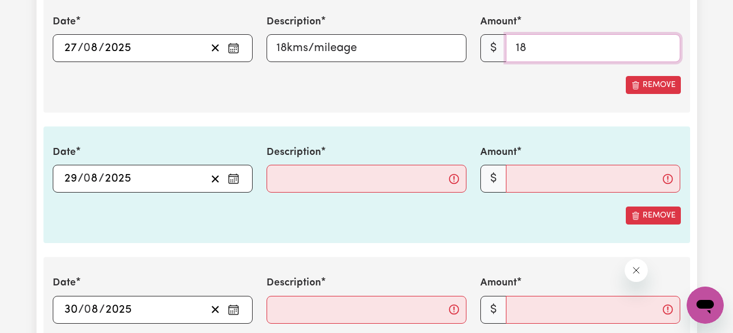
scroll to position [2703, 0]
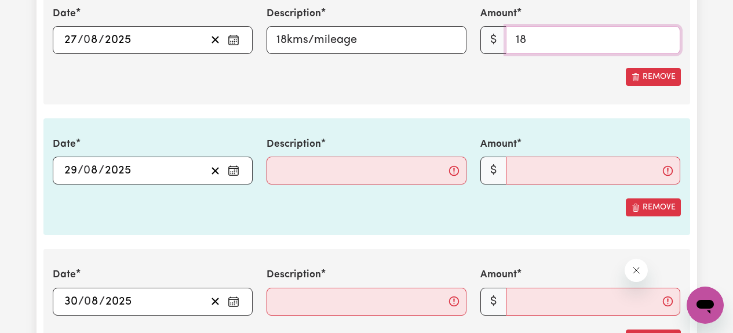
type input "18"
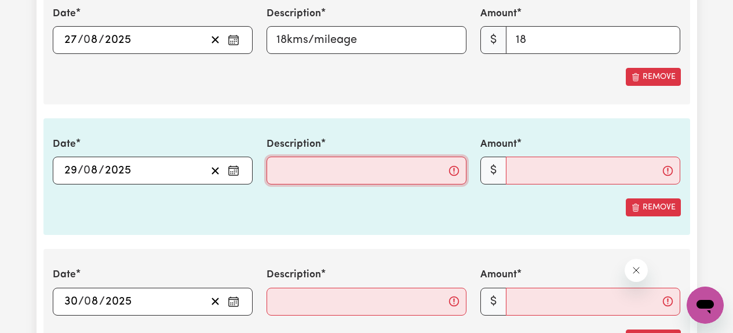
click at [339, 183] on input "Description" at bounding box center [367, 171] width 200 height 28
type input "29kms/mileage"
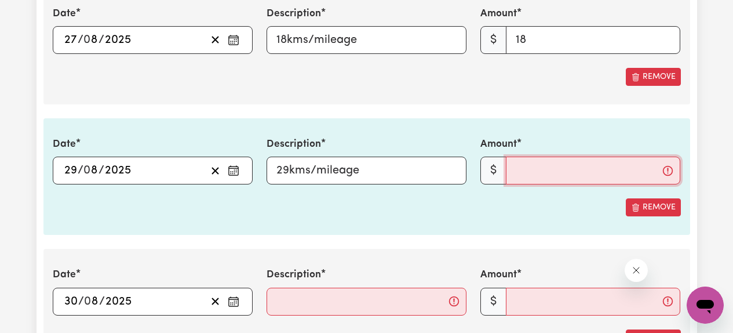
click at [559, 176] on input "Amount" at bounding box center [593, 171] width 174 height 28
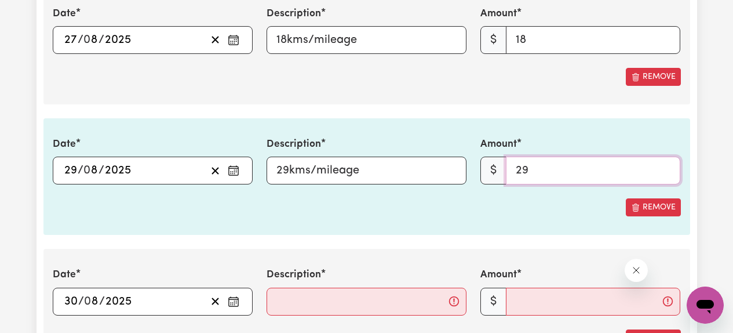
type input "29"
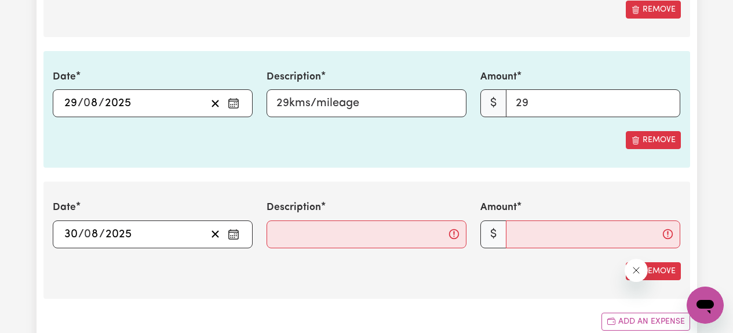
scroll to position [2772, 0]
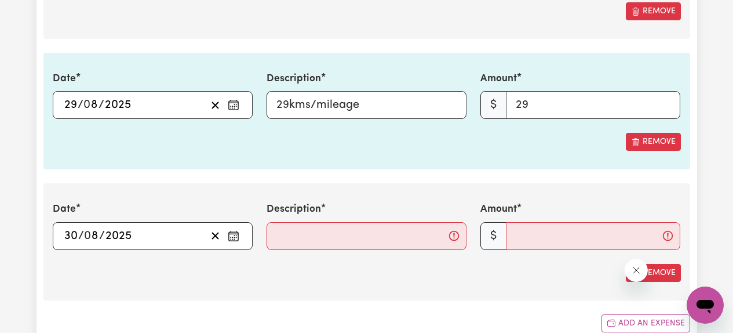
scroll to position [2745, 0]
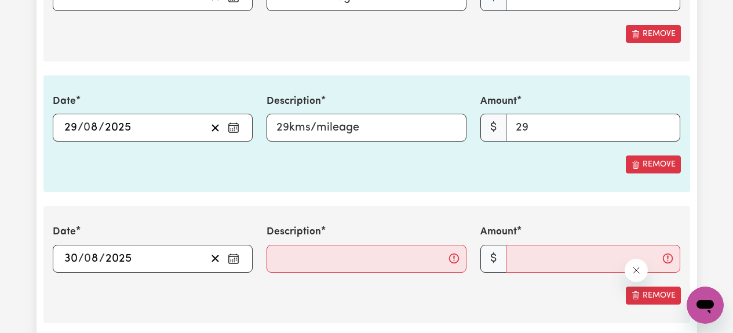
click at [237, 126] on icon "Enter the date of expense" at bounding box center [234, 128] width 12 height 12
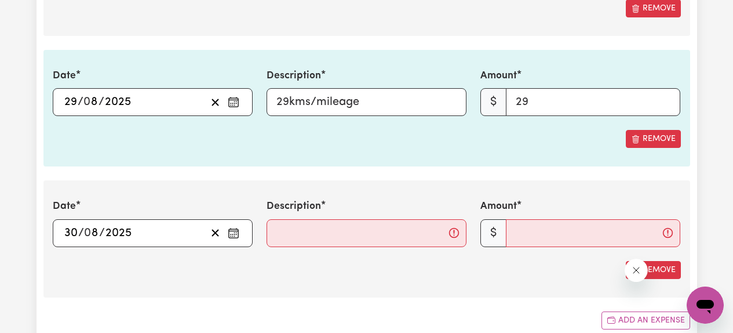
scroll to position [2779, 0]
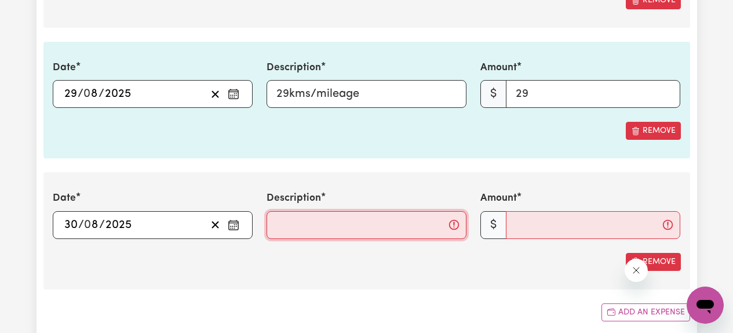
click at [317, 221] on input "Description" at bounding box center [367, 225] width 200 height 28
type input "26kms/mileage"
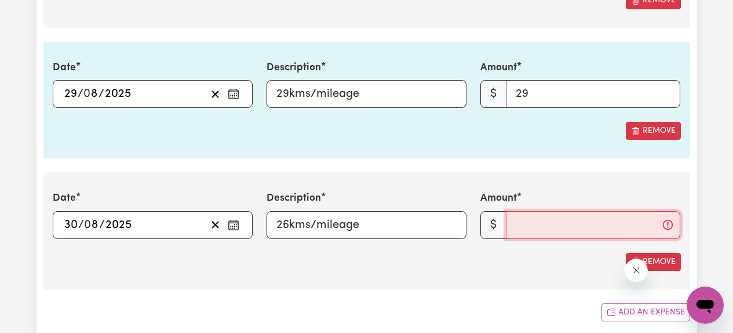
click at [548, 229] on input "Amount" at bounding box center [593, 225] width 174 height 28
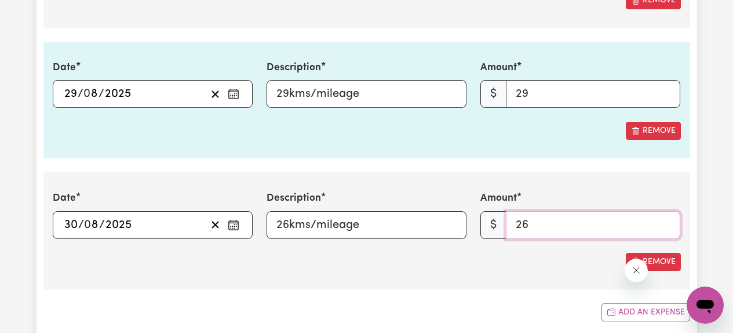
type input "26"
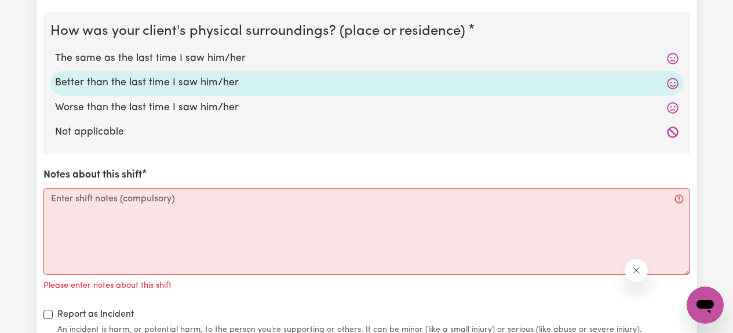
scroll to position [3600, 0]
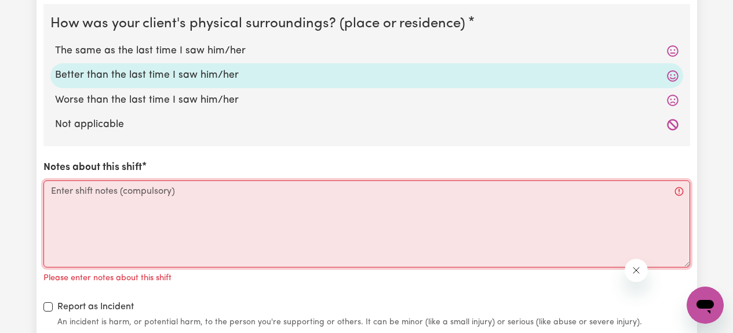
click at [285, 207] on textarea "Notes about this shift" at bounding box center [366, 223] width 647 height 87
paste textarea "The carer visited [PERSON_NAME] as scheduled after contacting him over the phon…"
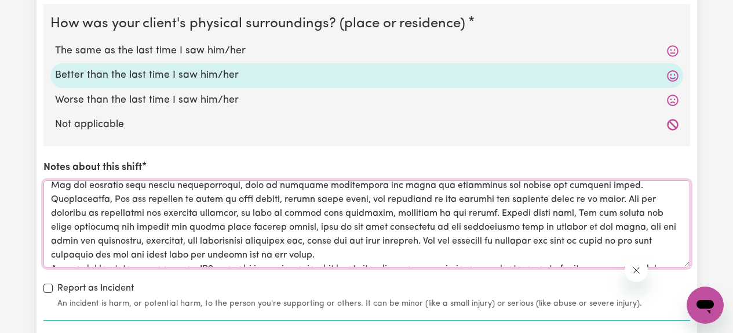
scroll to position [60, 0]
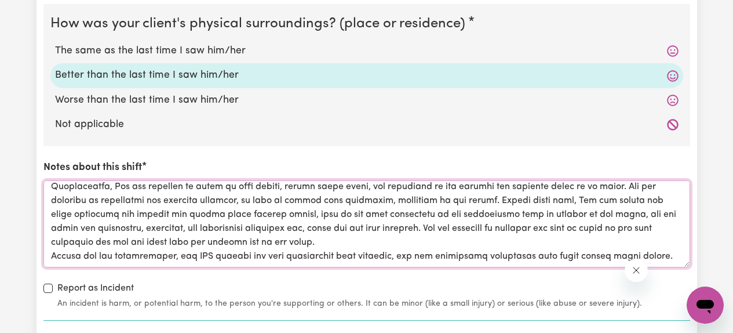
drag, startPoint x: 336, startPoint y: 214, endPoint x: 437, endPoint y: 217, distance: 100.3
click at [437, 217] on textarea "Notes about this shift" at bounding box center [366, 223] width 647 height 87
click at [424, 217] on textarea "Notes about this shift" at bounding box center [366, 223] width 647 height 87
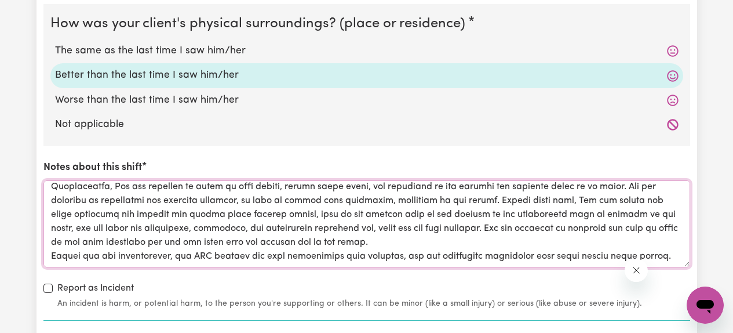
drag, startPoint x: 580, startPoint y: 228, endPoint x: 583, endPoint y: 245, distance: 17.1
click at [583, 245] on textarea "Notes about this shift" at bounding box center [366, 223] width 647 height 87
click at [525, 242] on textarea "Notes about this shift" at bounding box center [366, 223] width 647 height 87
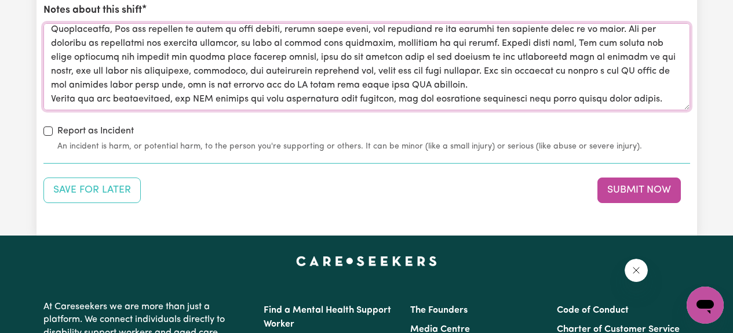
scroll to position [3756, 0]
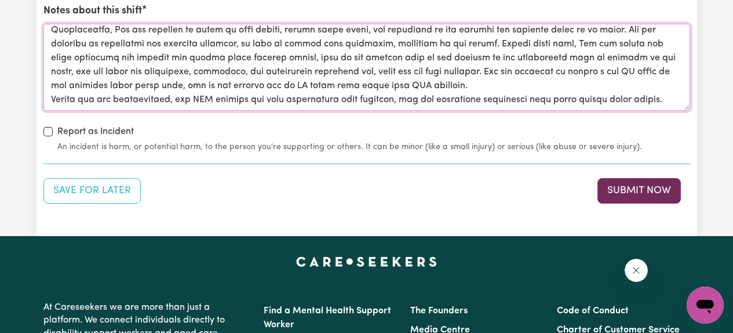
type textarea "The carer visited [PERSON_NAME] as scheduled after contacting him over the phon…"
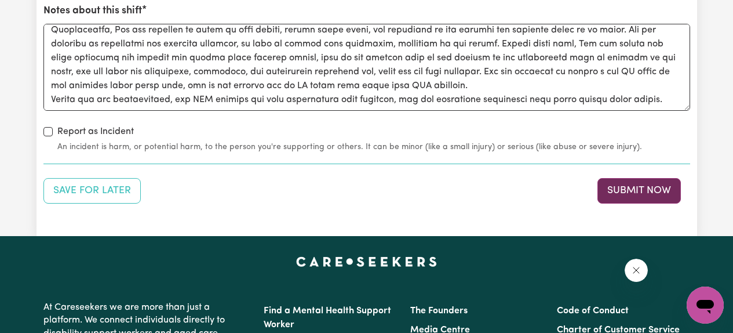
click at [628, 198] on button "Submit Now" at bounding box center [639, 191] width 83 height 26
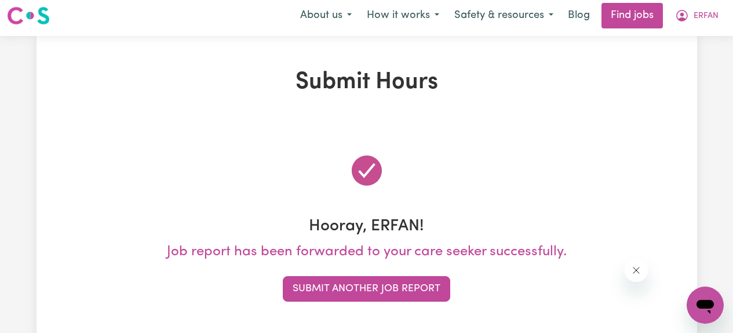
scroll to position [0, 0]
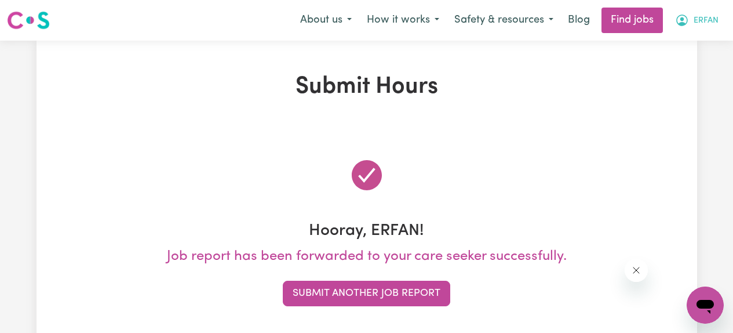
click at [708, 24] on span "ERFAN" at bounding box center [706, 20] width 25 height 13
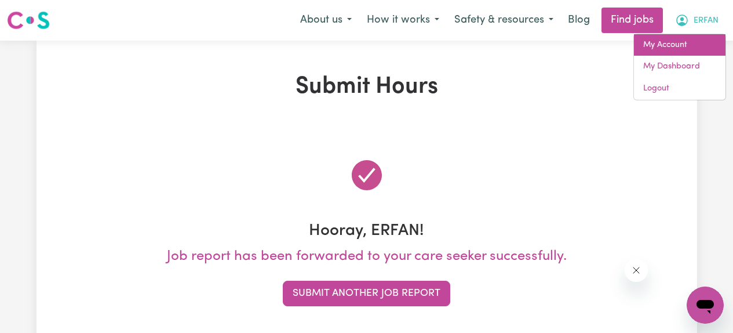
click at [675, 41] on link "My Account" at bounding box center [680, 45] width 92 height 22
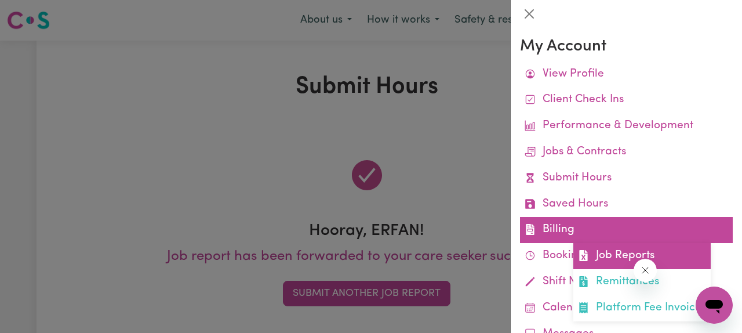
click at [606, 254] on link "Job Reports" at bounding box center [641, 256] width 137 height 26
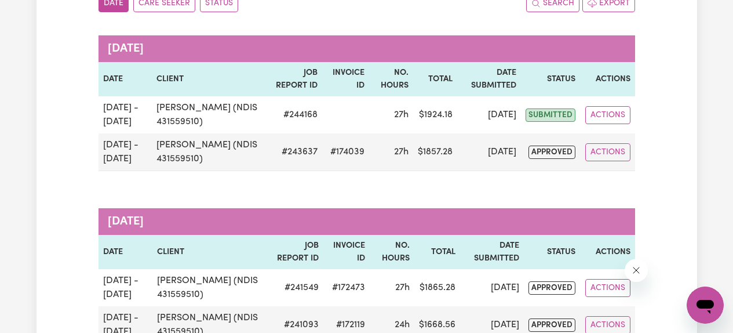
scroll to position [152, 0]
